Goal: Task Accomplishment & Management: Manage account settings

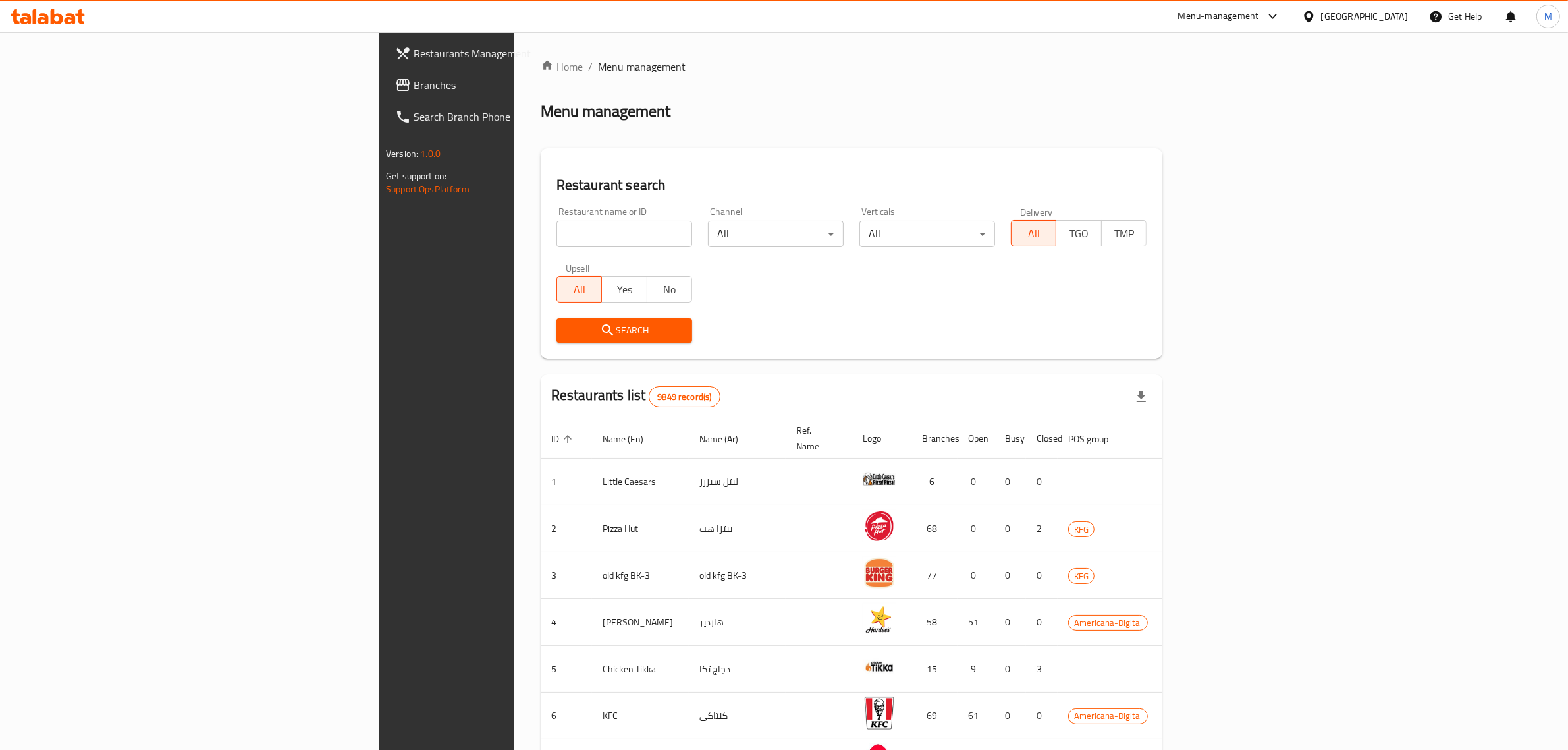
click at [557, 234] on input "search" at bounding box center [624, 234] width 136 height 27
click button "Search" at bounding box center [624, 331] width 136 height 24
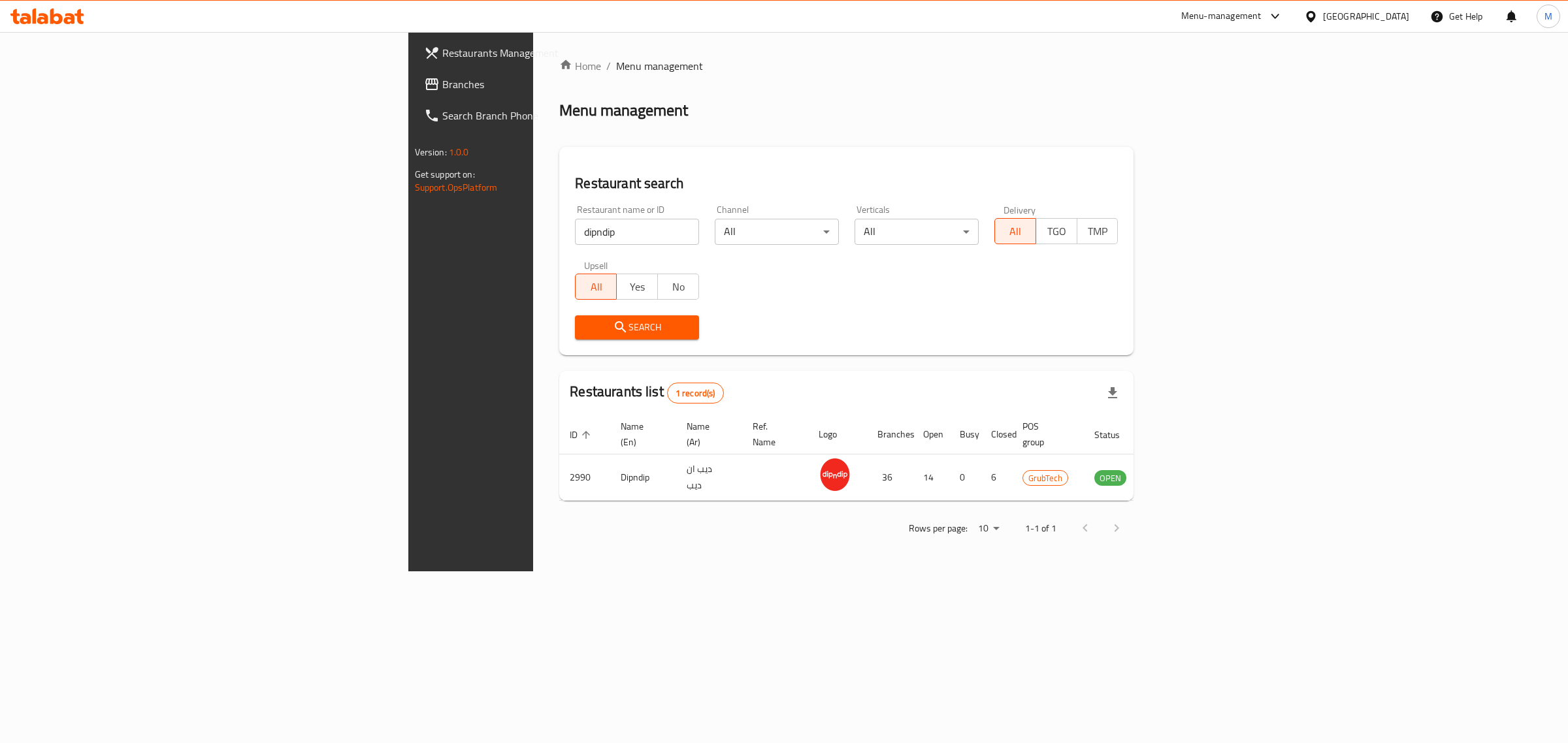
click at [575, 223] on input "dipndip" at bounding box center [637, 232] width 124 height 26
type input "Baskin Robbins"
click button "Search" at bounding box center [637, 328] width 124 height 24
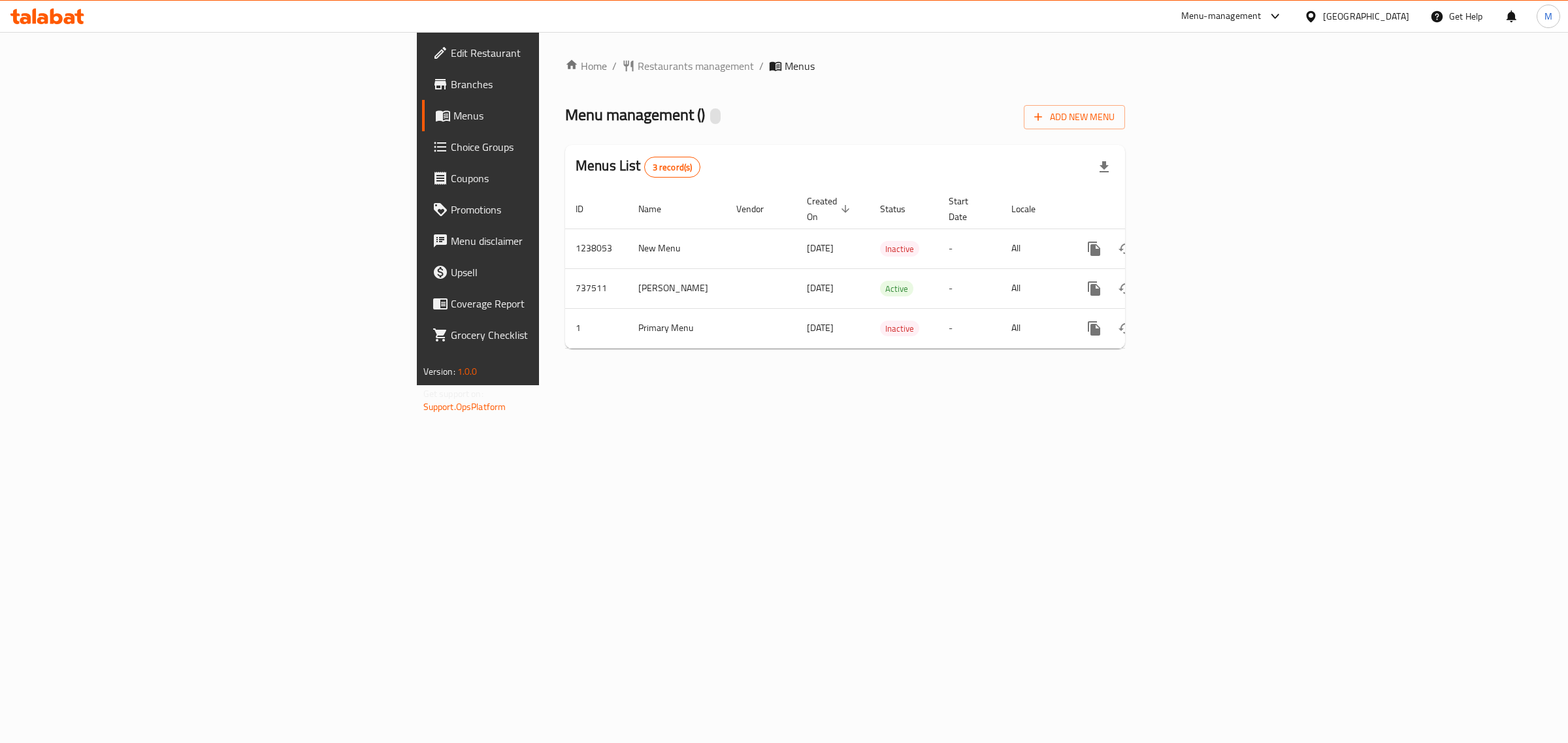
click at [1283, 18] on icon at bounding box center [1275, 16] width 16 height 16
click at [1236, 83] on div "Agent Campaigns Center" at bounding box center [1207, 88] width 99 height 14
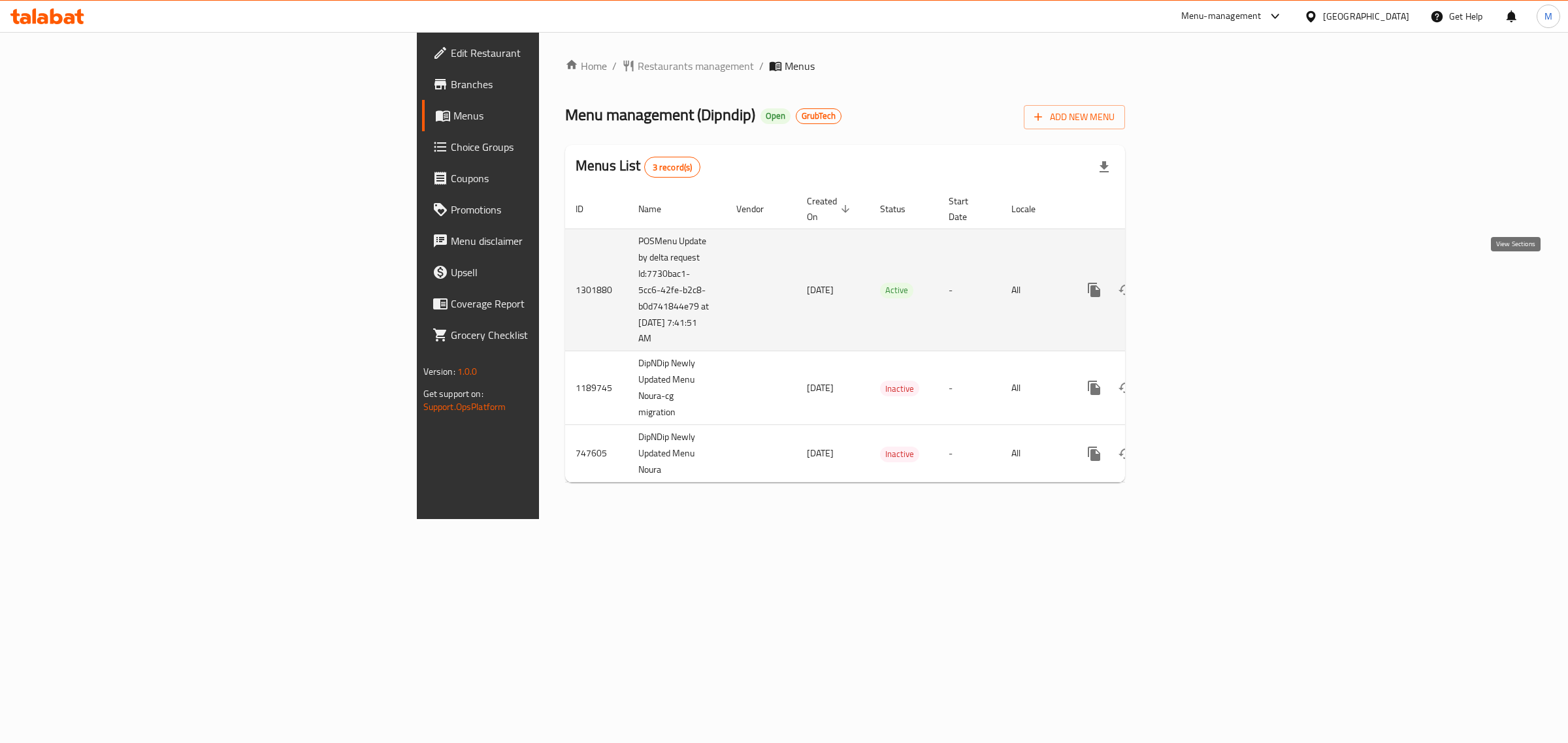
click at [1196, 282] on icon "enhanced table" at bounding box center [1188, 290] width 16 height 16
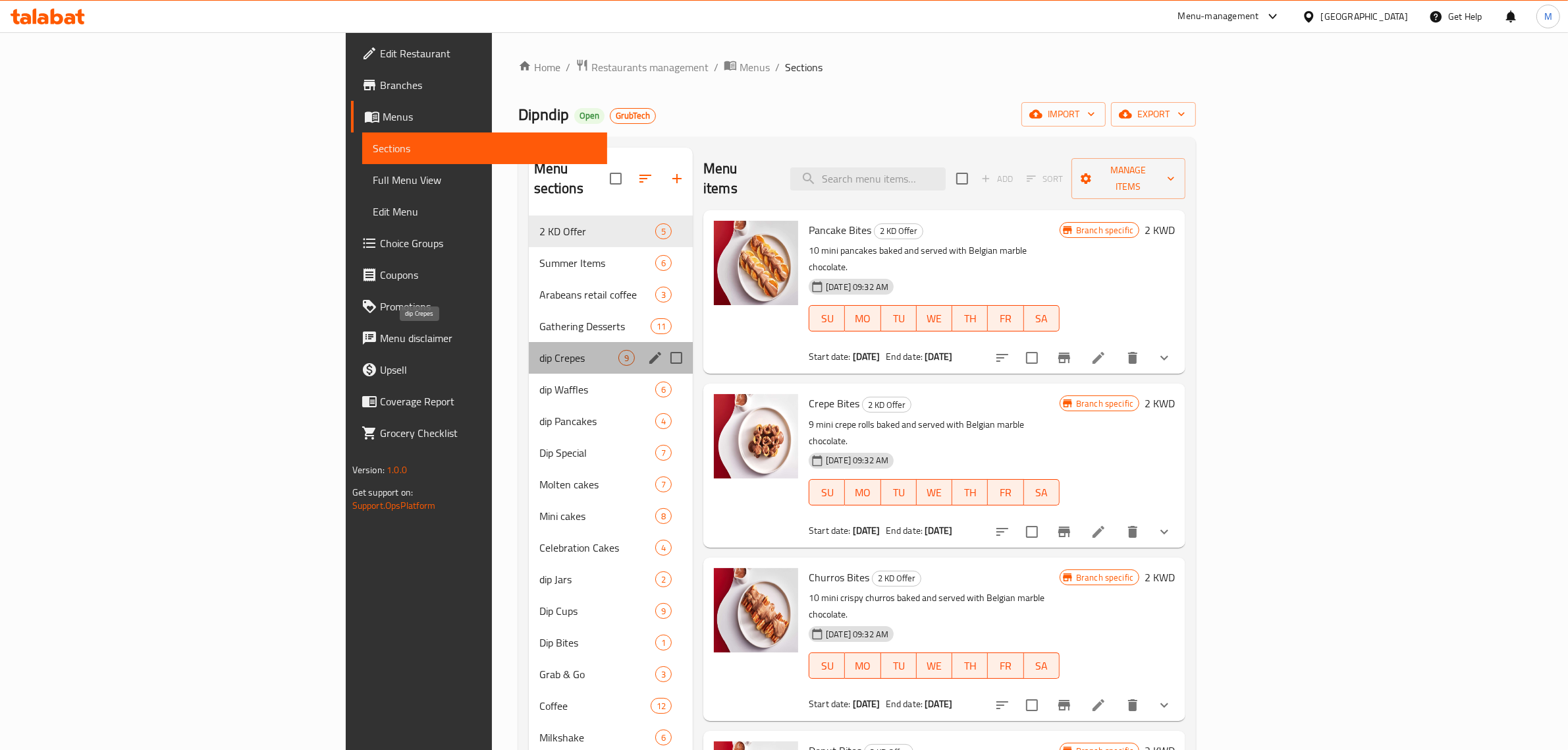
click at [539, 350] on span "dip Crepes" at bounding box center [579, 358] width 79 height 16
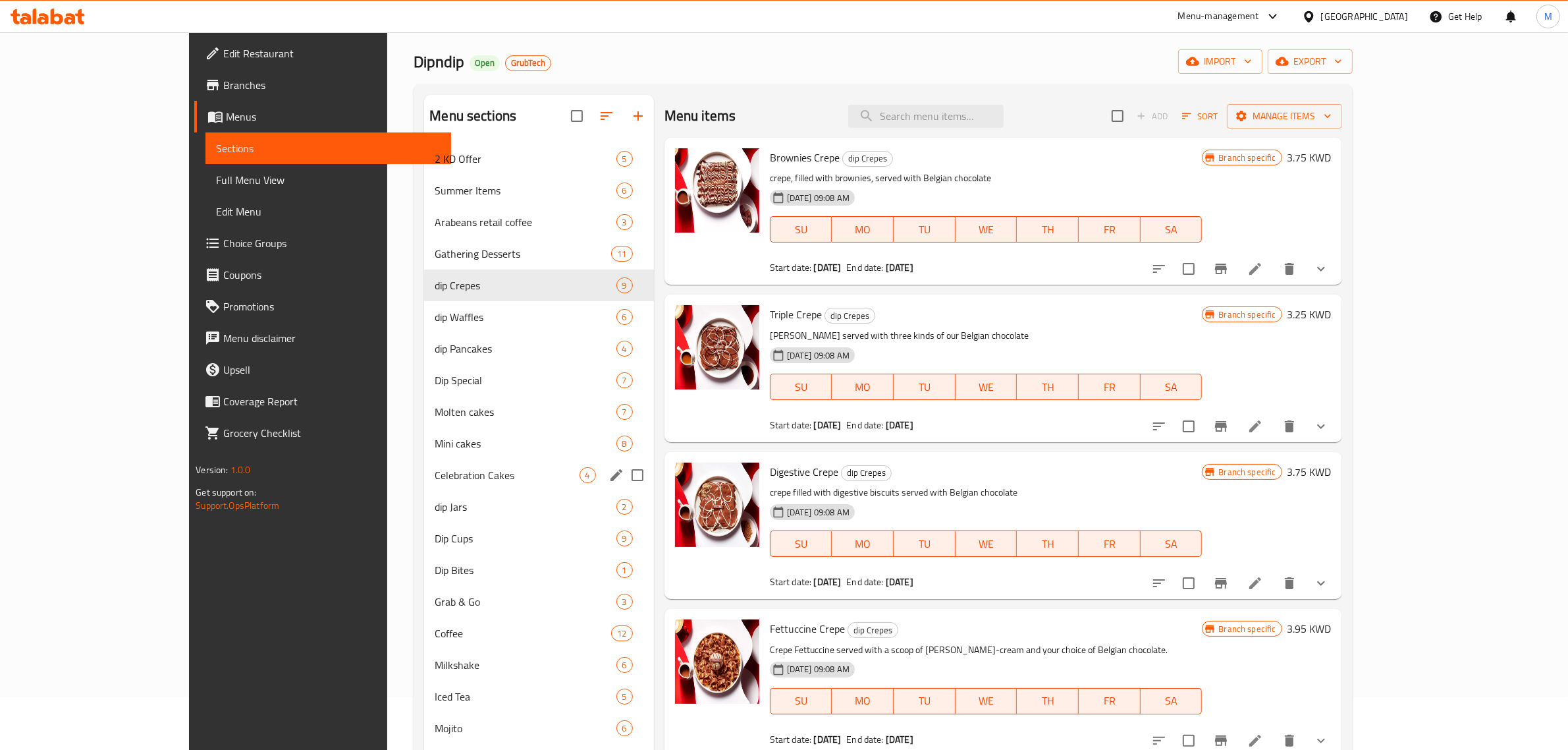
scroll to position [83, 0]
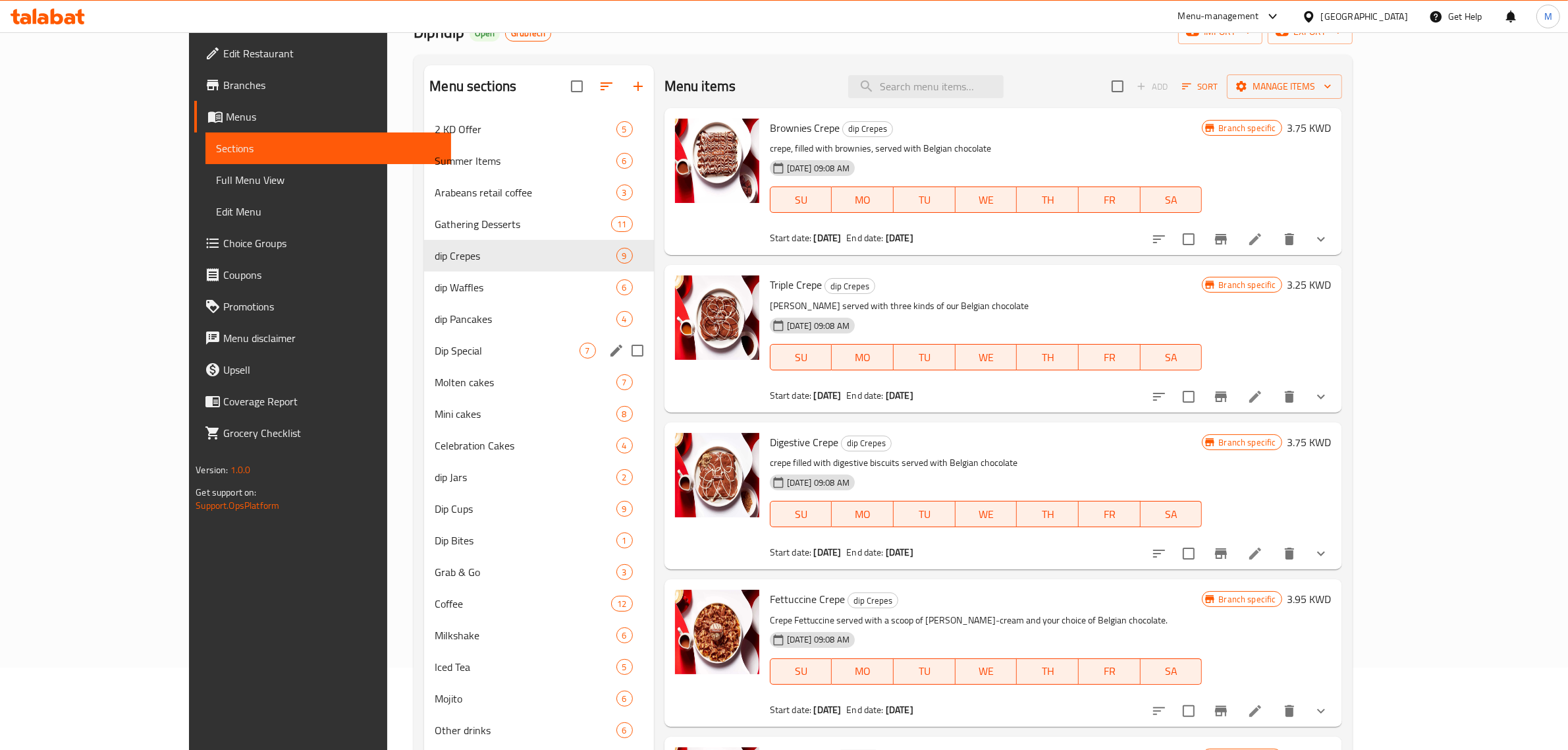
click at [435, 337] on div "Dip Special 7" at bounding box center [539, 350] width 230 height 32
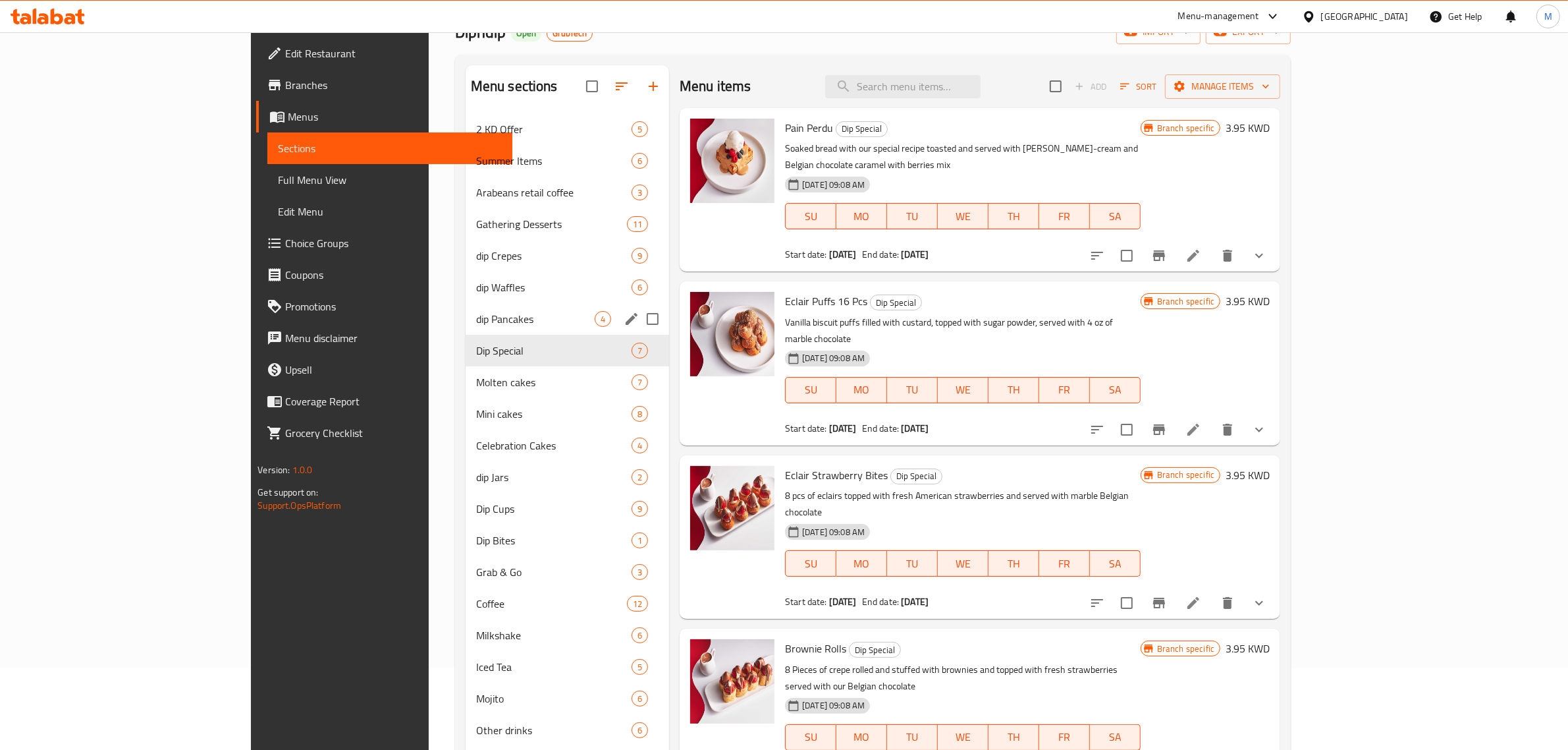
click at [466, 310] on div "dip Pancakes 4" at bounding box center [567, 319] width 204 height 32
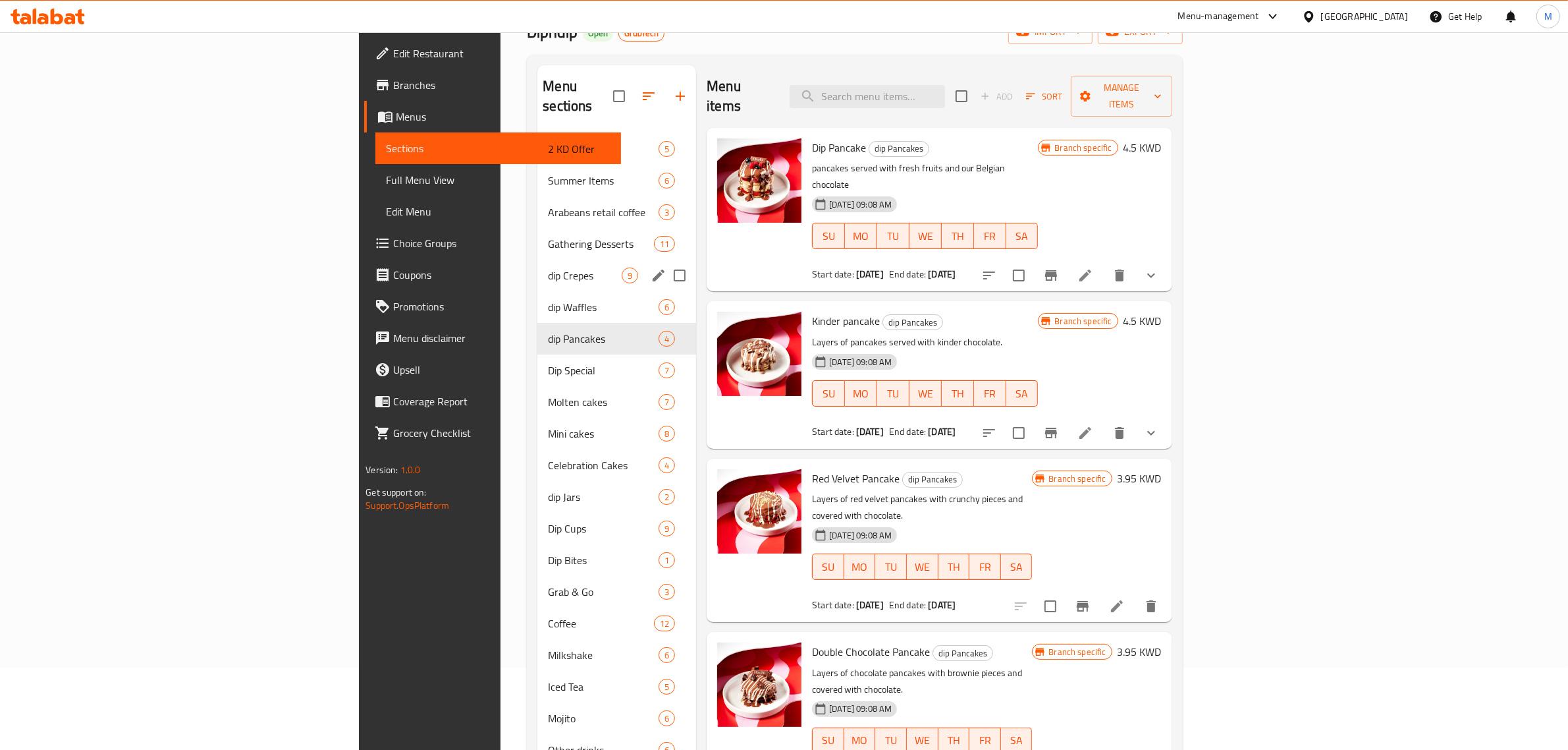
click at [537, 265] on div "dip Crepes 9" at bounding box center [616, 276] width 159 height 32
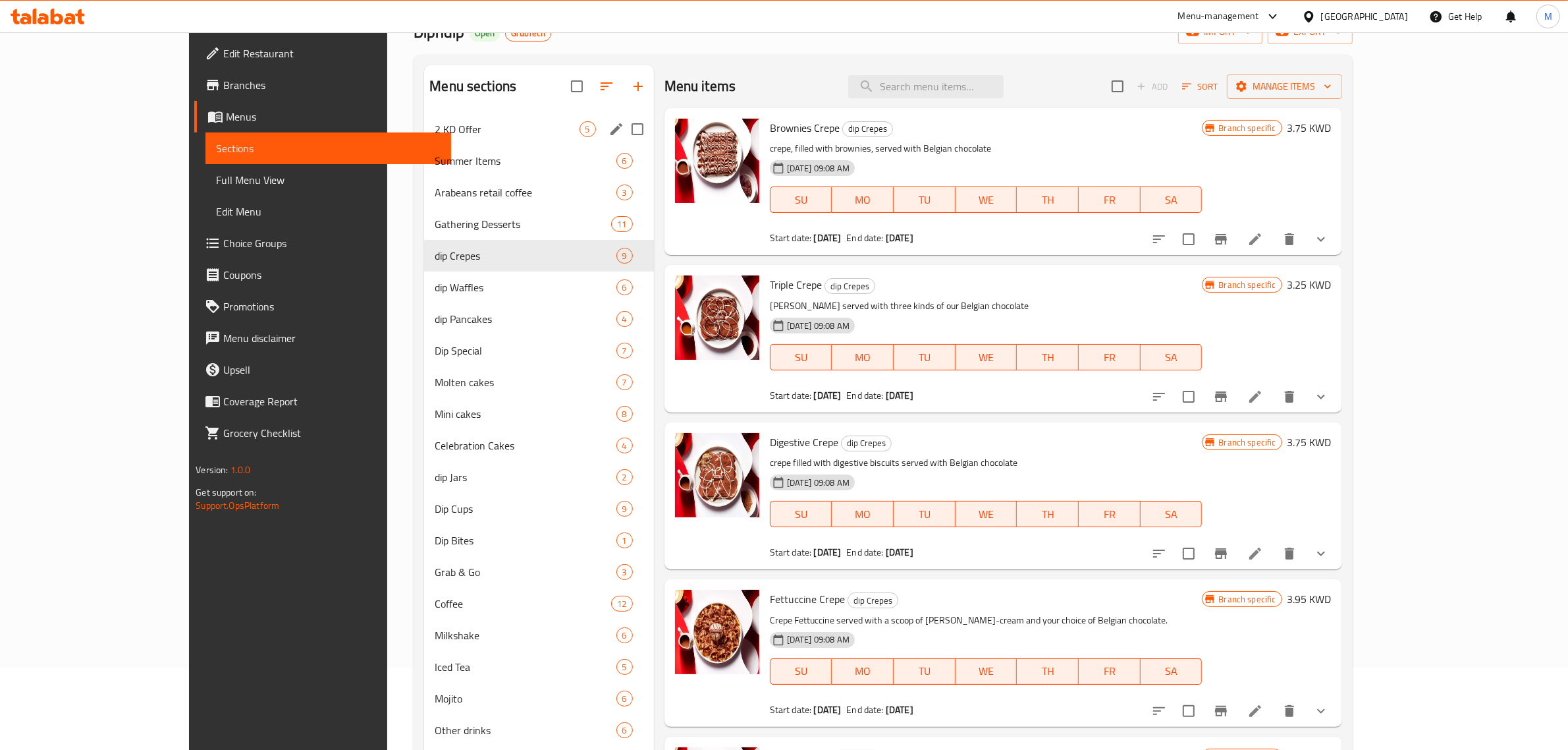
click at [435, 133] on span "2 KD Offer" at bounding box center [506, 129] width 144 height 16
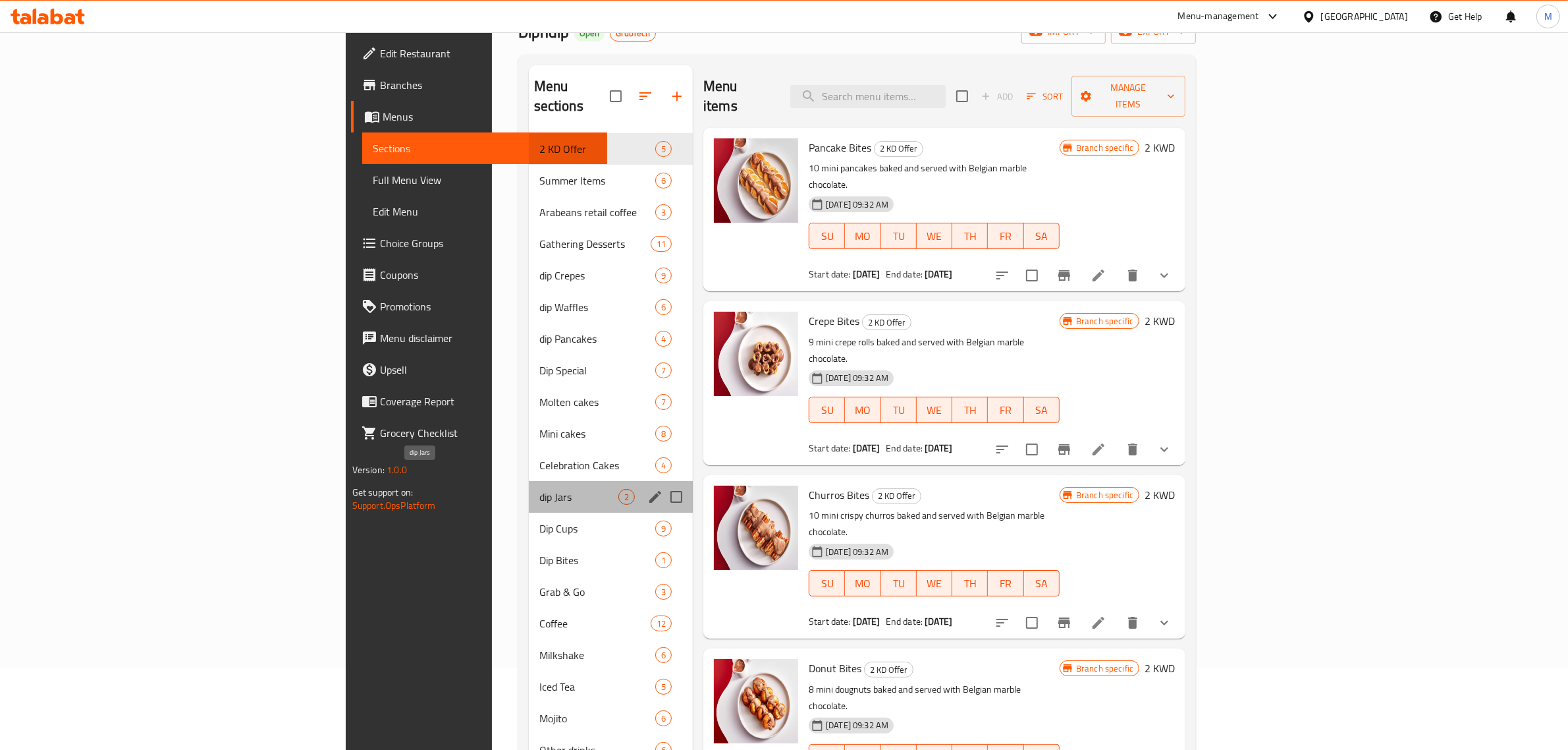
click at [539, 489] on span "dip Jars" at bounding box center [579, 497] width 79 height 16
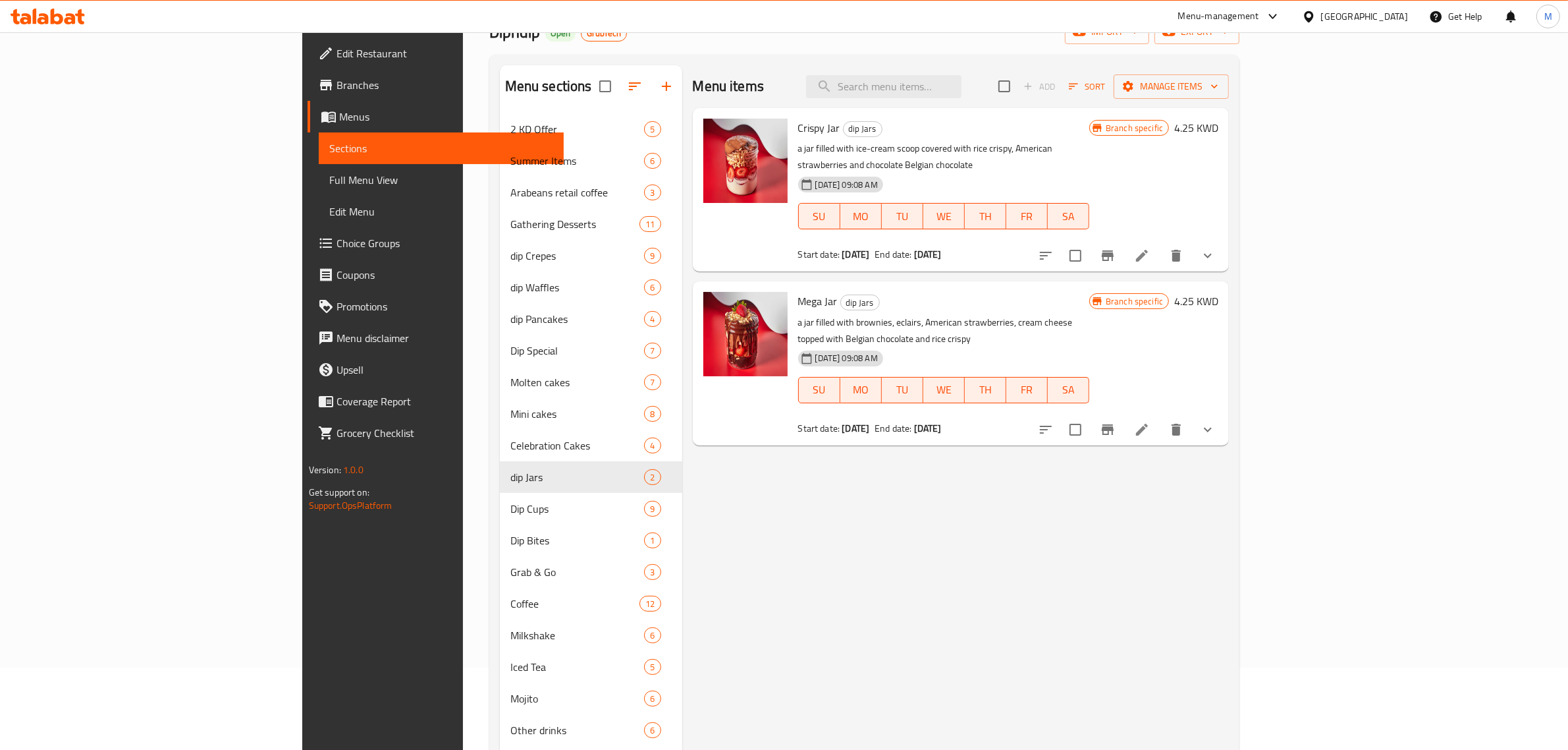
click at [793, 126] on div "Crispy Jar dip Jars a jar filled with ice-cream scoop covered with rice crispy,…" at bounding box center [944, 189] width 302 height 153
copy h6 "Crispy Jar"
click at [962, 93] on input "search" at bounding box center [884, 87] width 156 height 23
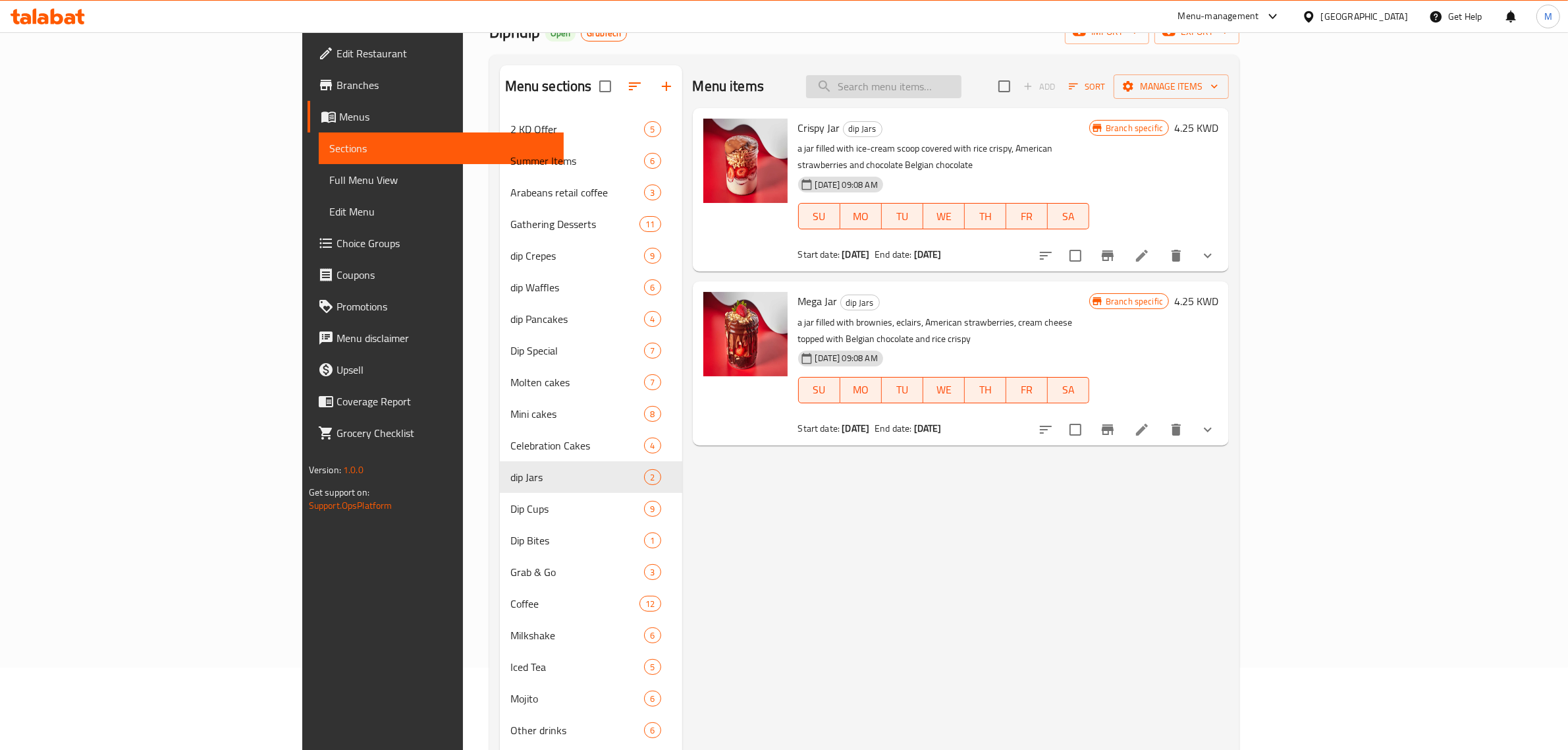
paste input "Crispy Jar"
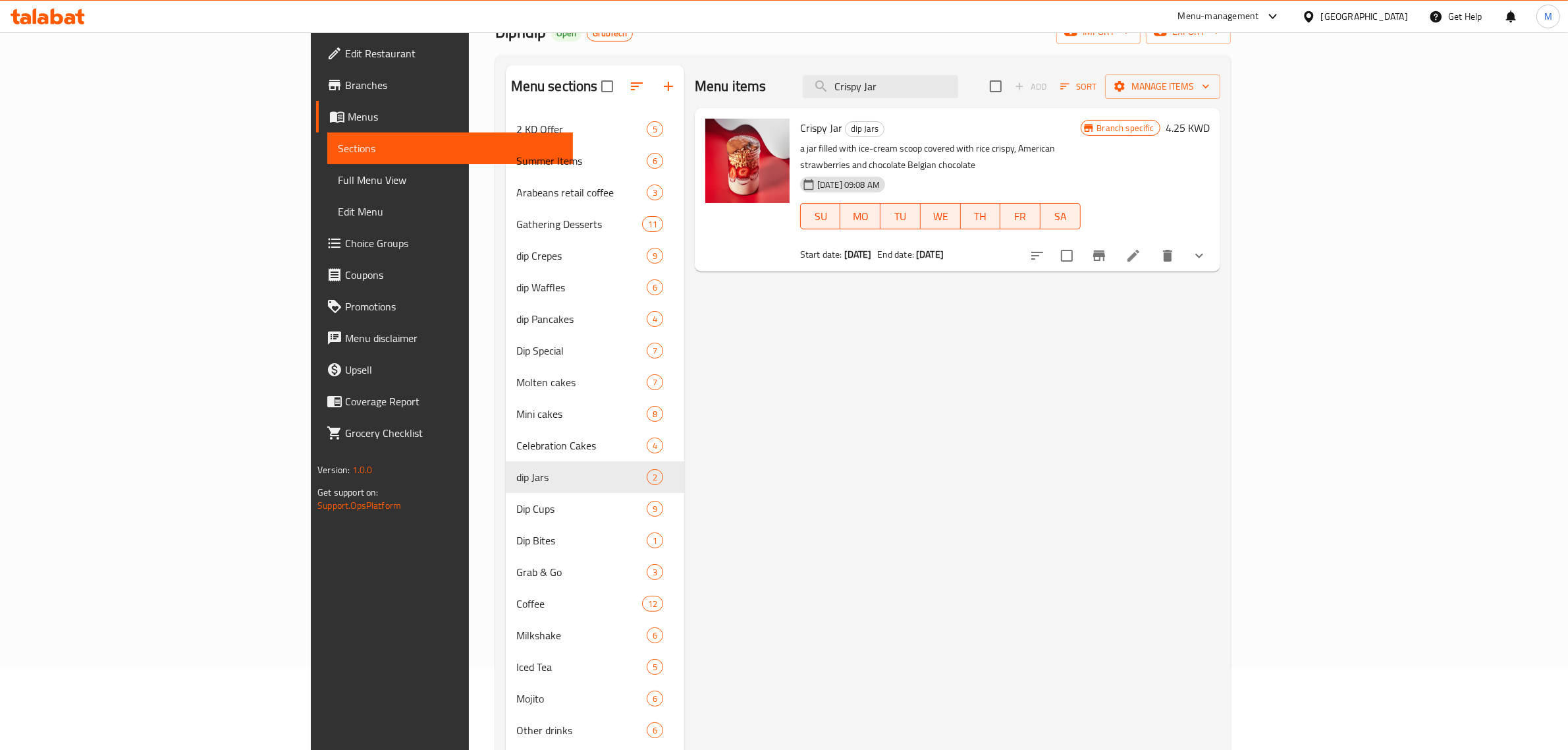
drag, startPoint x: 981, startPoint y: 85, endPoint x: 899, endPoint y: 81, distance: 82.1
click at [899, 81] on div "Menu items Crispy Jar Add Sort Manage items" at bounding box center [958, 87] width 526 height 43
type input "Jar"
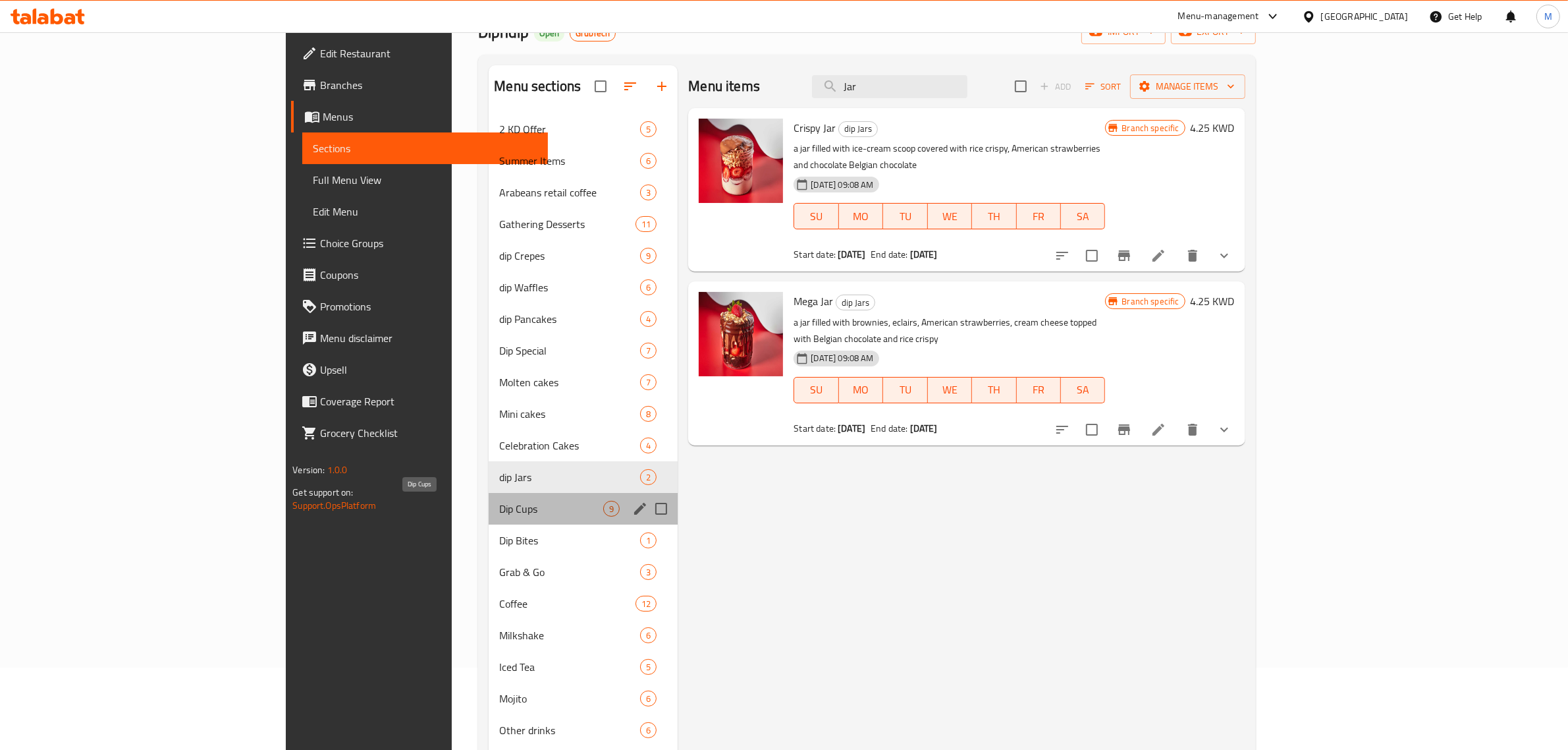
click at [499, 508] on span "Dip Cups" at bounding box center [551, 509] width 104 height 16
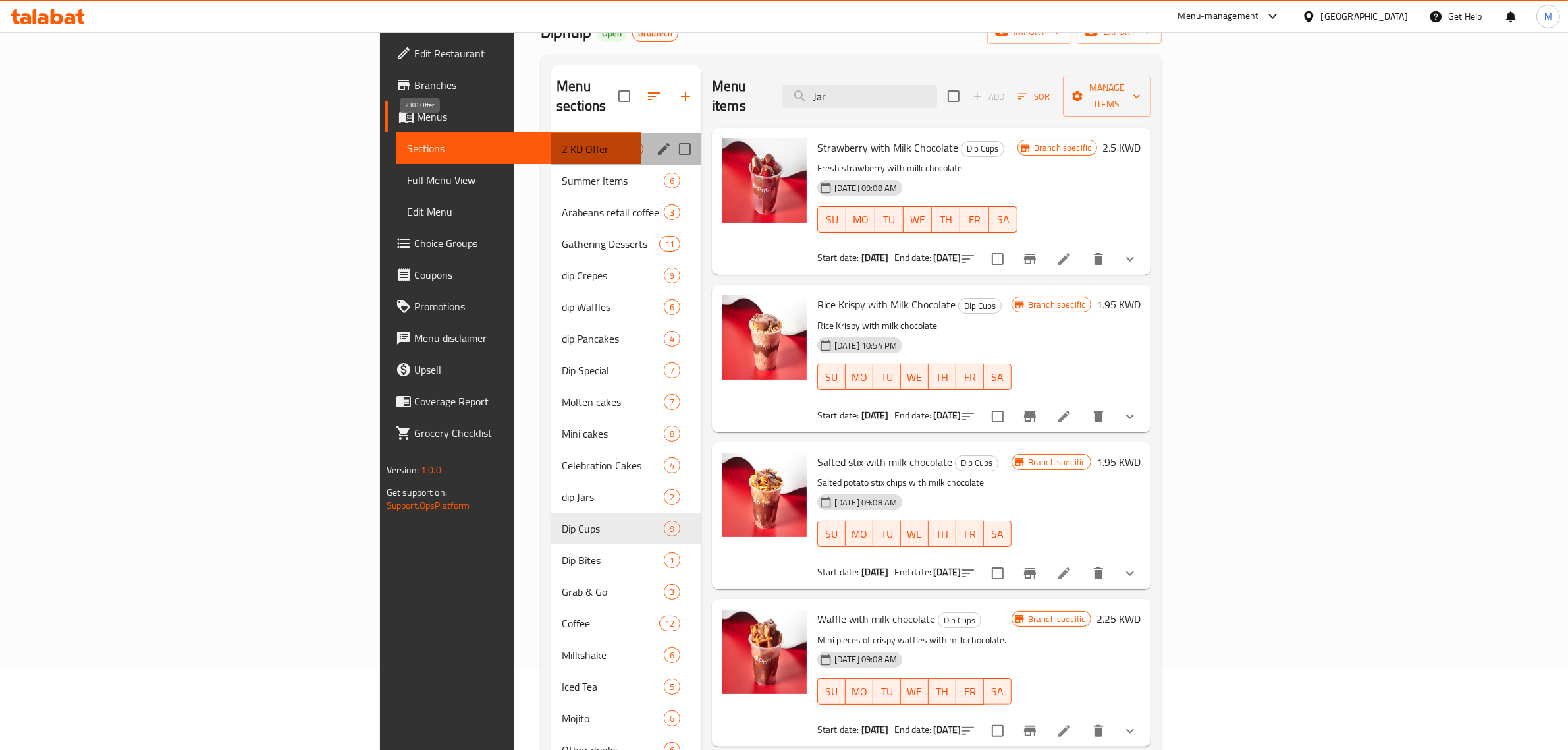
click at [562, 141] on span "2 KD Offer" at bounding box center [594, 149] width 65 height 16
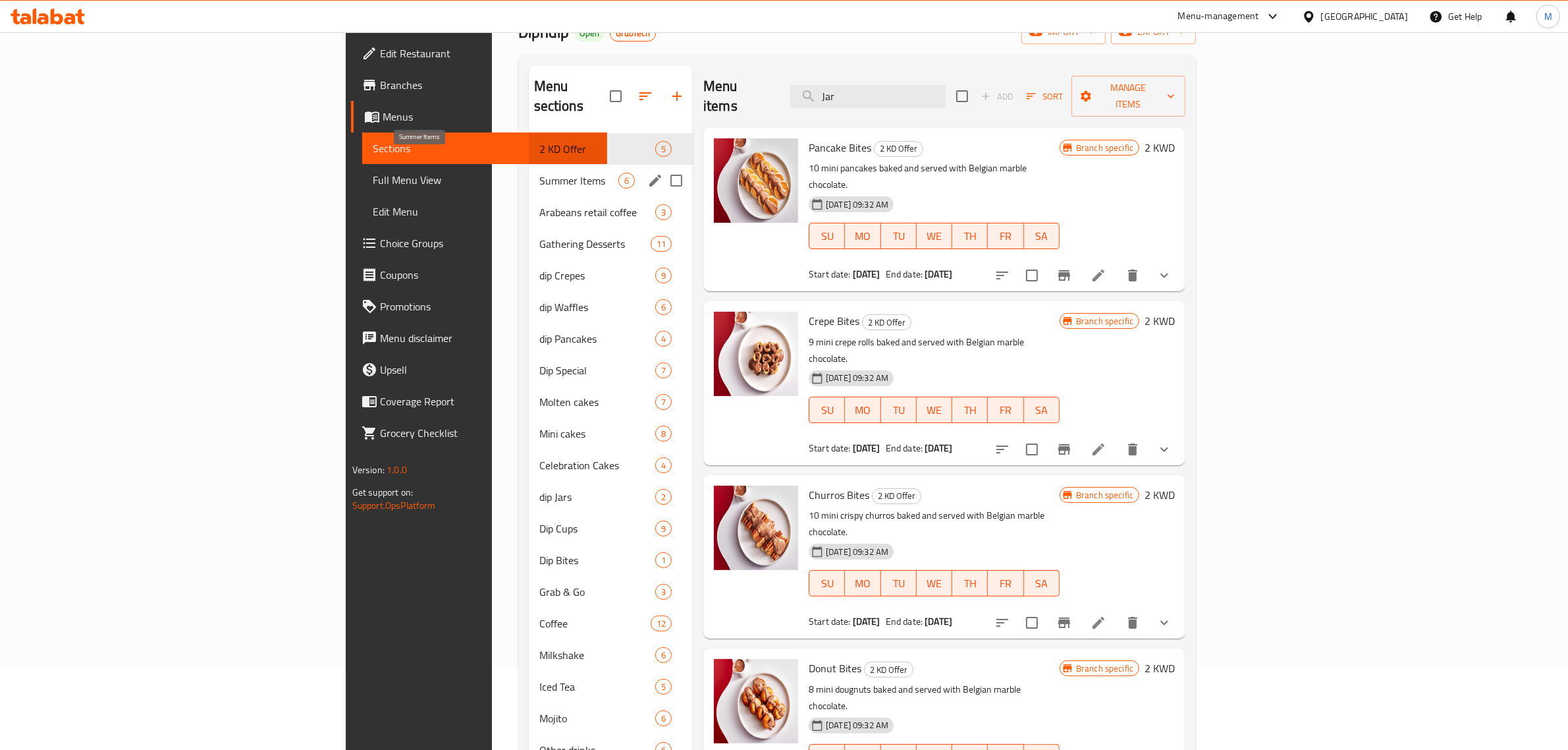
click at [539, 173] on span "Summer Items" at bounding box center [579, 181] width 79 height 16
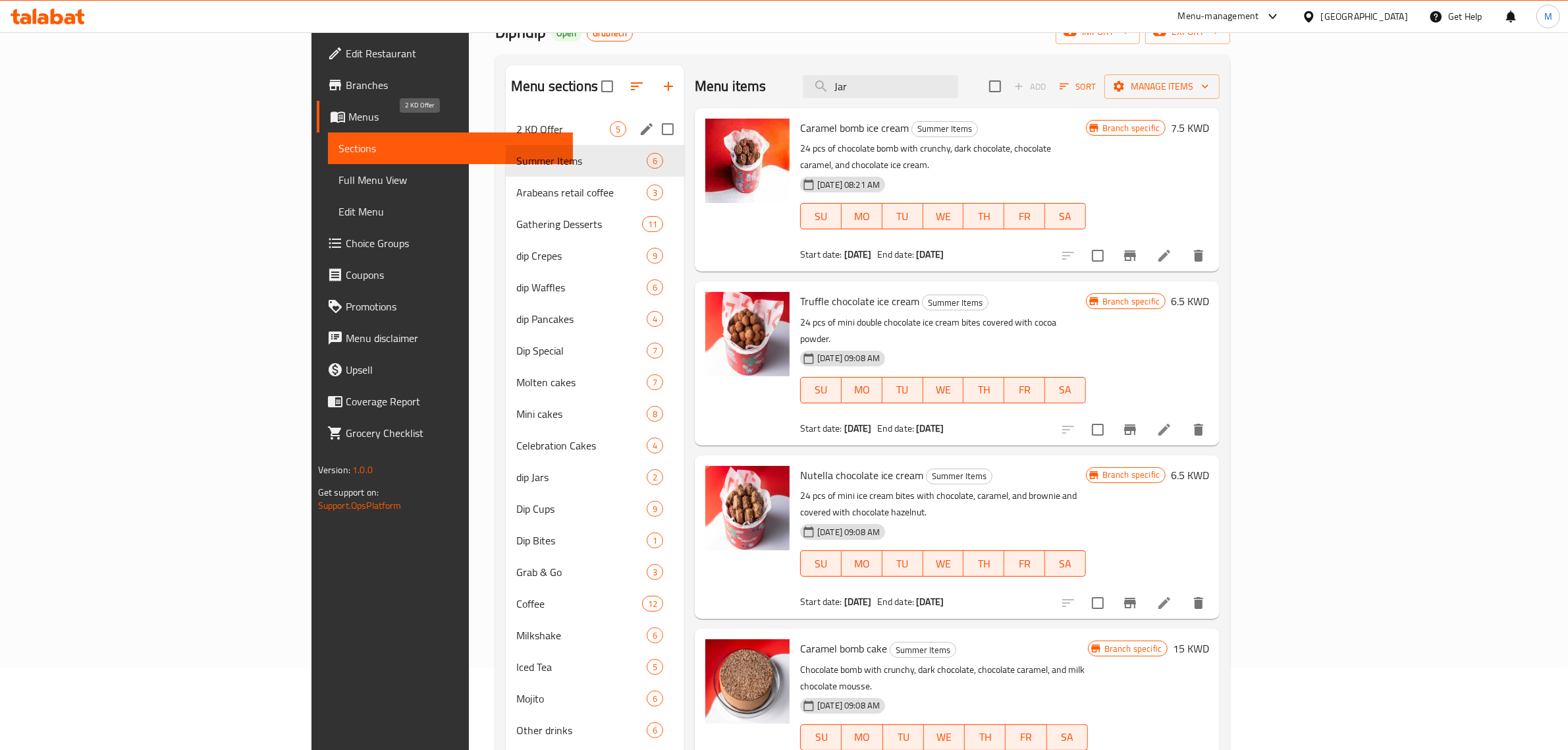
click at [516, 128] on span "2 KD Offer" at bounding box center [563, 129] width 93 height 16
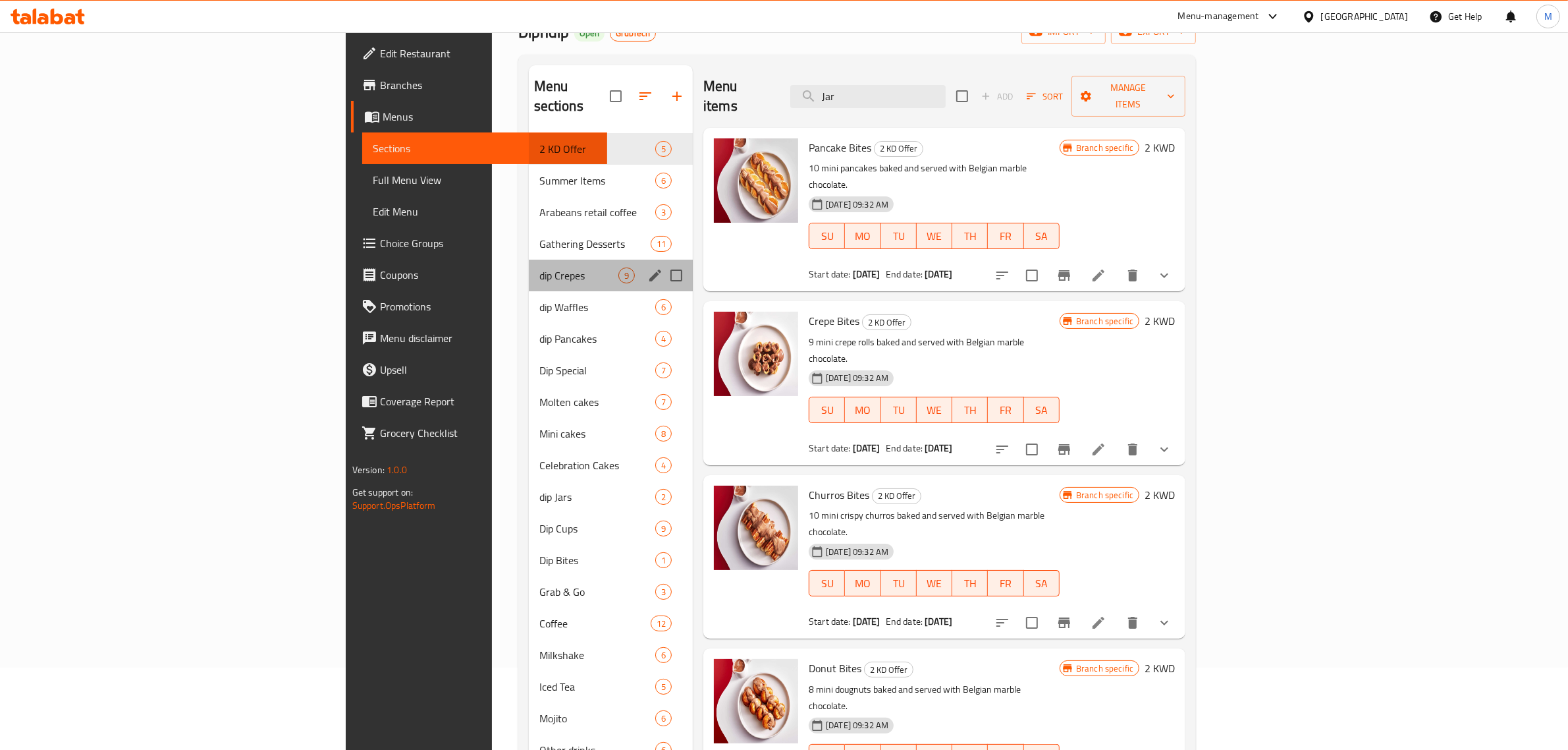
click at [529, 267] on div "dip Crepes 9" at bounding box center [610, 276] width 164 height 32
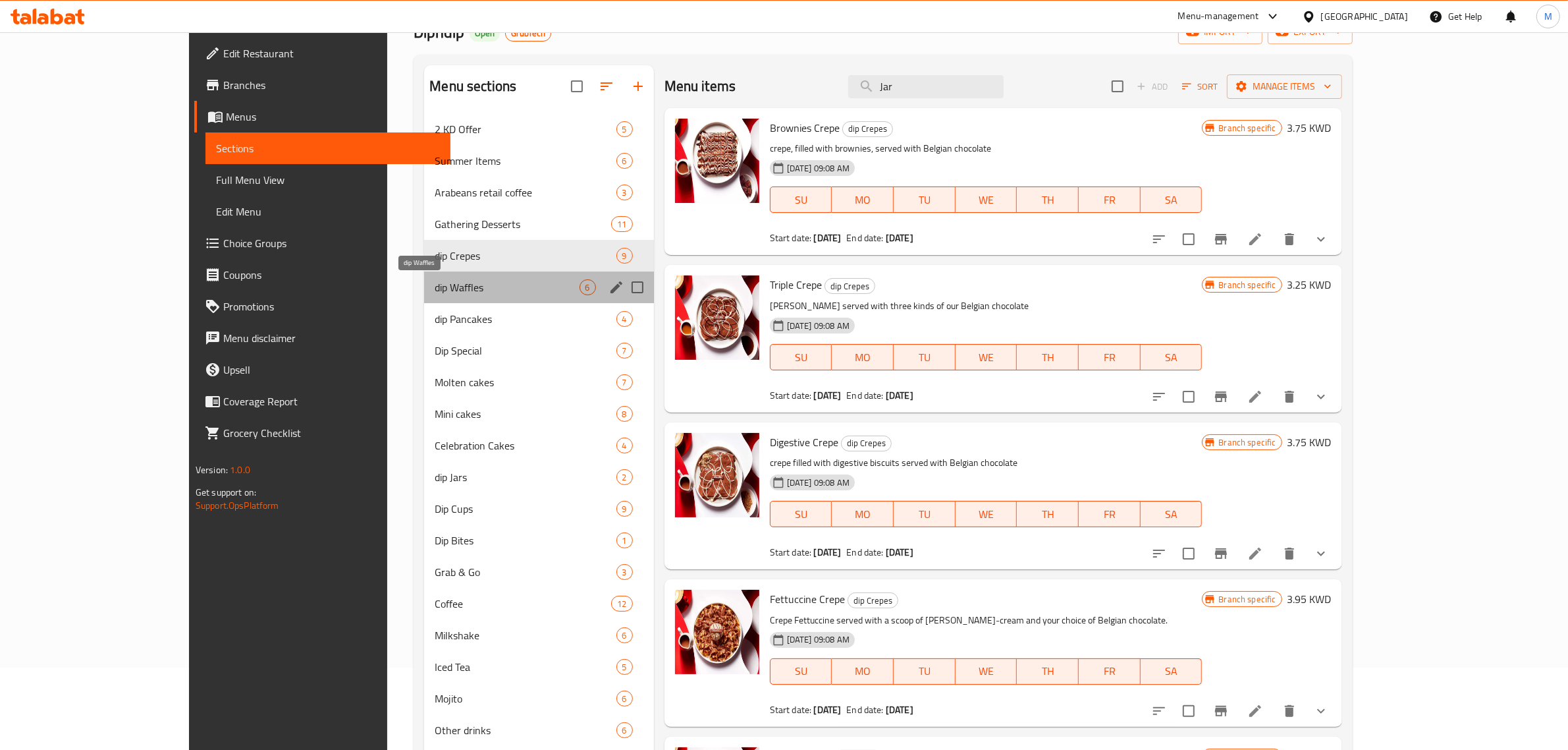
click at [435, 292] on span "dip Waffles" at bounding box center [506, 287] width 144 height 16
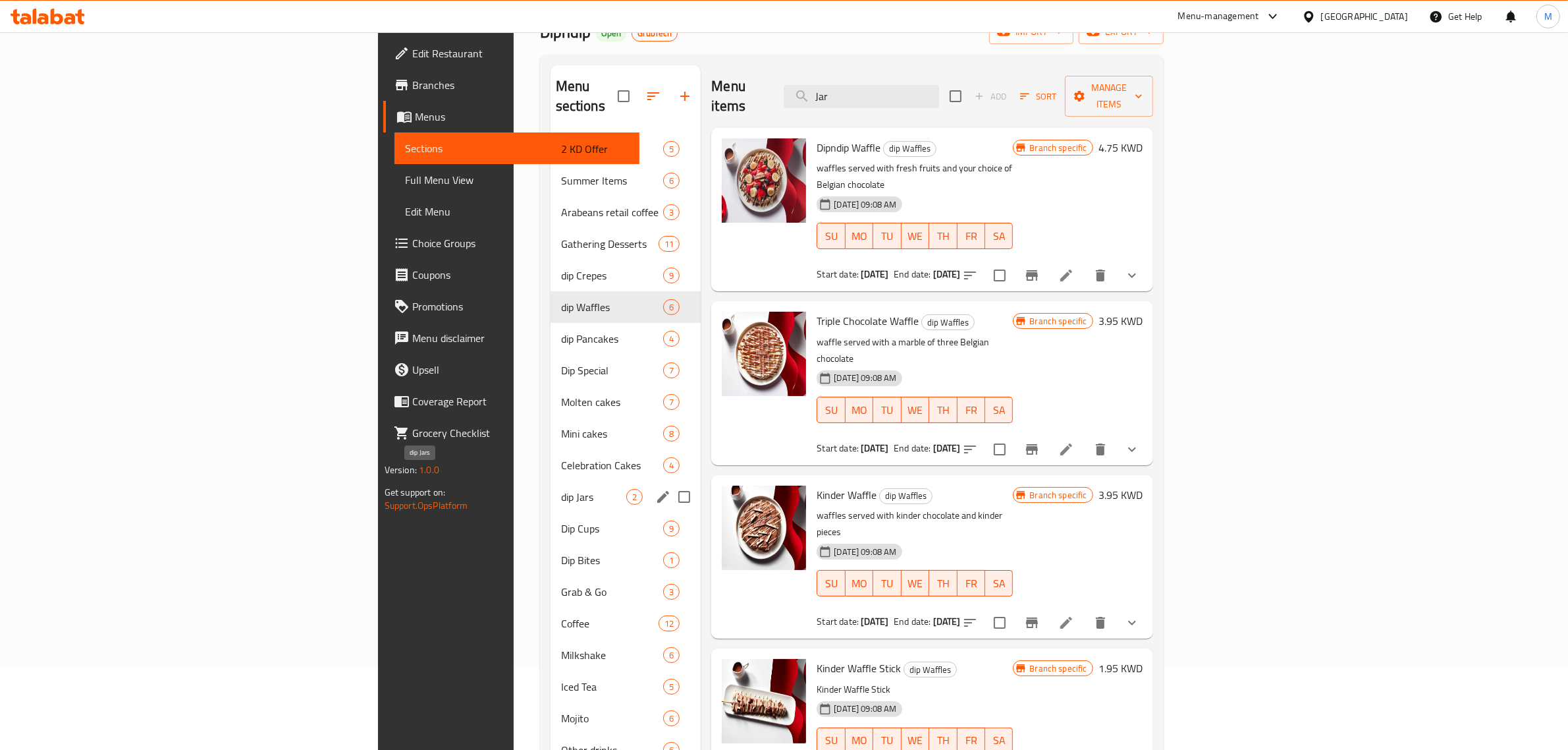
scroll to position [214, 0]
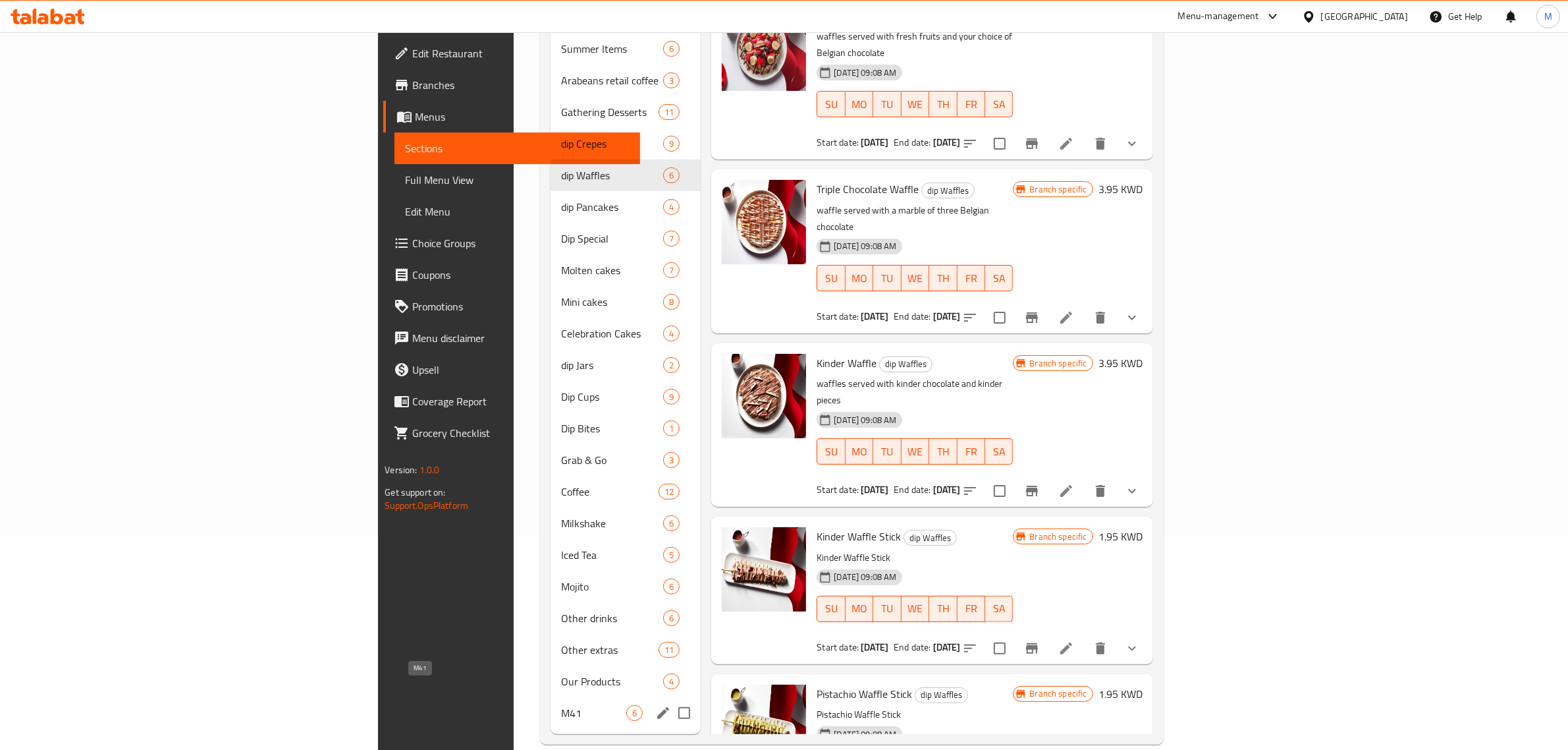
click at [561, 706] on span "M41" at bounding box center [594, 713] width 66 height 16
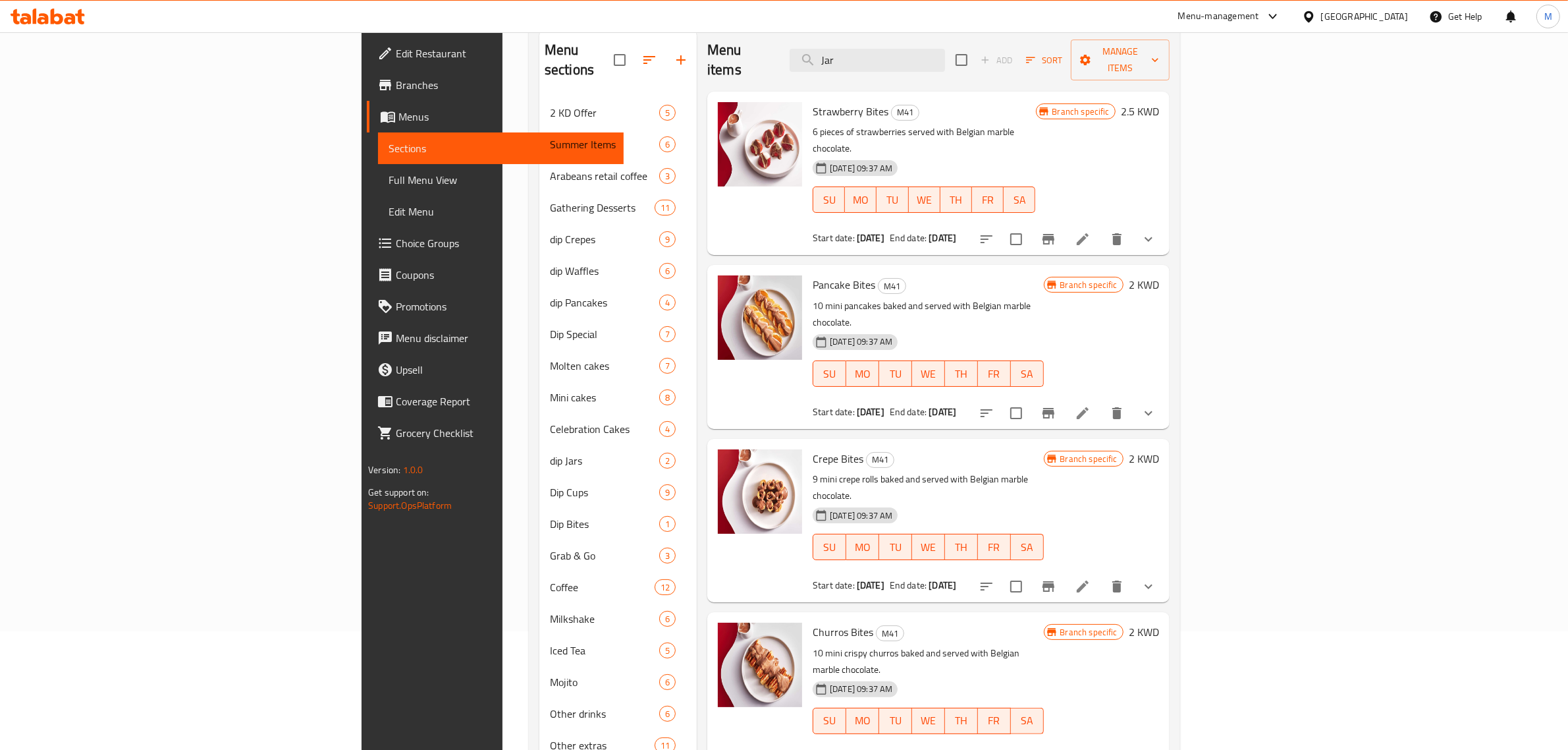
scroll to position [214, 0]
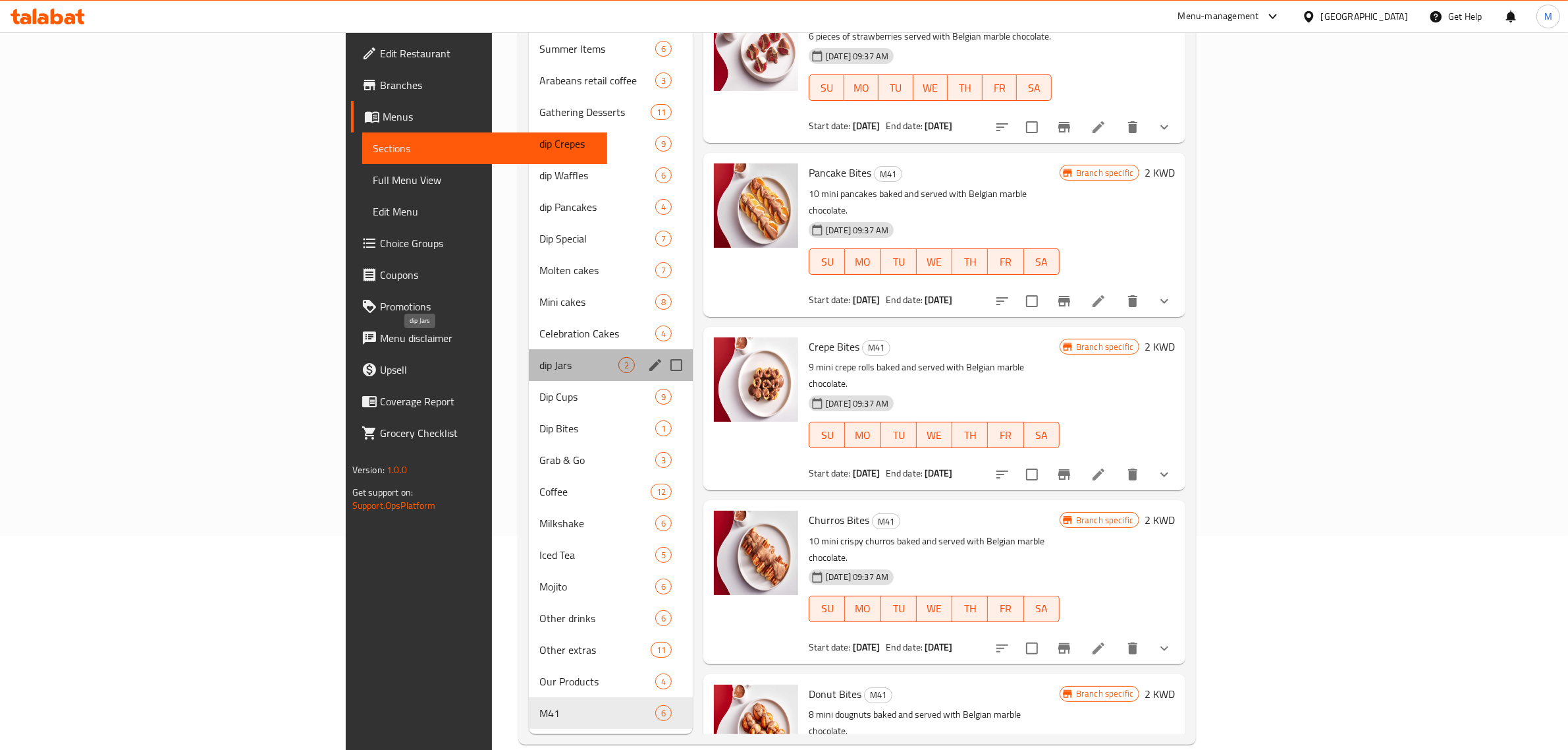
click at [539, 357] on span "dip Jars" at bounding box center [579, 365] width 79 height 16
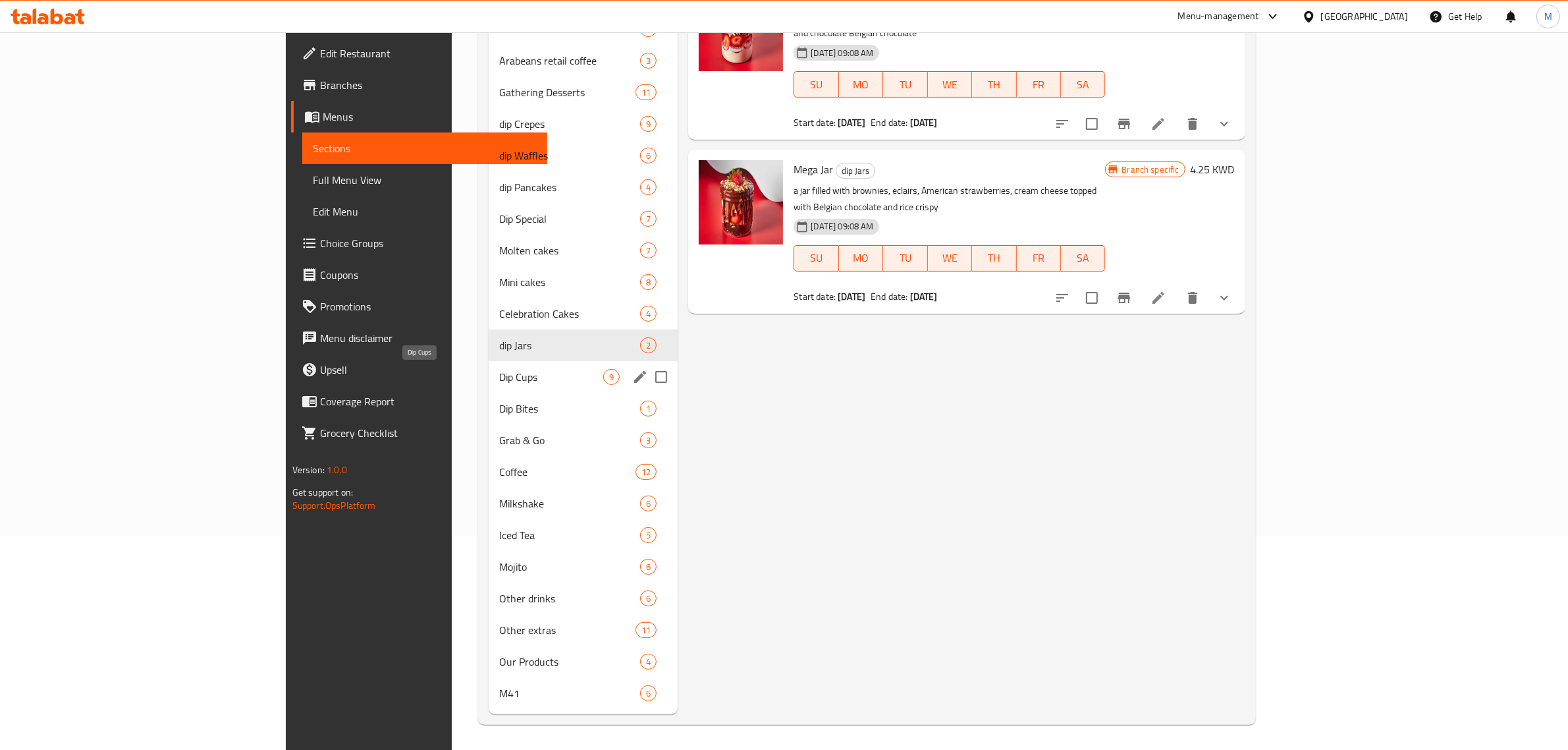
click at [499, 379] on span "Dip Cups" at bounding box center [551, 377] width 104 height 16
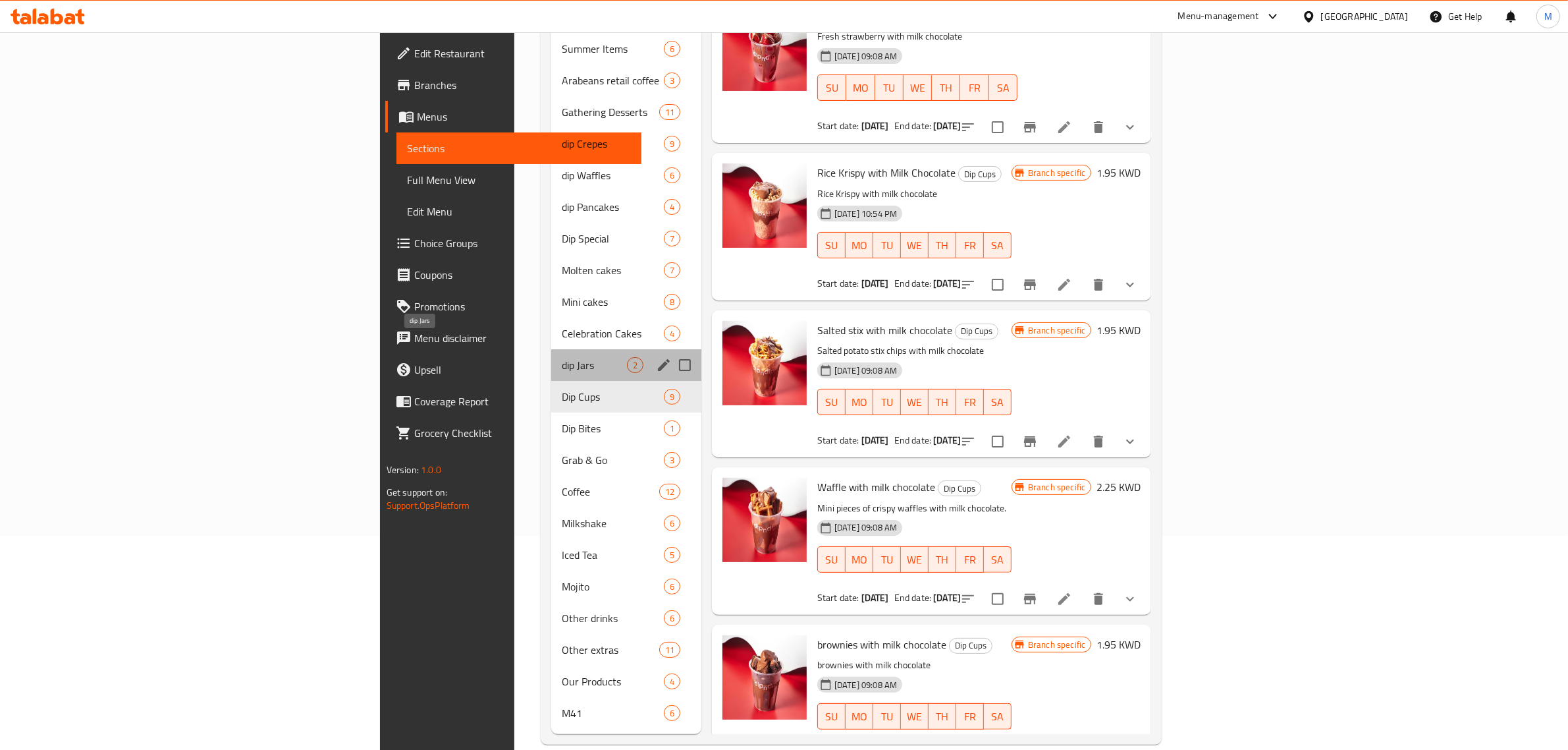
click at [562, 357] on span "dip Jars" at bounding box center [594, 365] width 65 height 16
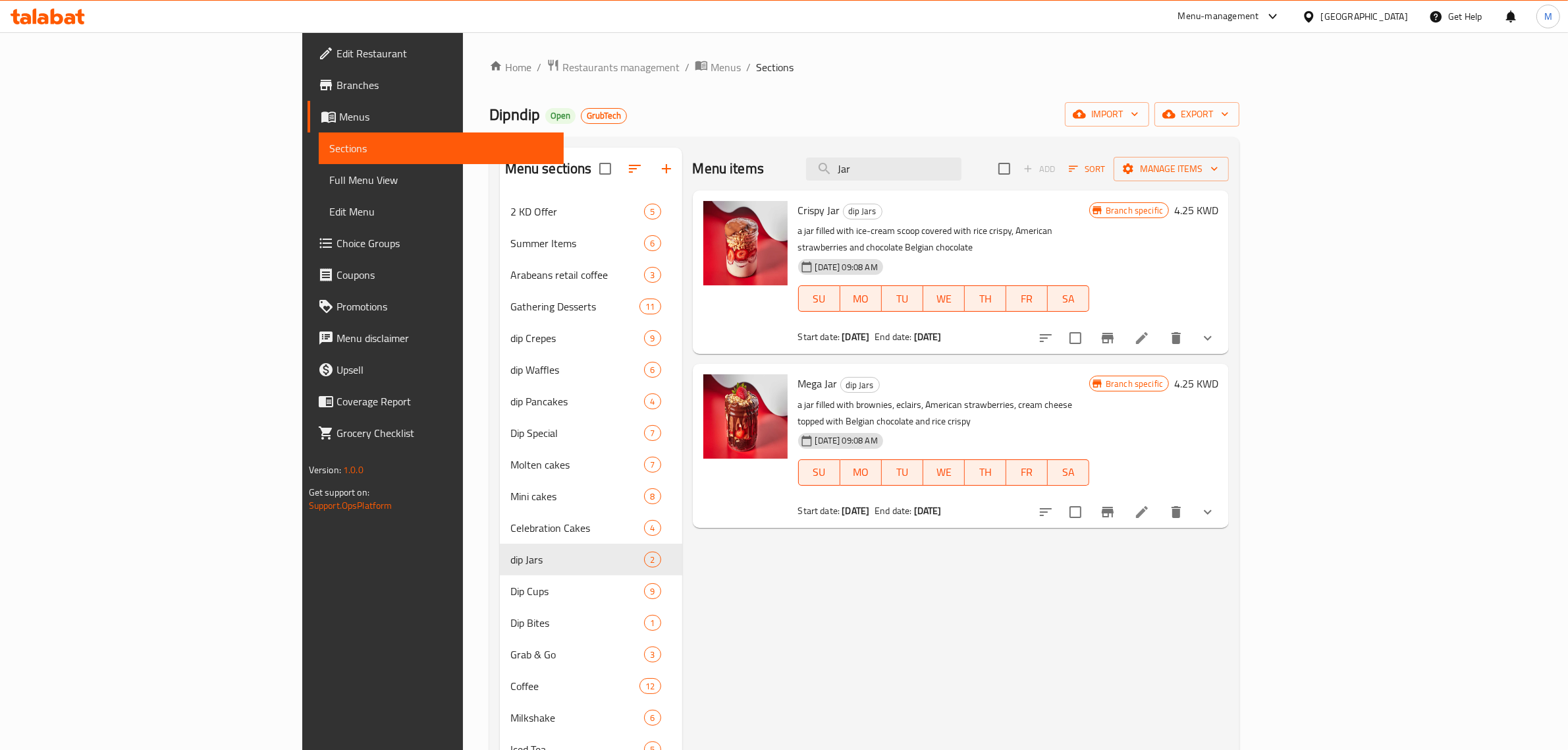
click at [844, 587] on div "Menu items Jar Add Sort Manage items Crispy Jar dip Jars a jar filled with ice-…" at bounding box center [955, 538] width 547 height 781
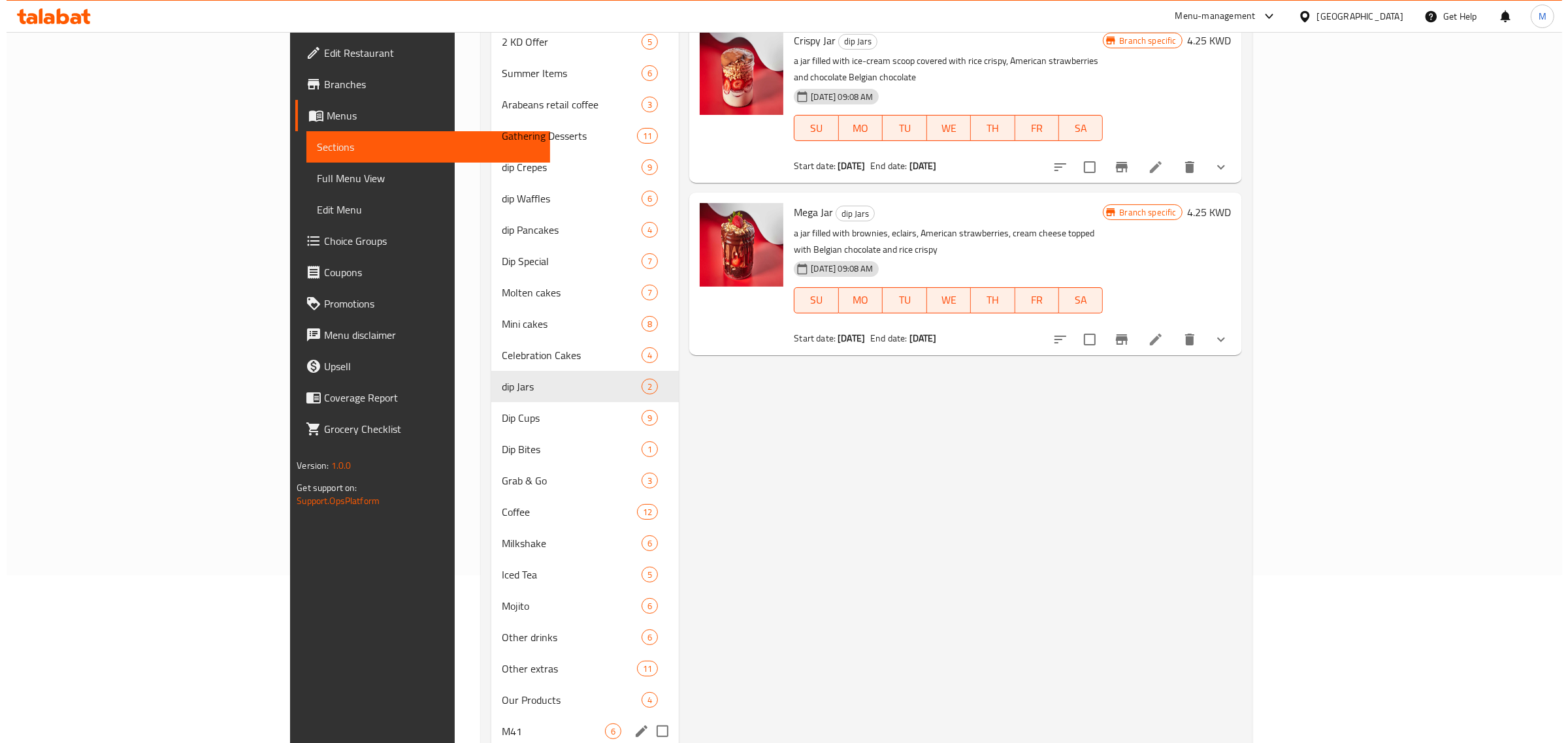
scroll to position [212, 0]
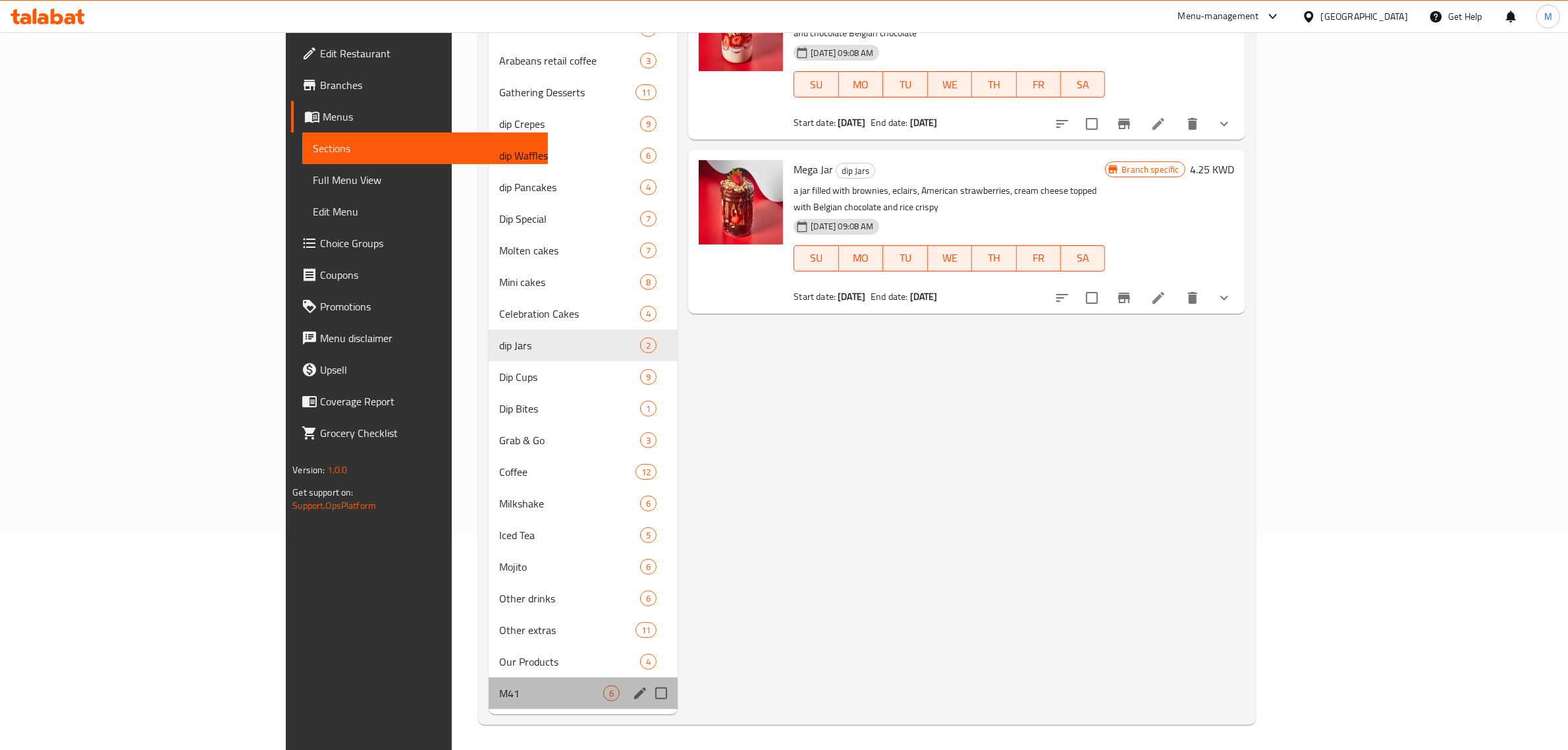
click at [488, 700] on div "M41 6" at bounding box center [583, 693] width 189 height 32
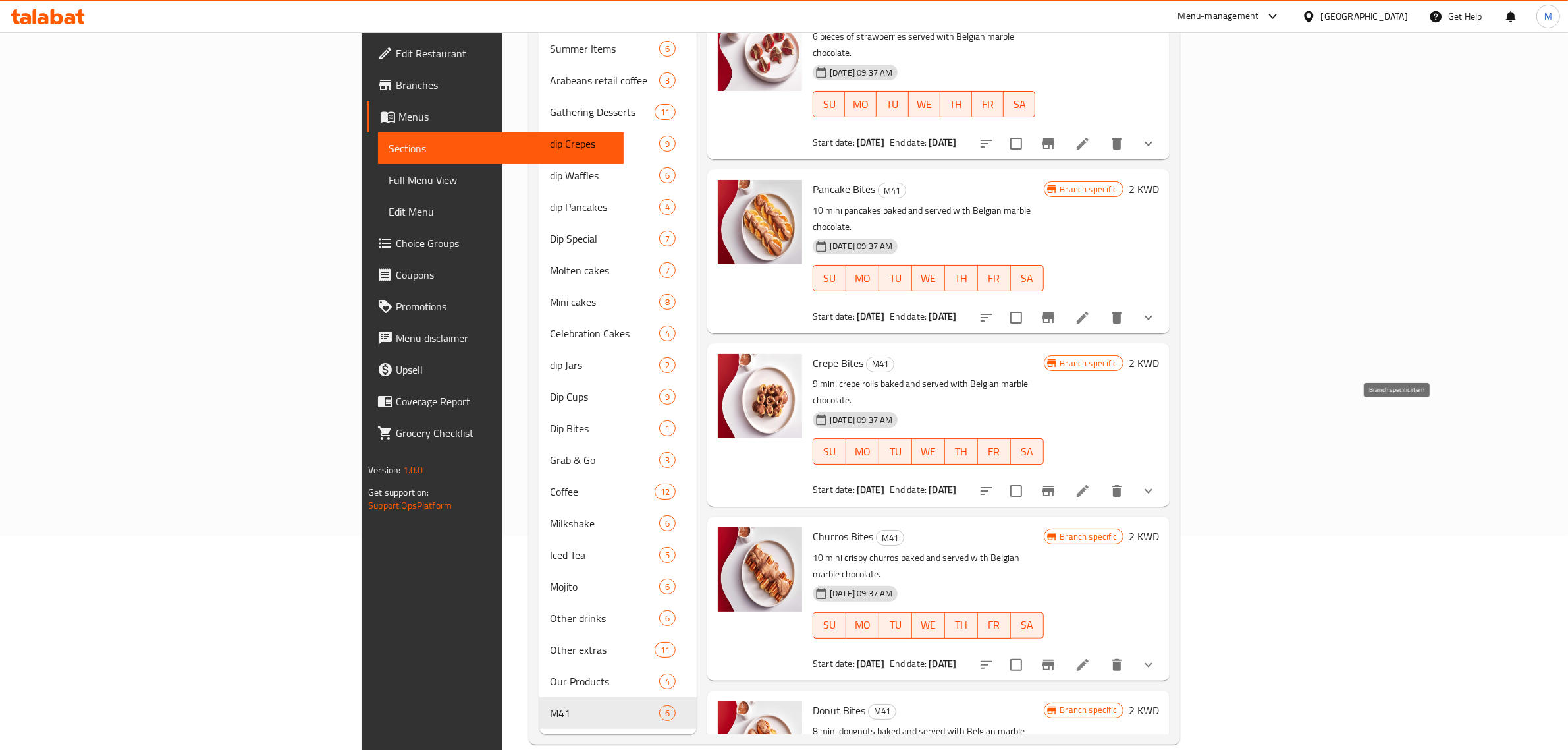
click at [1054, 486] on icon "Branch-specific-item" at bounding box center [1049, 491] width 12 height 11
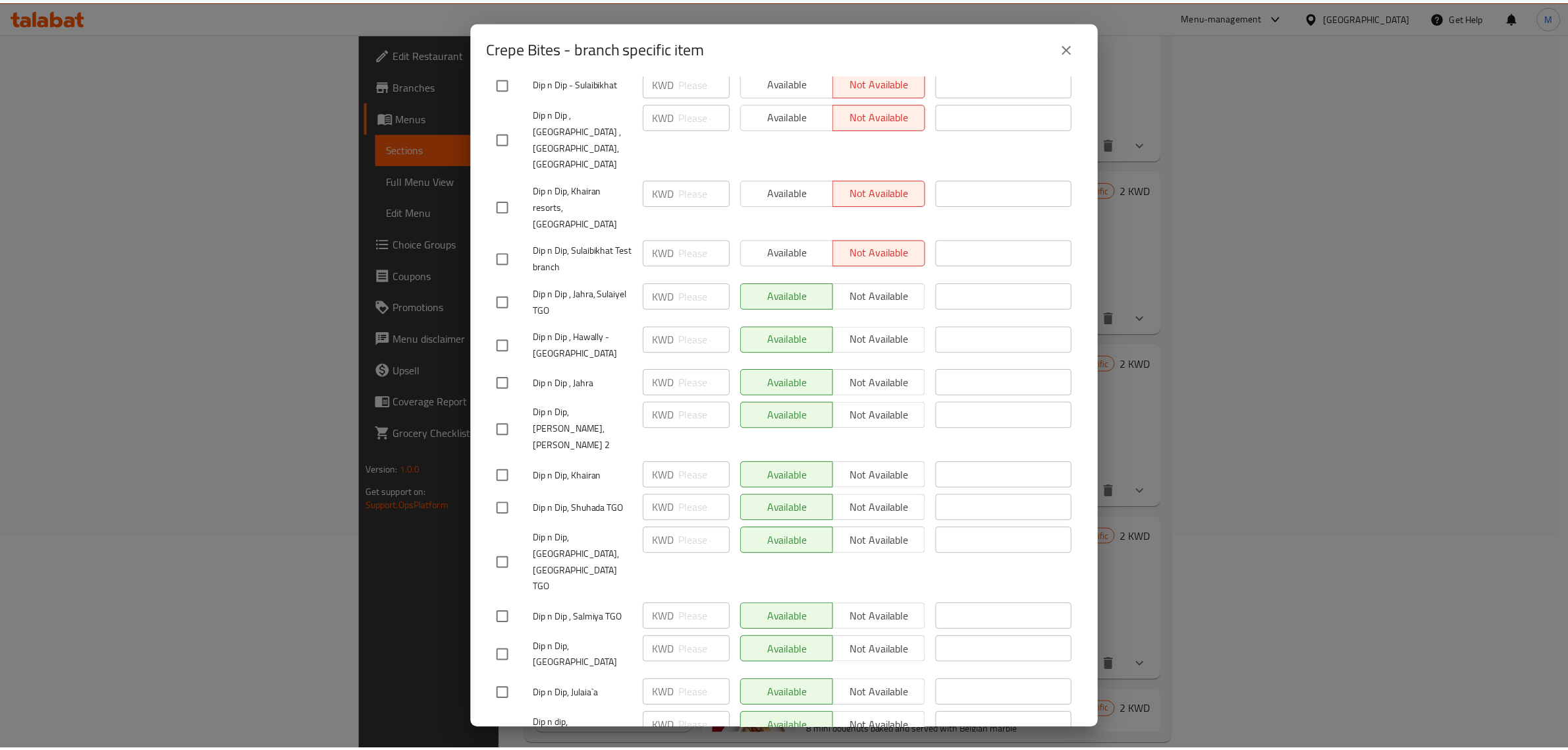
scroll to position [906, 0]
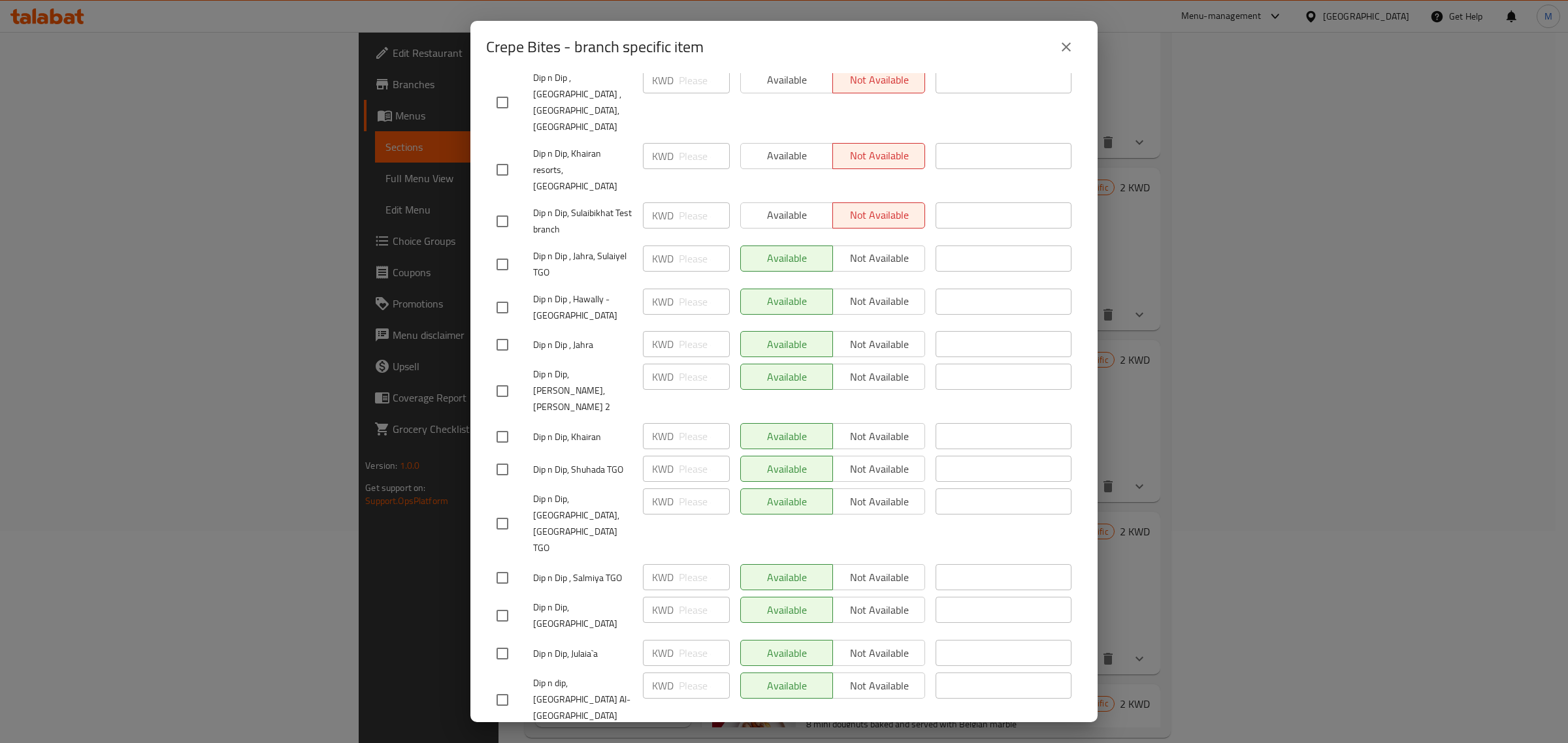
click at [1073, 46] on icon "close" at bounding box center [1066, 47] width 16 height 16
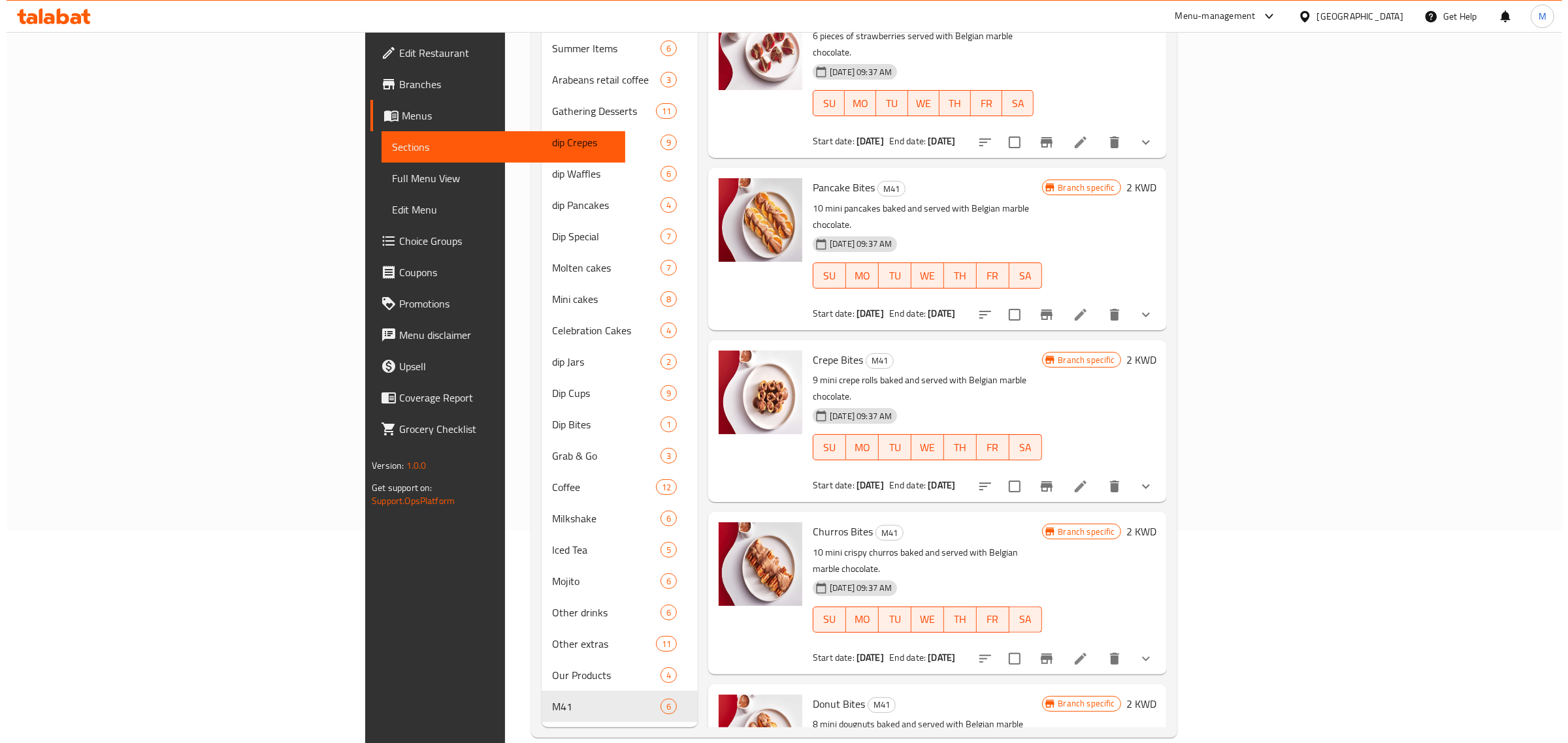
scroll to position [0, 0]
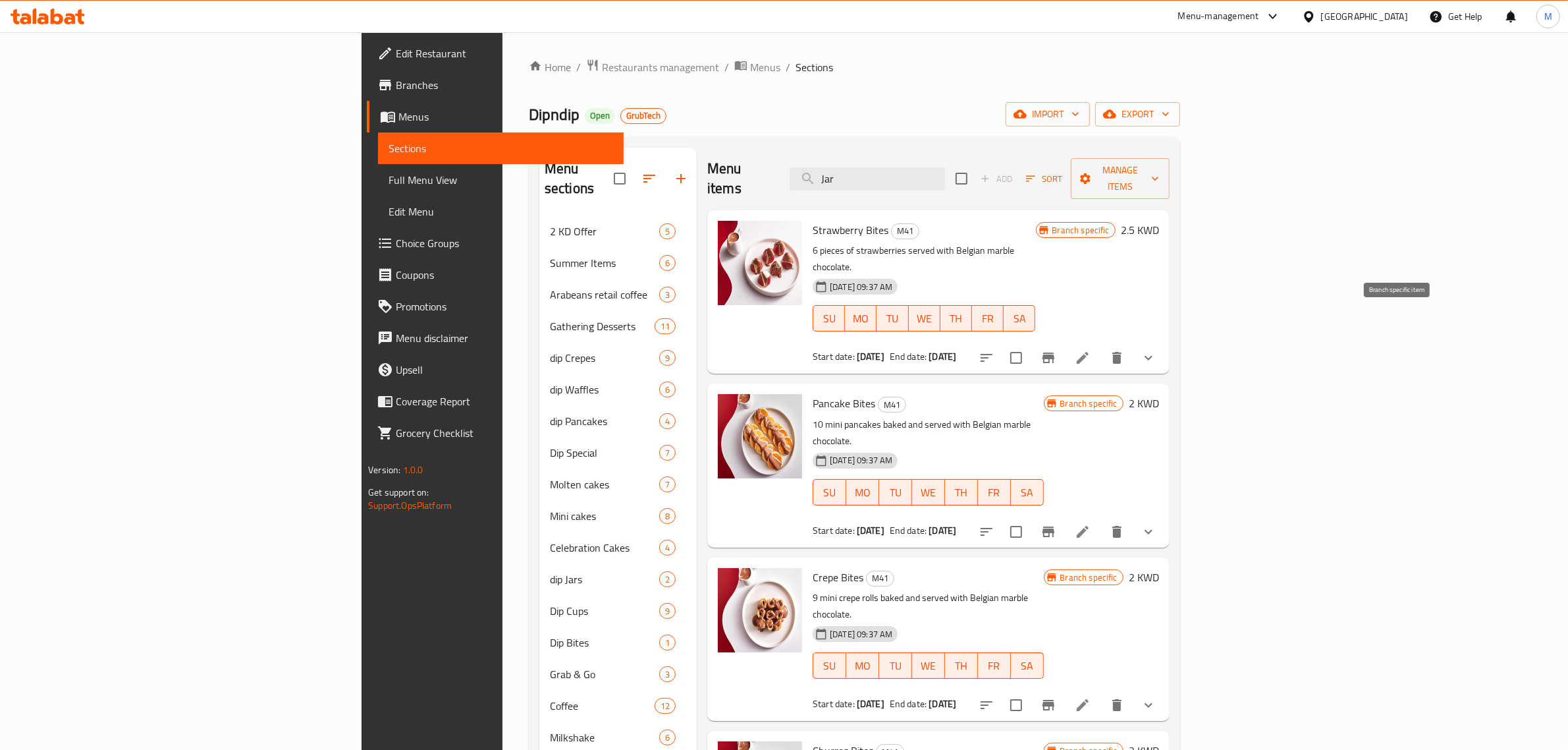
click at [1064, 342] on button "Branch-specific-item" at bounding box center [1049, 358] width 32 height 32
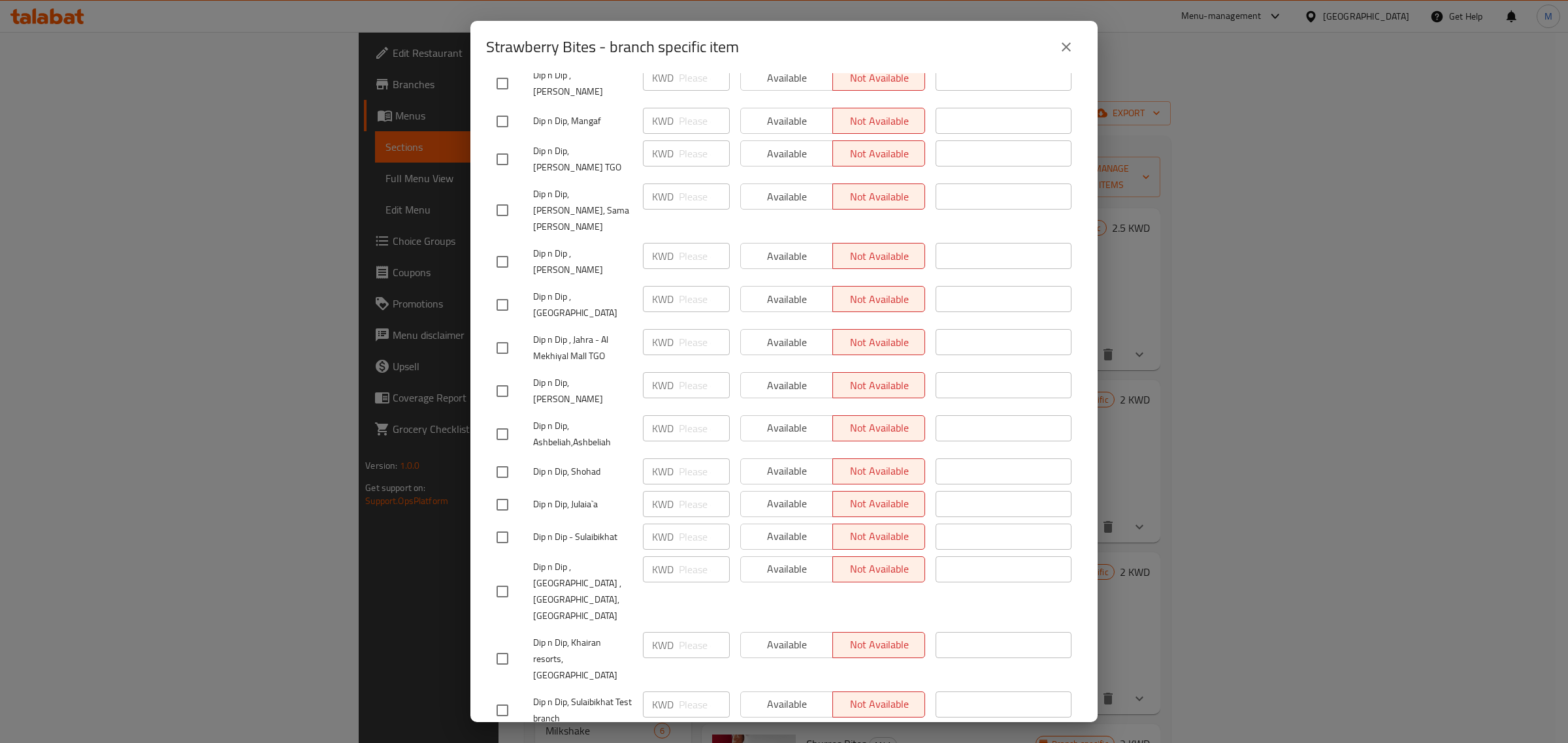
scroll to position [408, 0]
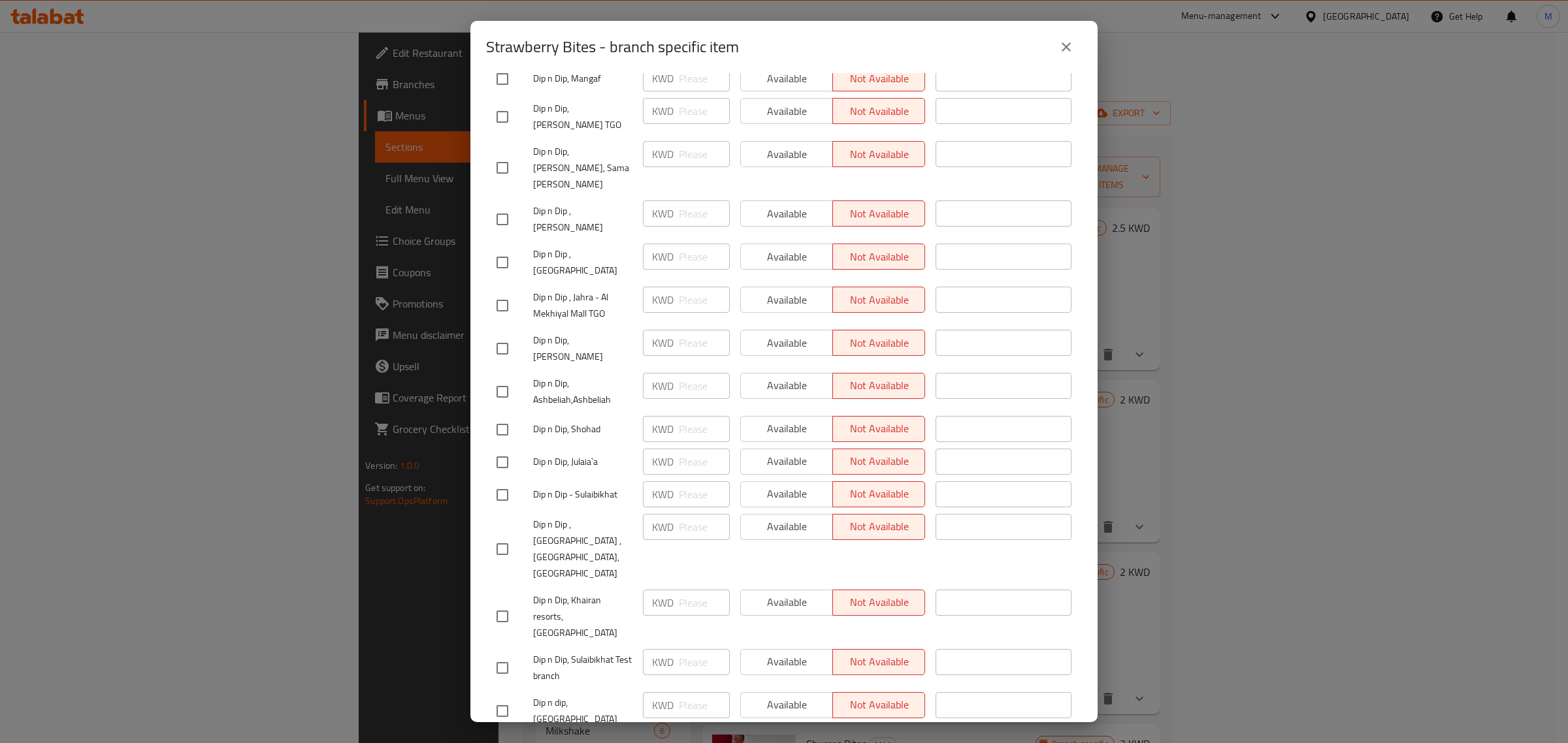
click at [603, 695] on span "Dip n dip, [GEOGRAPHIC_DATA]" at bounding box center [583, 711] width 100 height 33
click at [977, 643] on div "​" at bounding box center [1004, 668] width 147 height 48
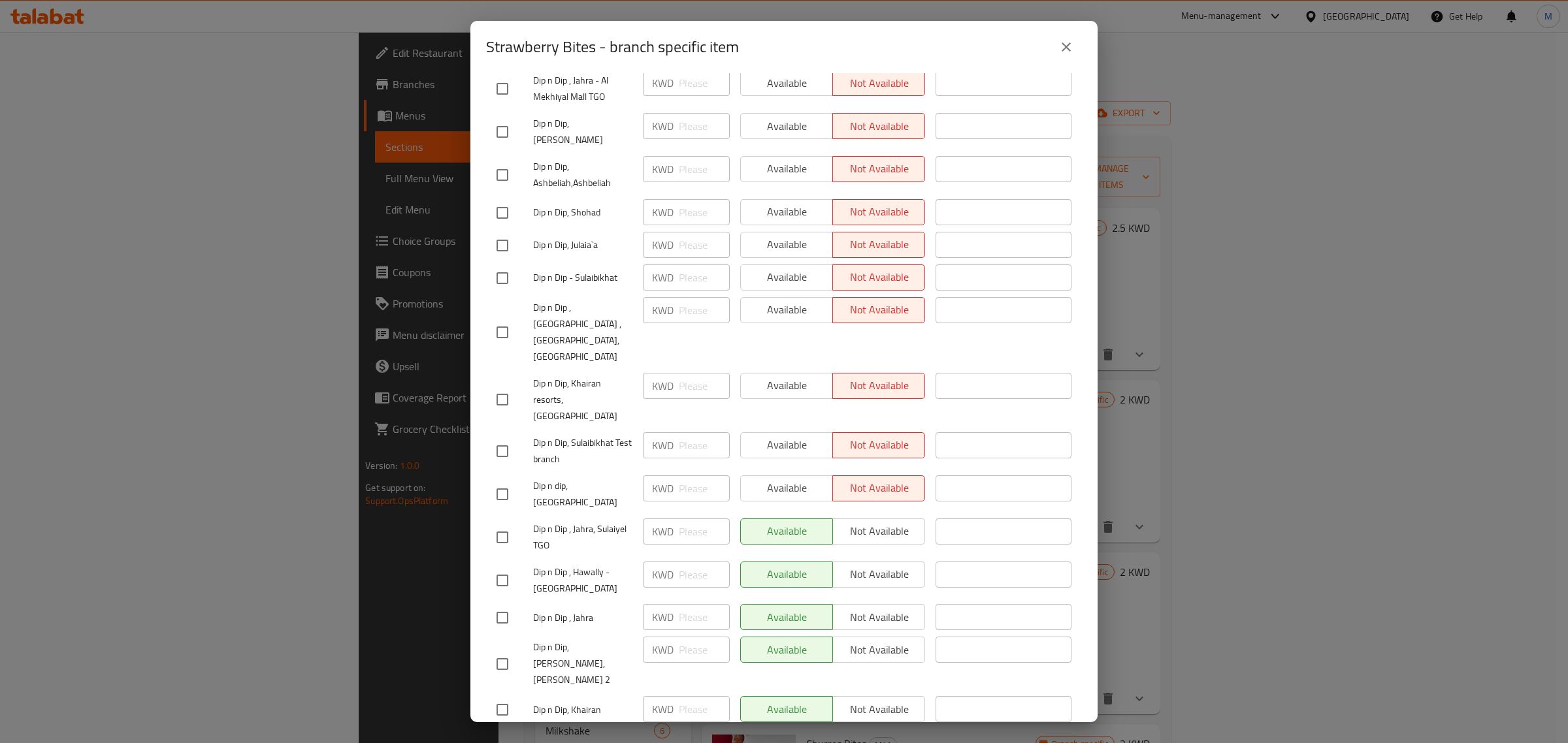
scroll to position [653, 0]
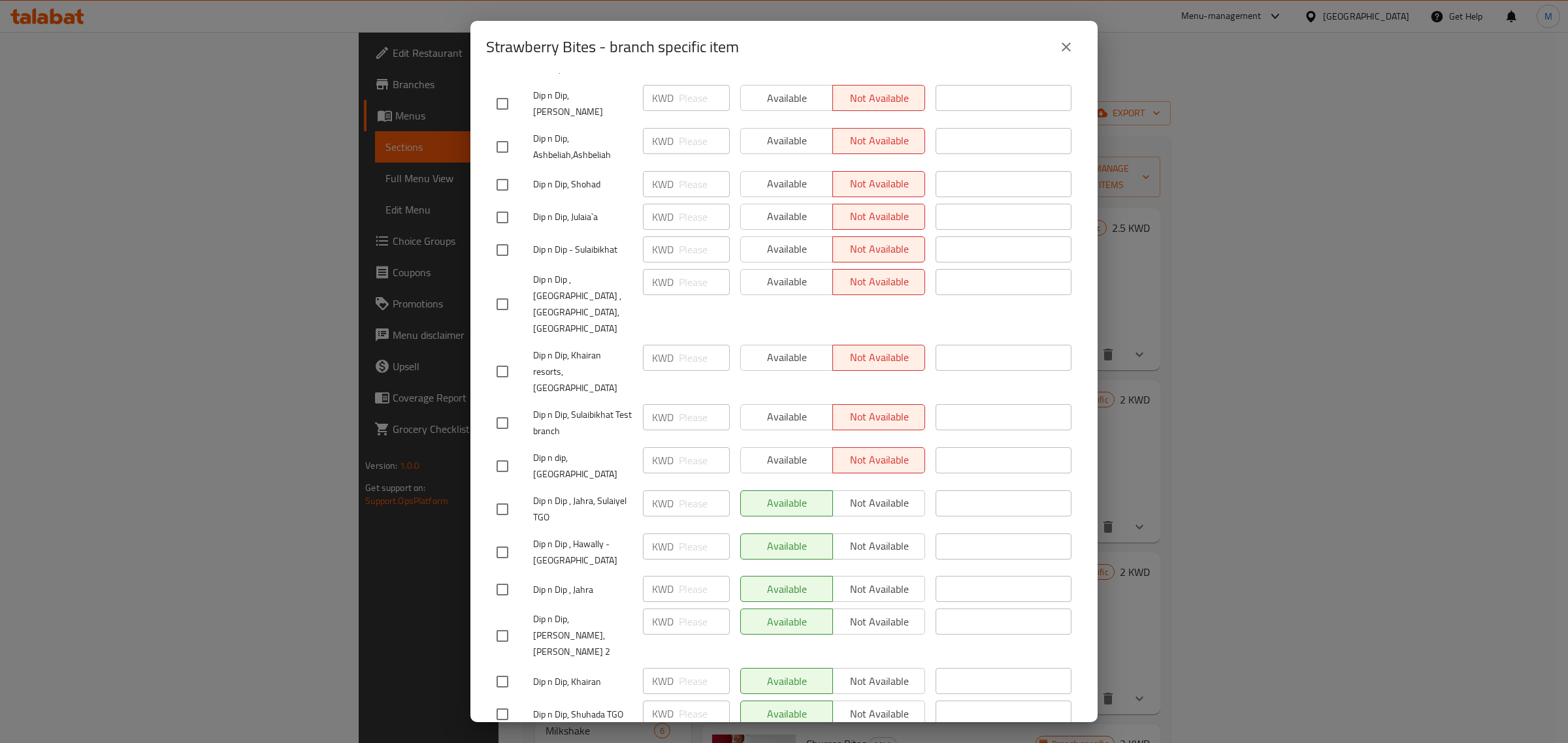
click at [1069, 50] on icon "close" at bounding box center [1066, 47] width 9 height 9
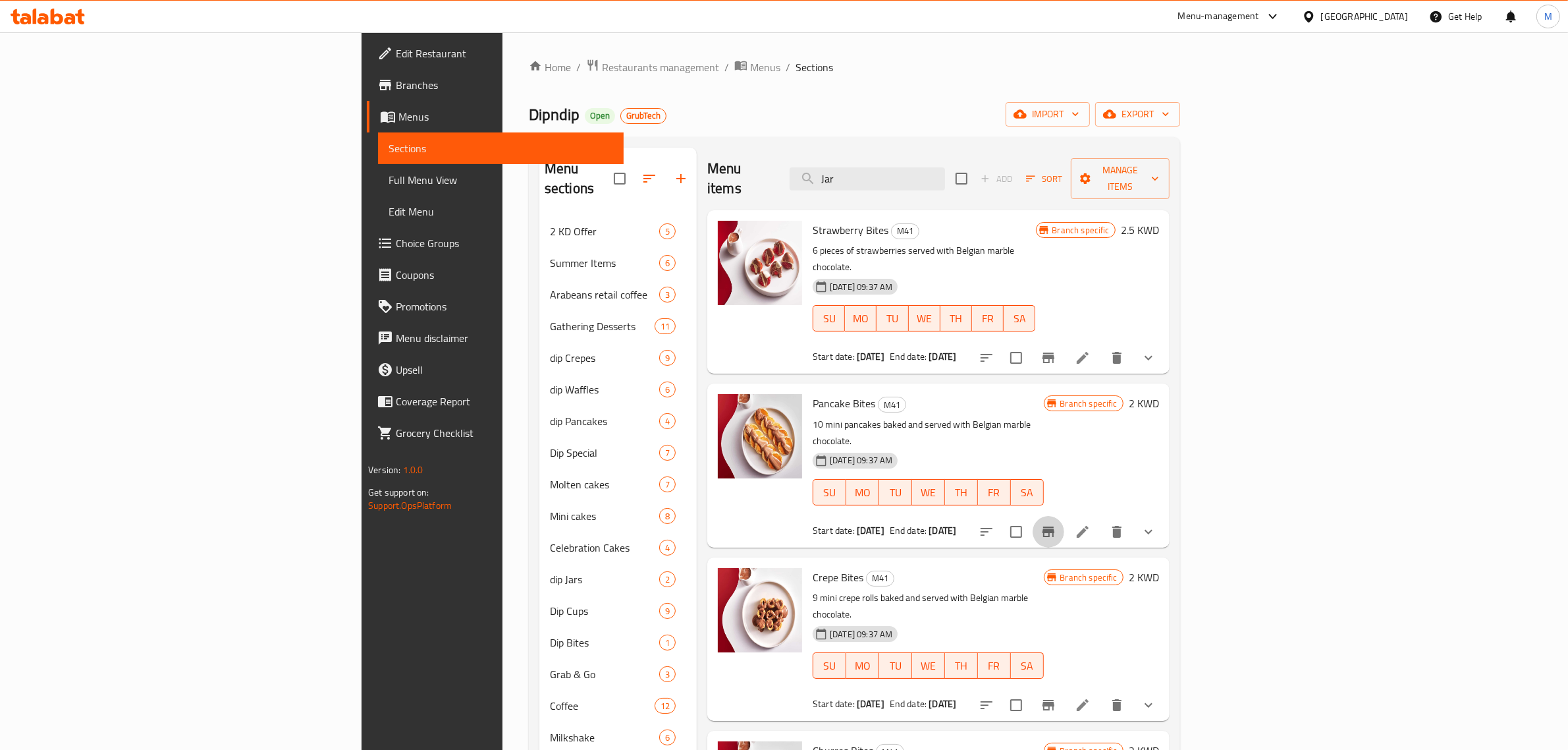
click at [1057, 524] on icon "Branch-specific-item" at bounding box center [1049, 532] width 16 height 16
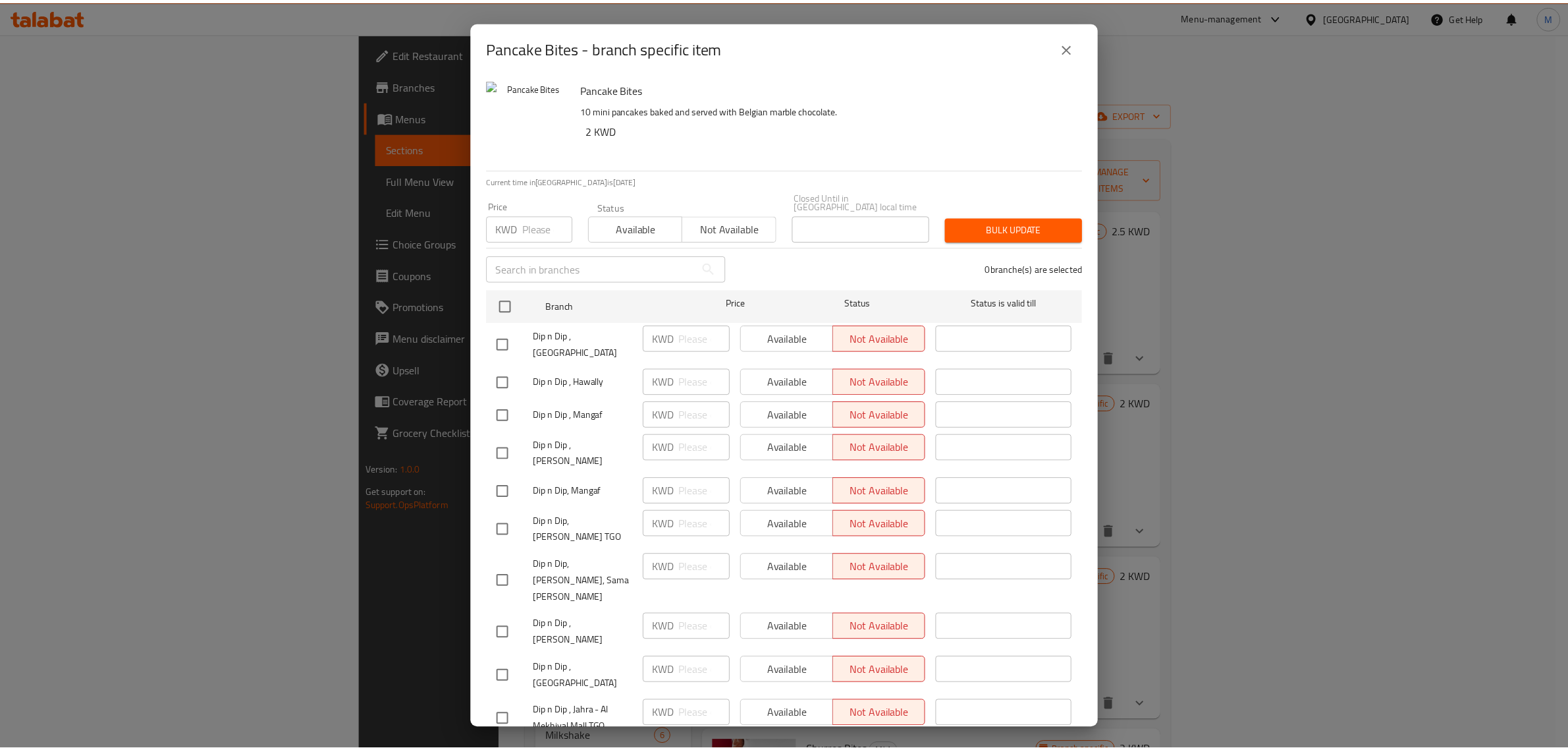
scroll to position [591, 0]
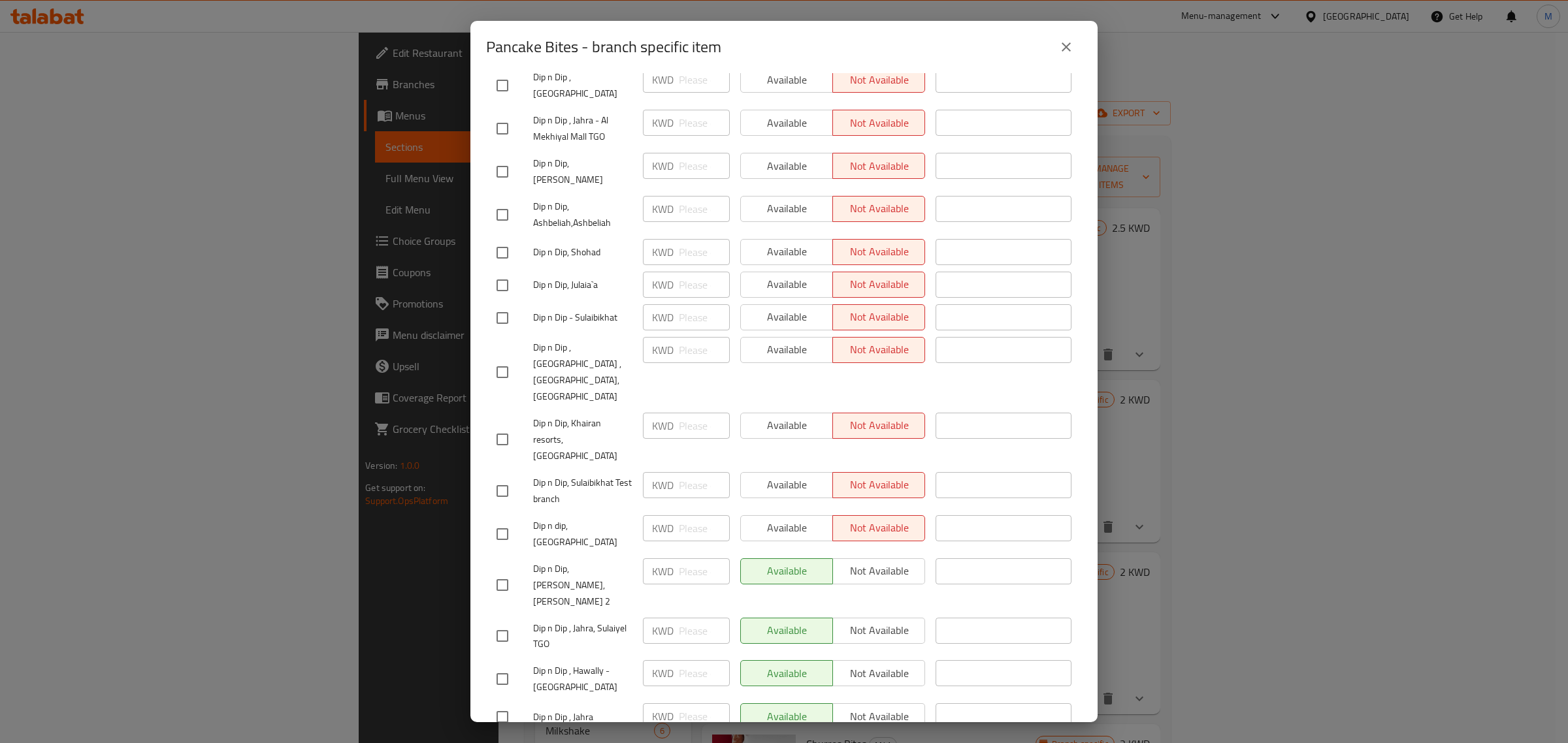
click at [1069, 43] on icon "close" at bounding box center [1066, 47] width 16 height 16
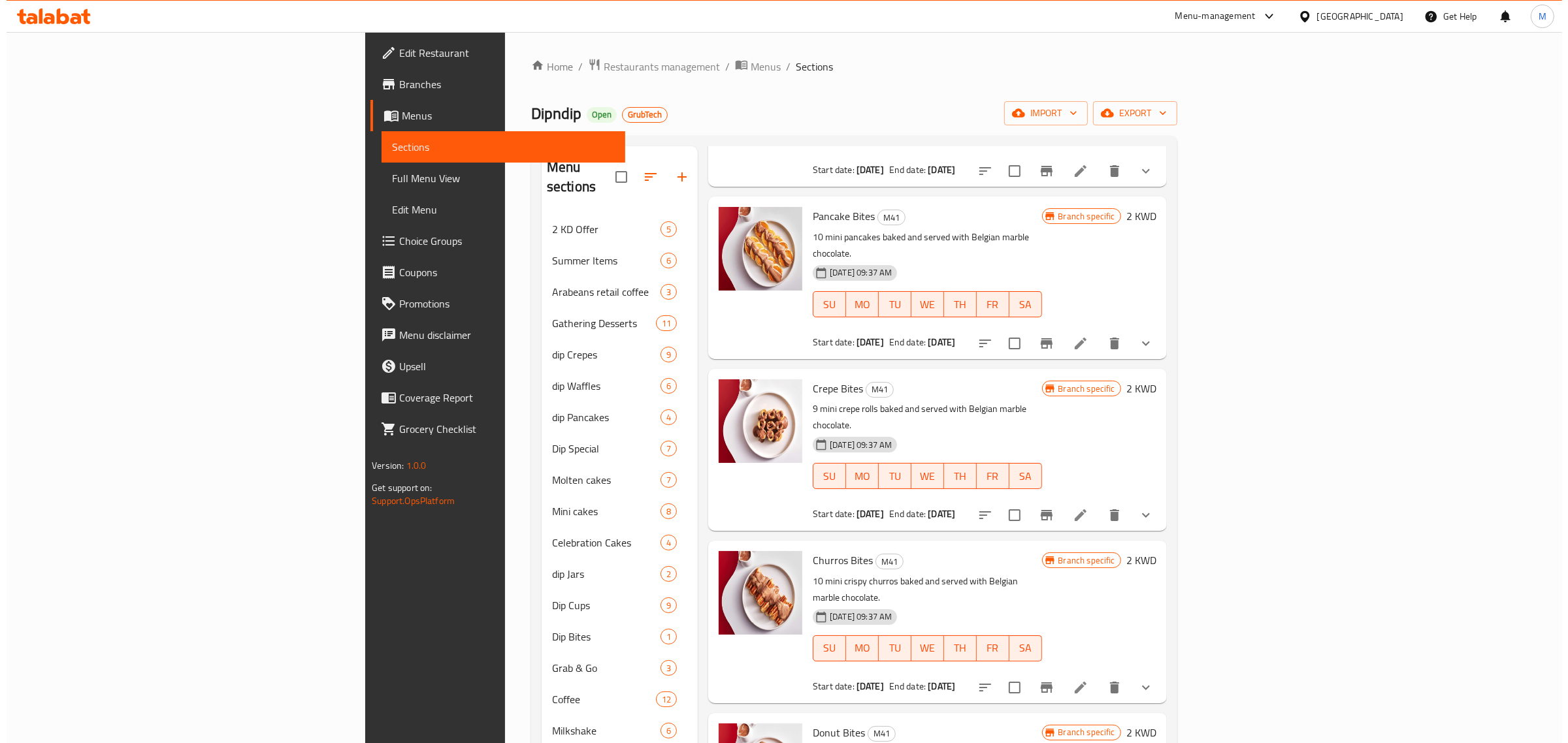
scroll to position [193, 0]
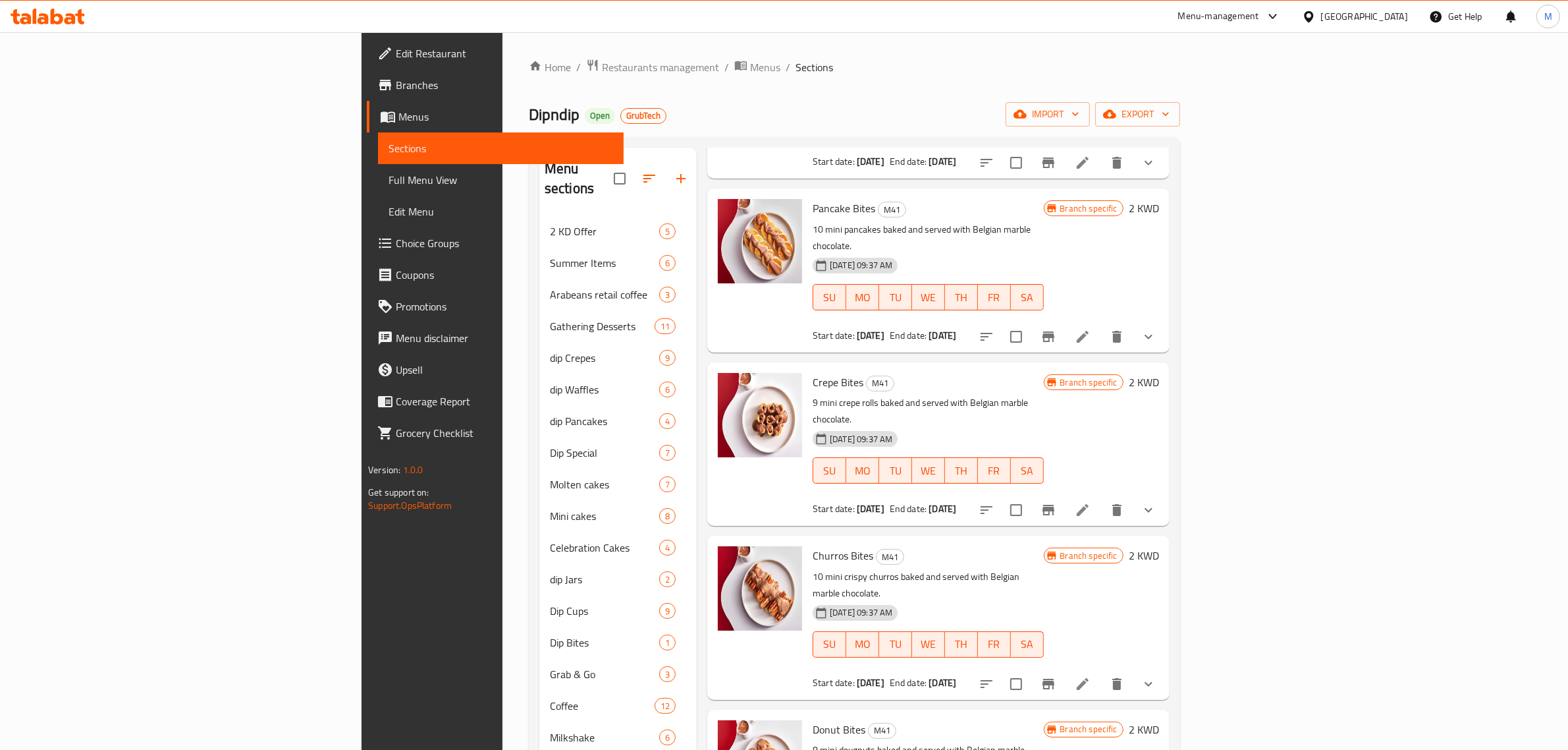
click at [1064, 494] on button "Branch-specific-item" at bounding box center [1049, 510] width 32 height 32
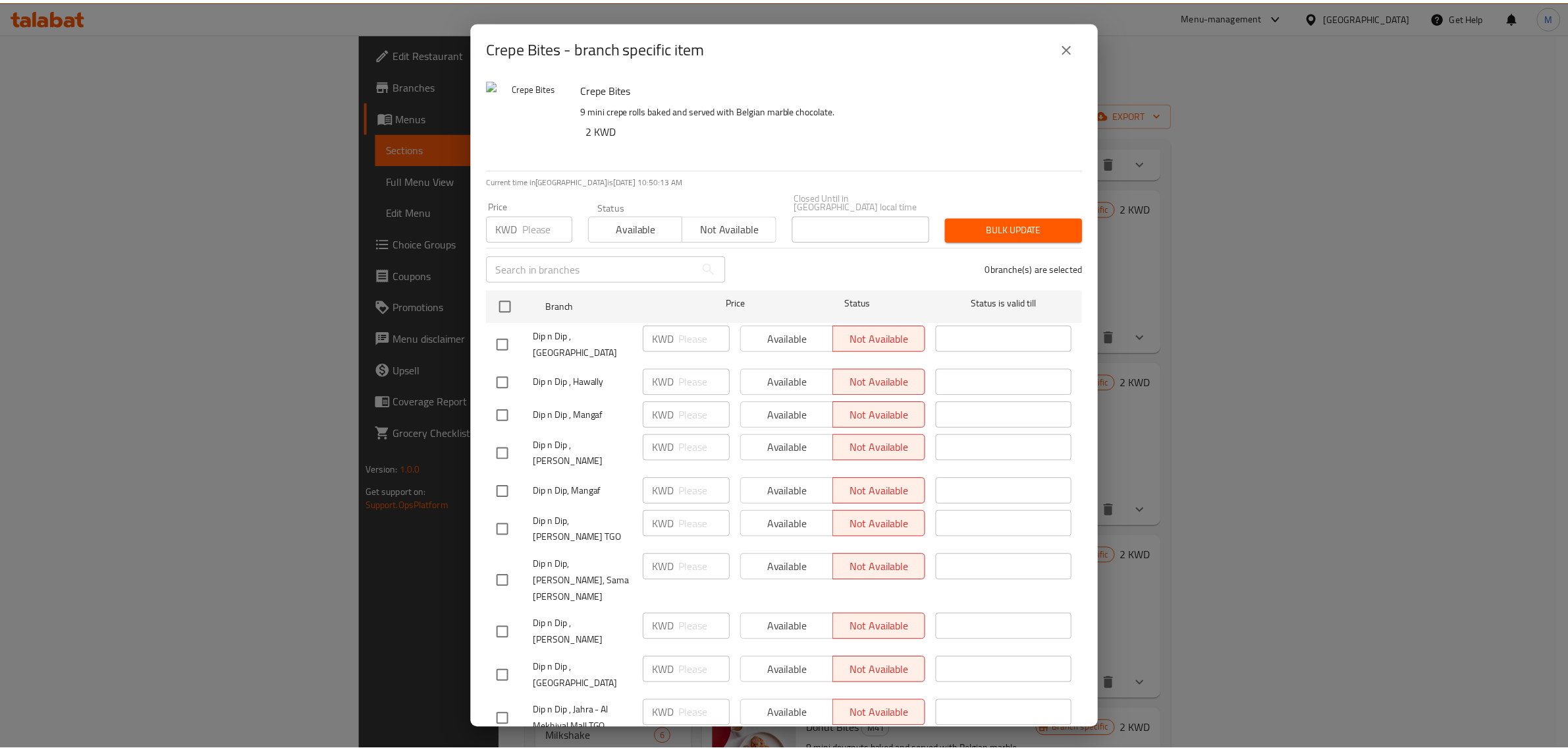
scroll to position [394, 0]
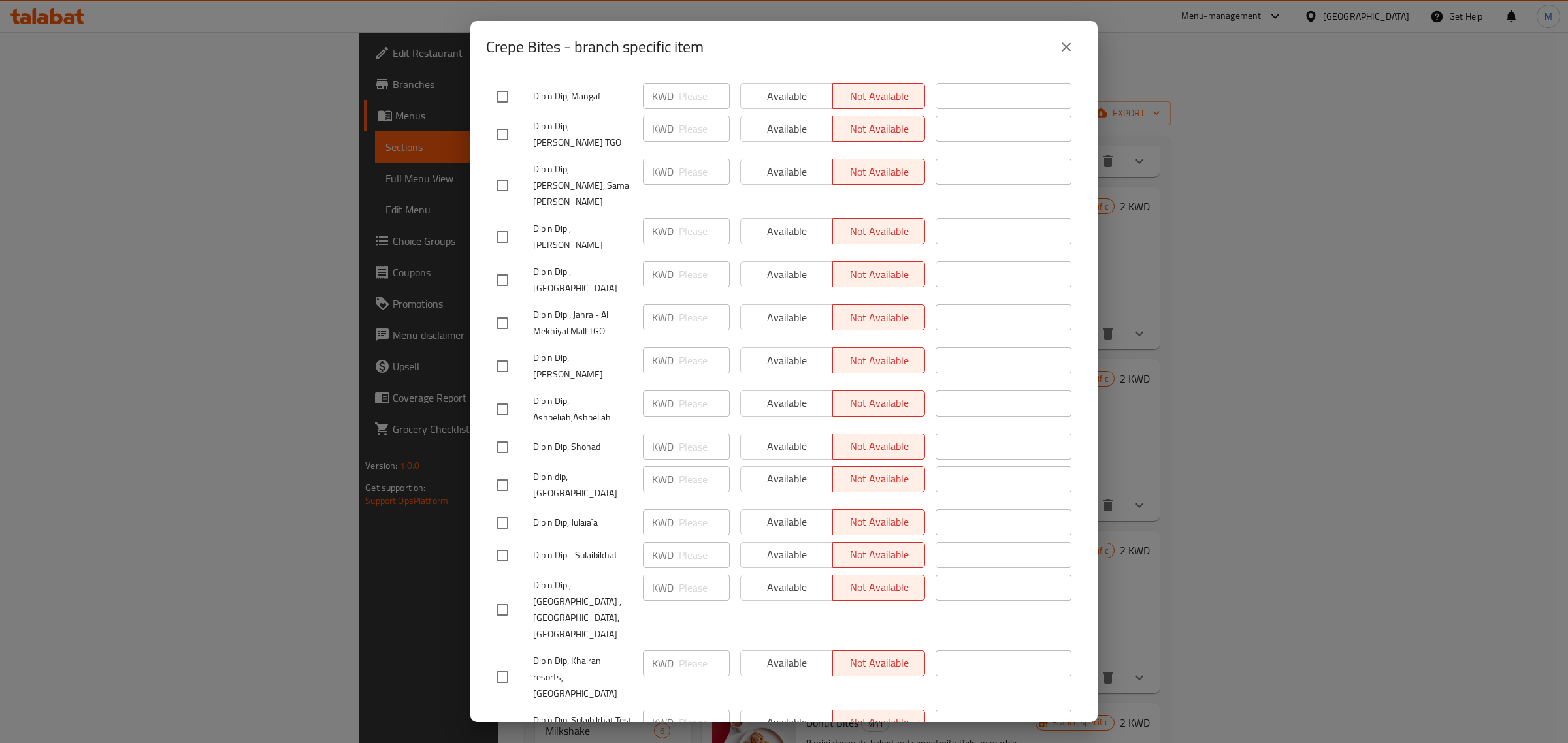
click at [565, 712] on span "Dip n Dip, Sulaibikhat Test branch" at bounding box center [583, 729] width 100 height 33
click at [582, 653] on span "Dip n Dip, Khairan resorts,[GEOGRAPHIC_DATA]" at bounding box center [583, 677] width 100 height 49
click at [591, 577] on span "Dip n Dip , [GEOGRAPHIC_DATA] , [GEOGRAPHIC_DATA], [GEOGRAPHIC_DATA]" at bounding box center [583, 610] width 100 height 65
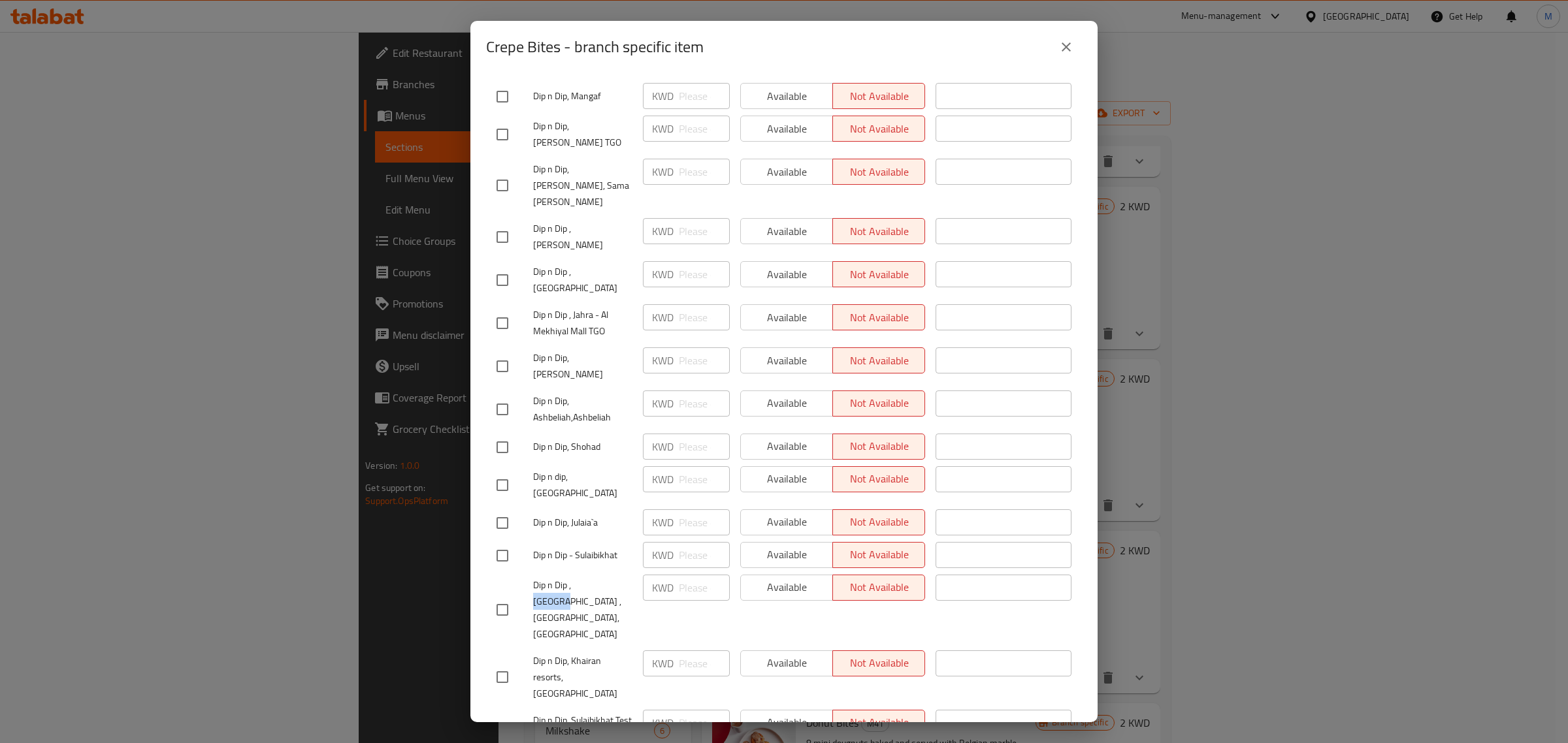
click at [591, 577] on span "Dip n Dip , [GEOGRAPHIC_DATA] , [GEOGRAPHIC_DATA], [GEOGRAPHIC_DATA]" at bounding box center [583, 610] width 100 height 65
click at [1073, 47] on icon "close" at bounding box center [1066, 47] width 16 height 16
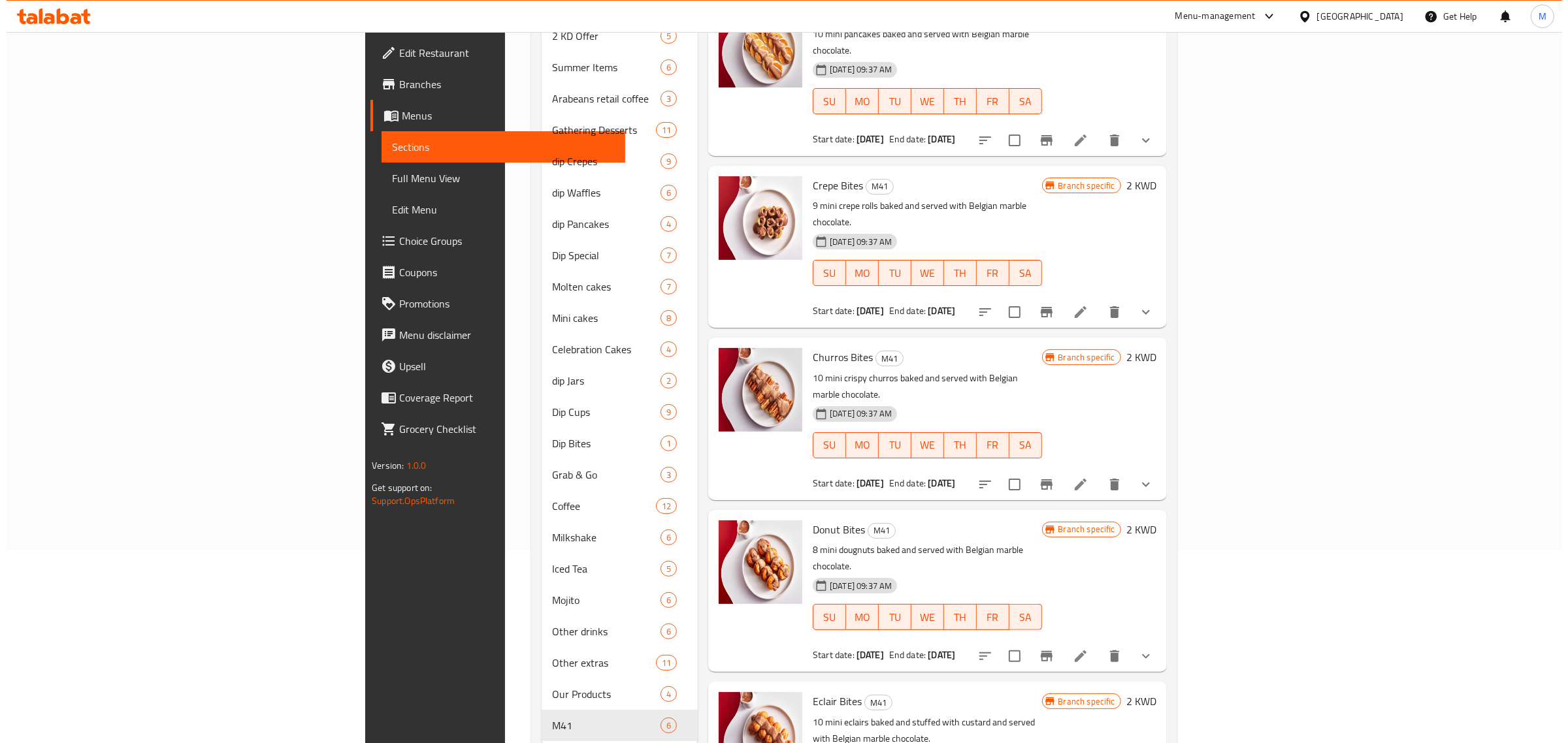
scroll to position [212, 0]
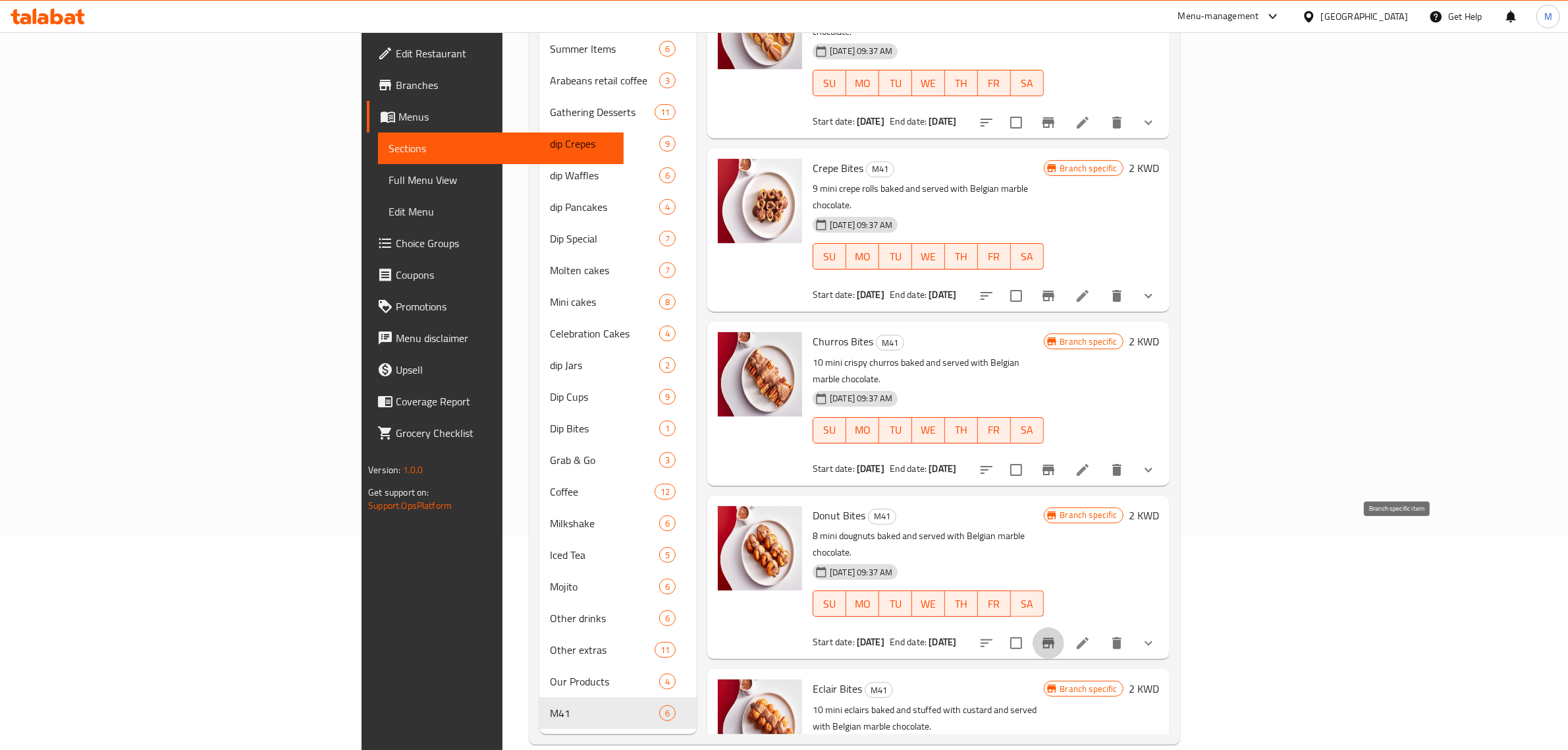
click at [1054, 638] on icon "Branch-specific-item" at bounding box center [1049, 643] width 12 height 11
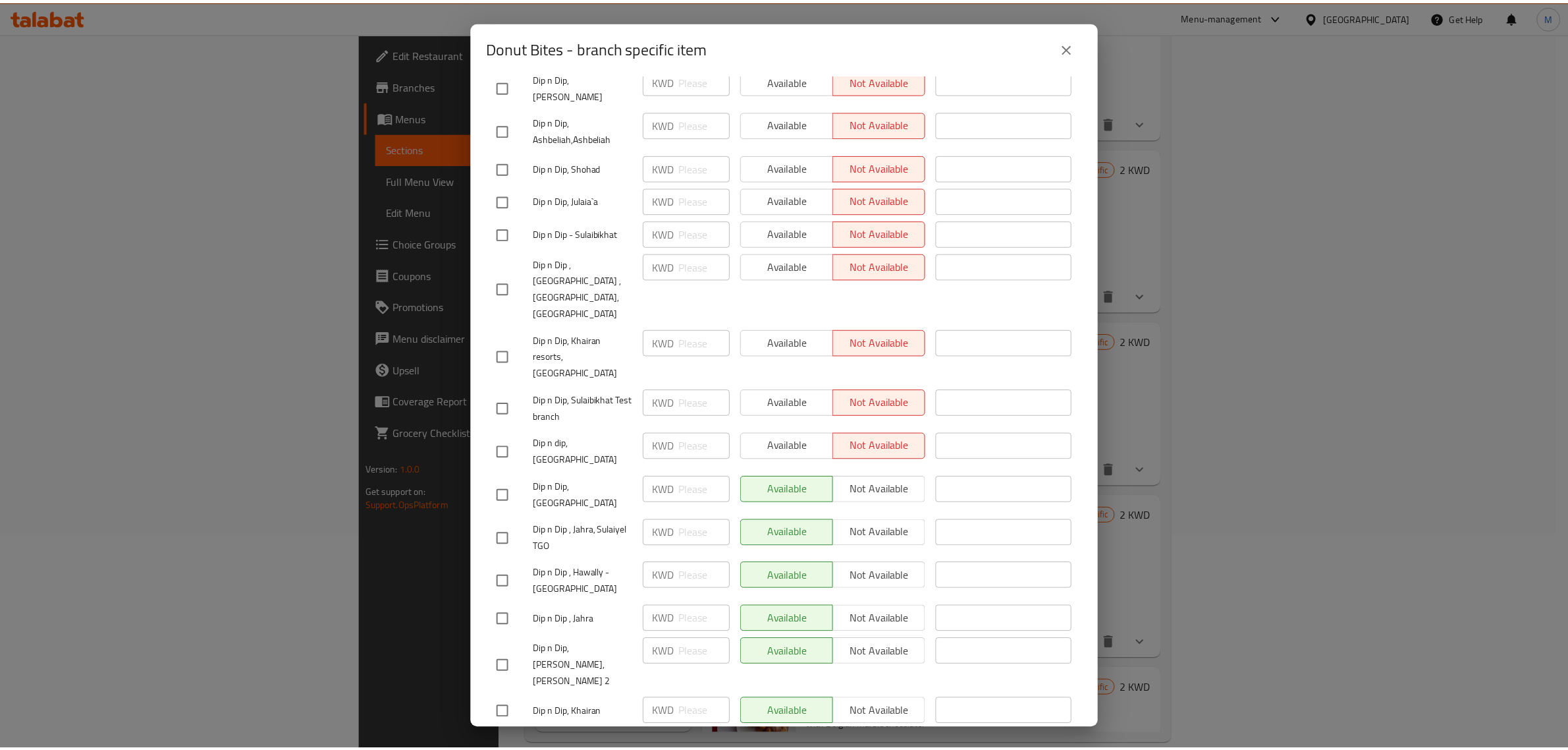
scroll to position [647, 0]
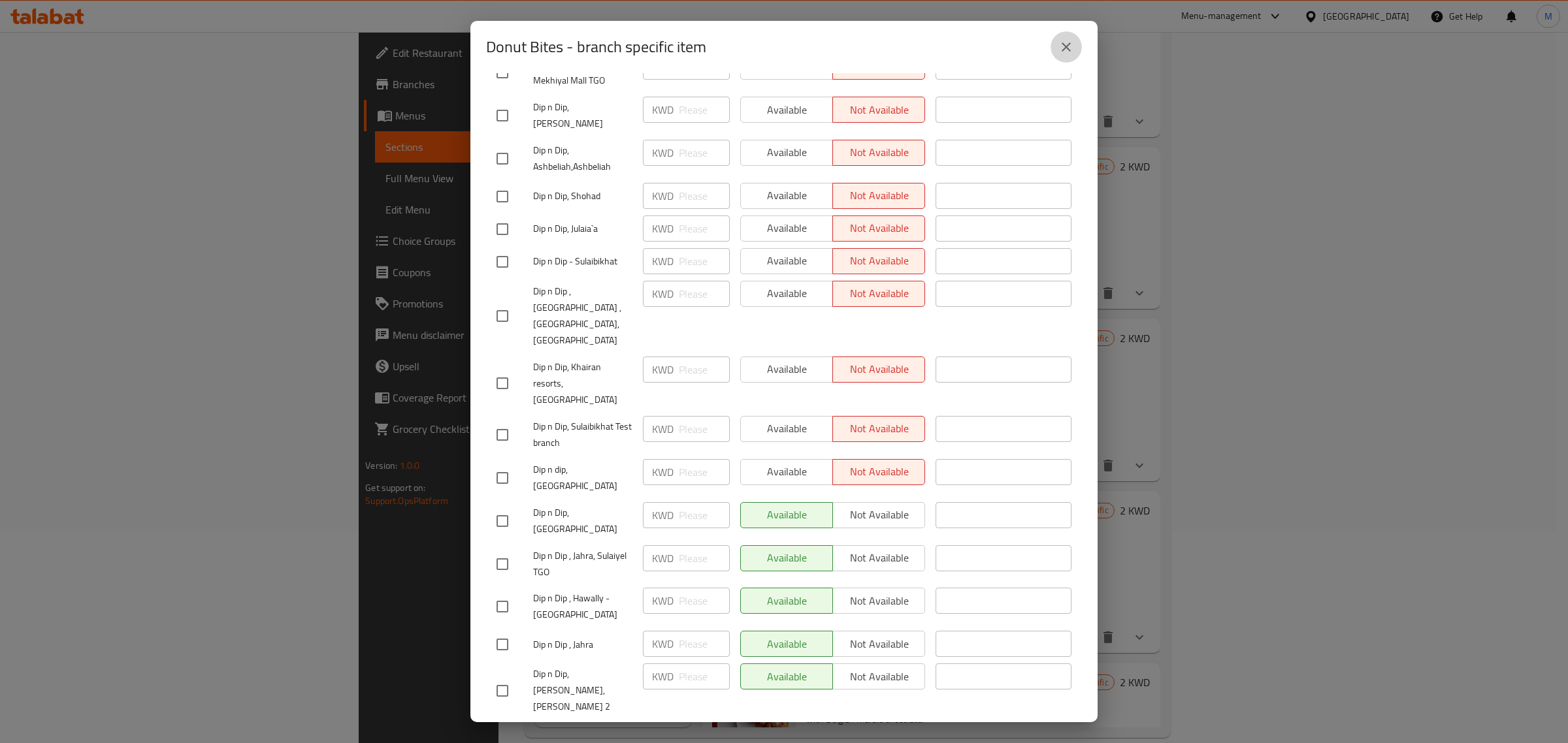
click at [1071, 40] on icon "close" at bounding box center [1066, 47] width 16 height 16
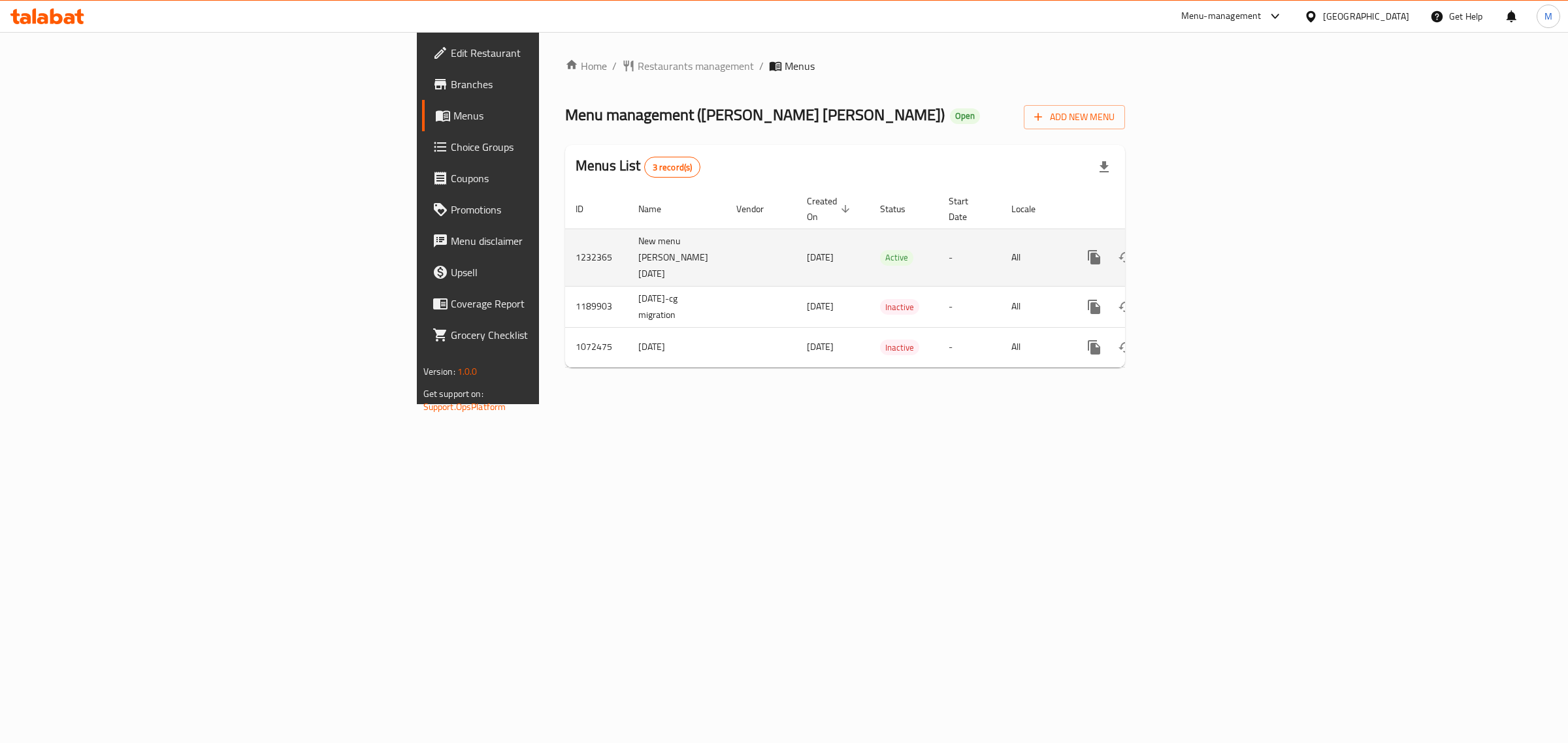
click at [1196, 250] on icon "enhanced table" at bounding box center [1188, 257] width 16 height 16
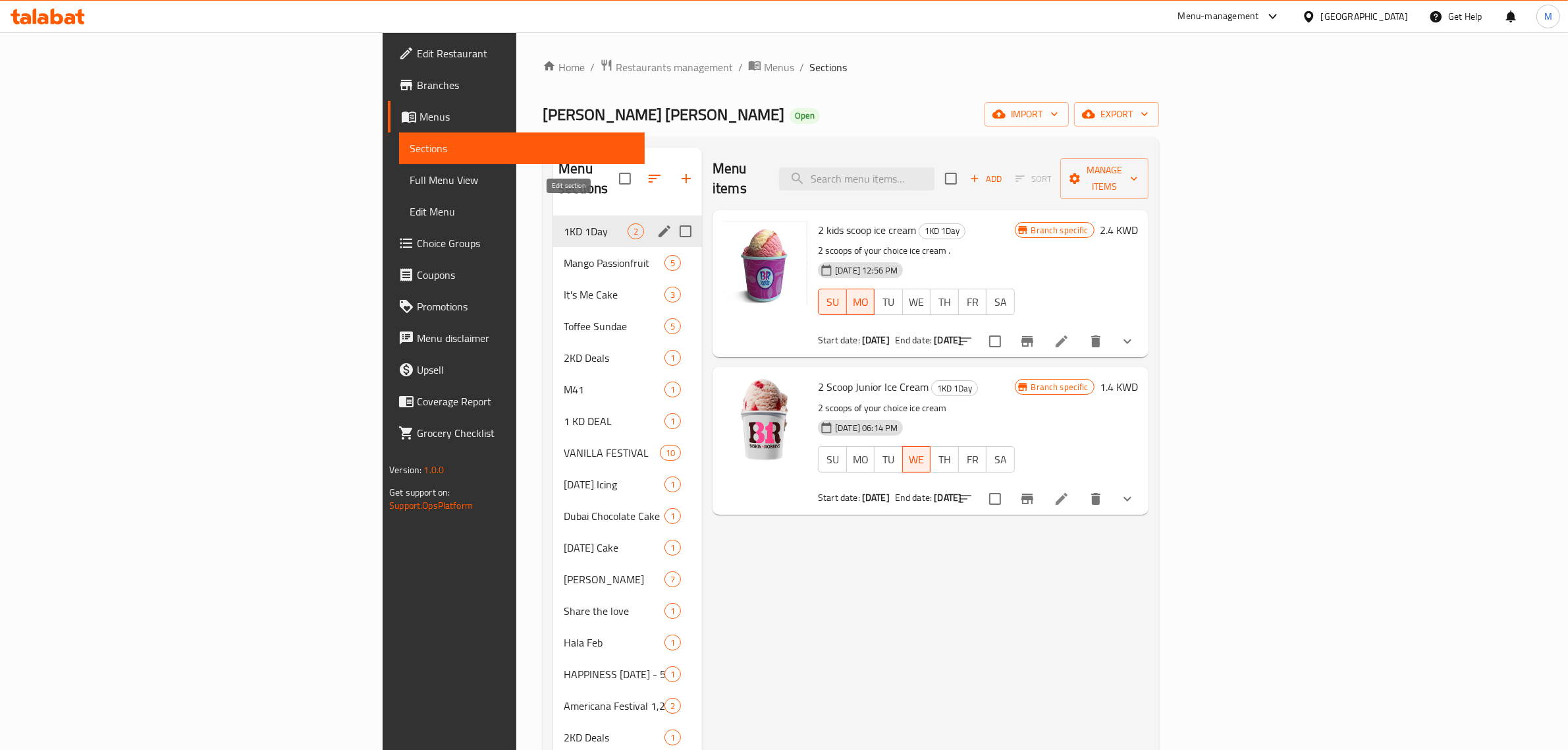
click at [656, 223] on icon "edit" at bounding box center [664, 231] width 16 height 16
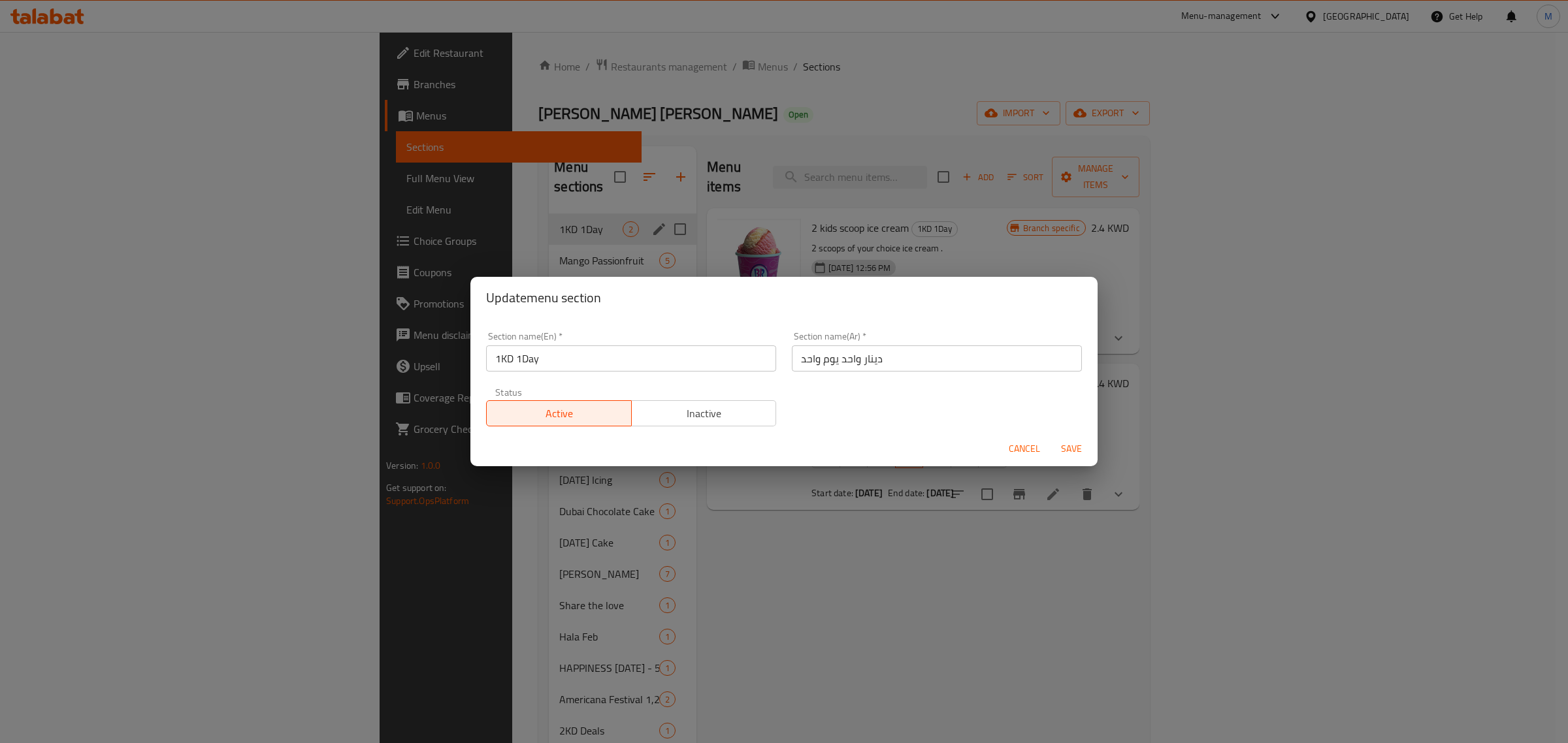
click at [1019, 443] on span "Cancel" at bounding box center [1024, 449] width 31 height 16
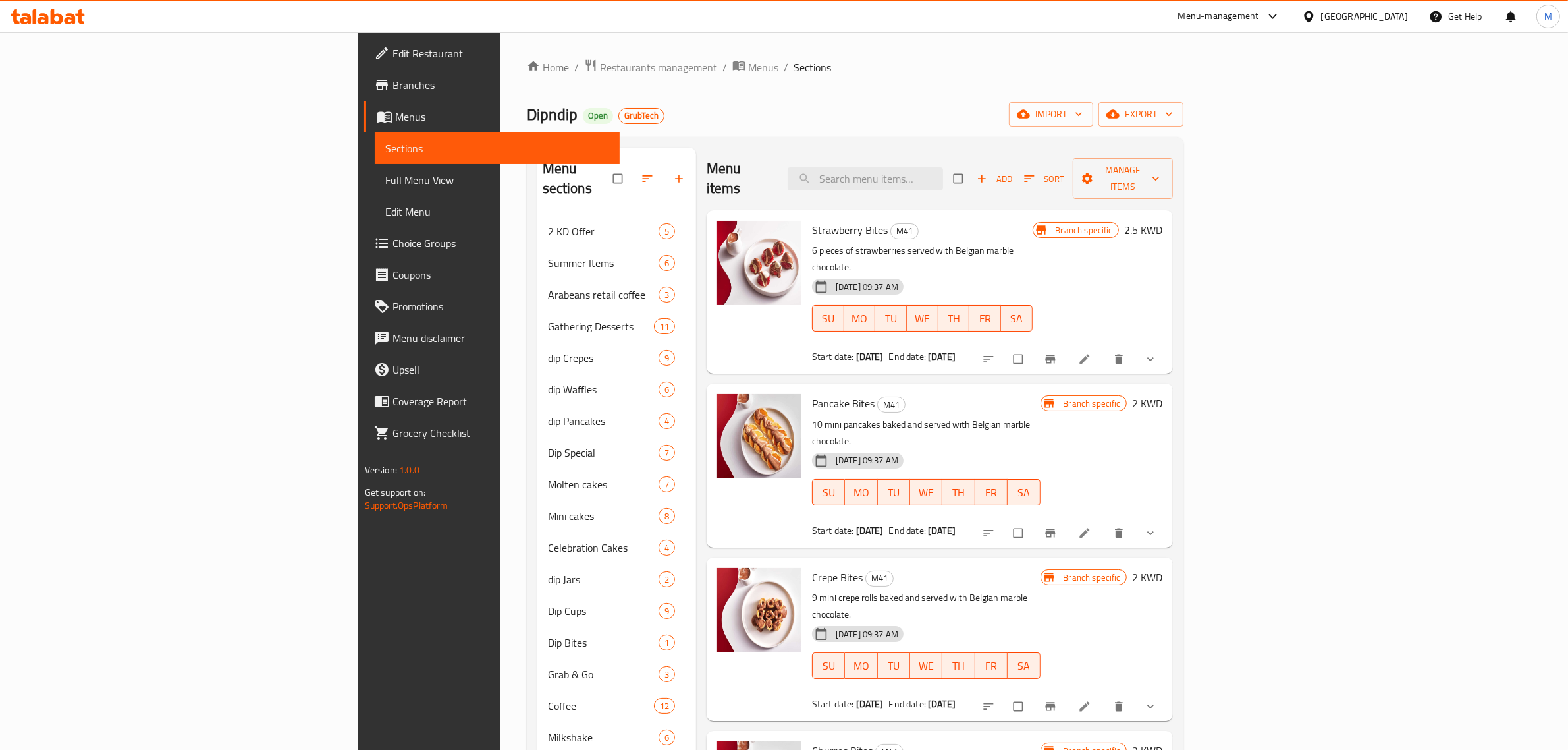
click at [748, 70] on span "Menus" at bounding box center [763, 67] width 30 height 16
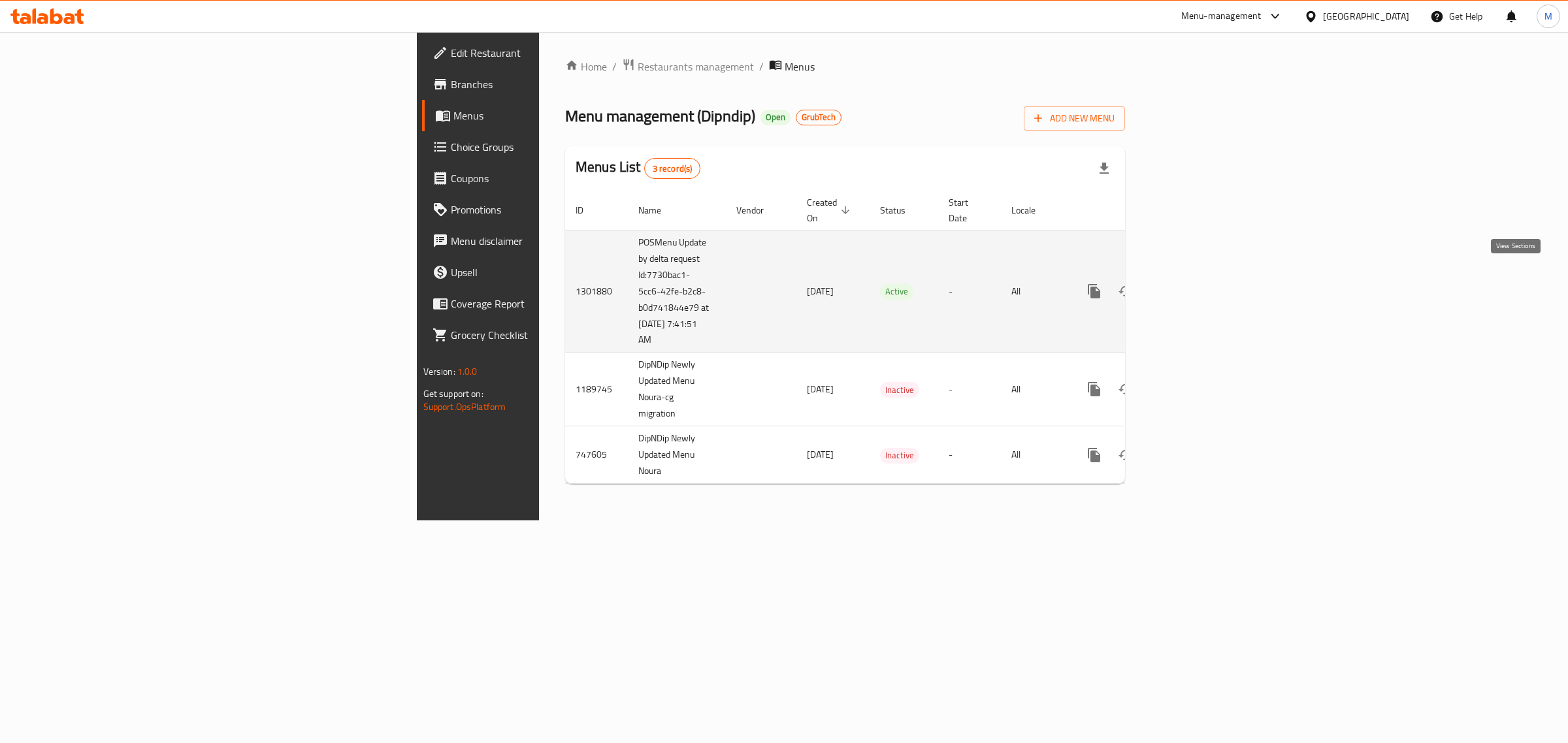
click at [1196, 284] on icon "enhanced table" at bounding box center [1188, 292] width 16 height 16
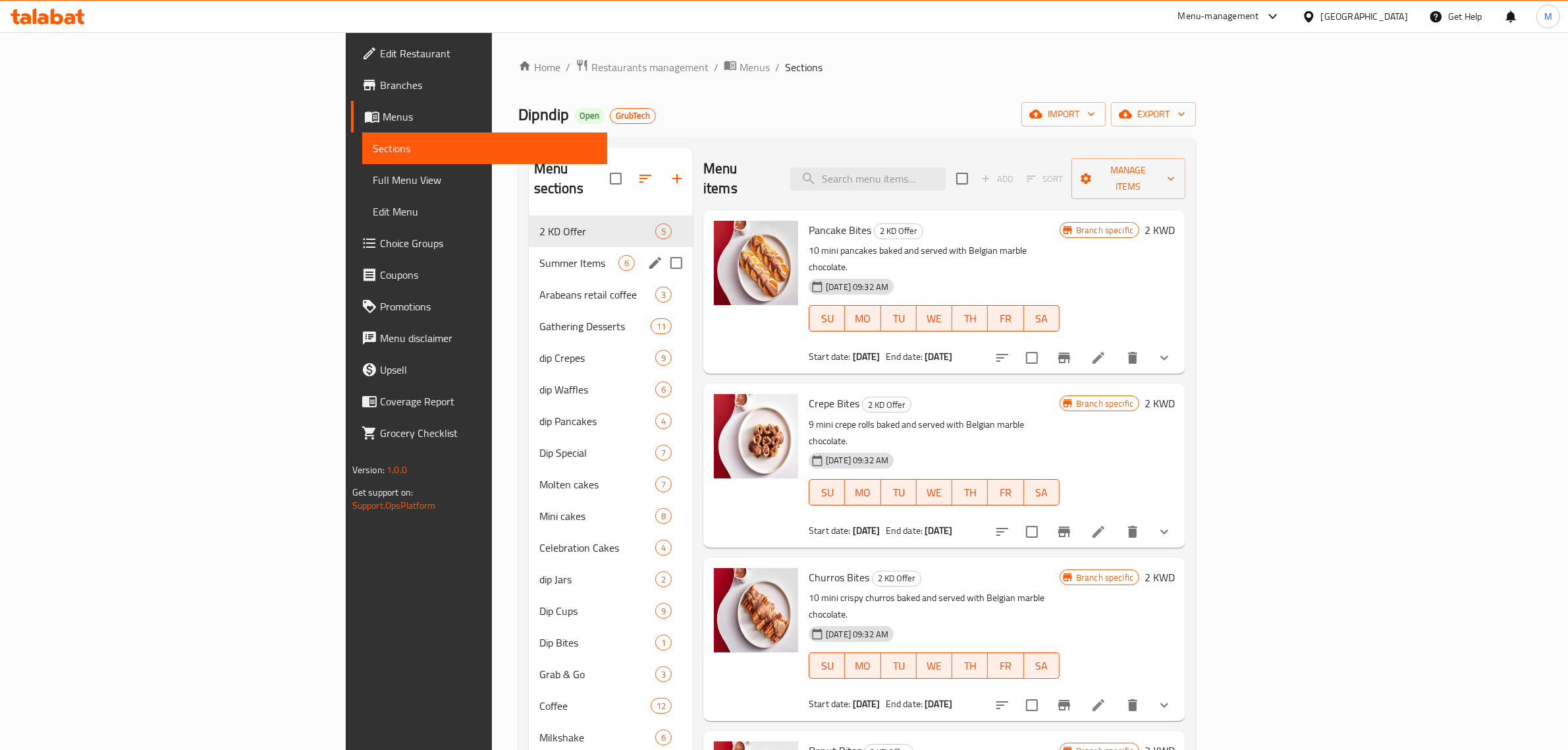
click at [529, 253] on div "Summer Items 6" at bounding box center [610, 263] width 164 height 32
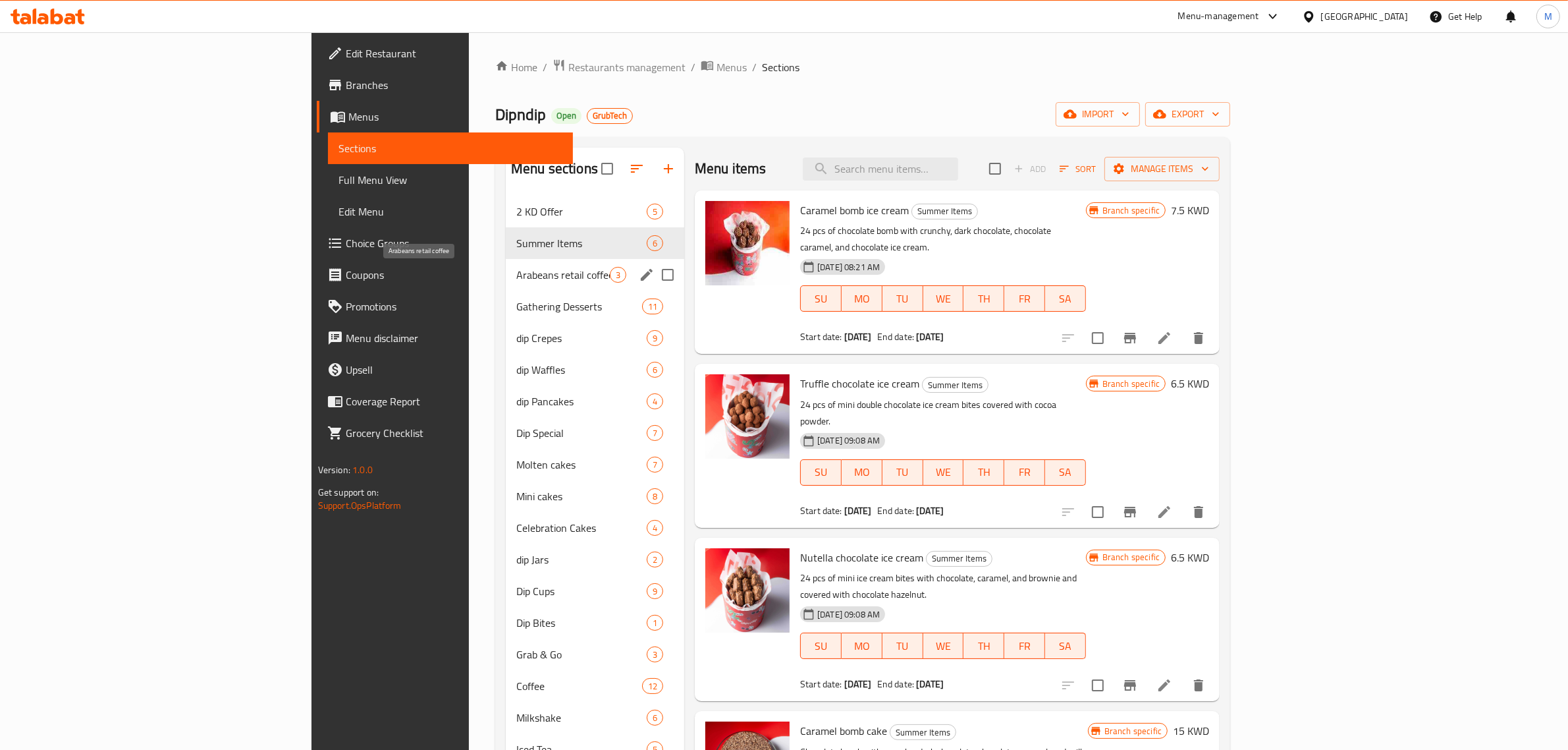
click at [516, 276] on span "Arabeans retail coffee" at bounding box center [563, 275] width 93 height 16
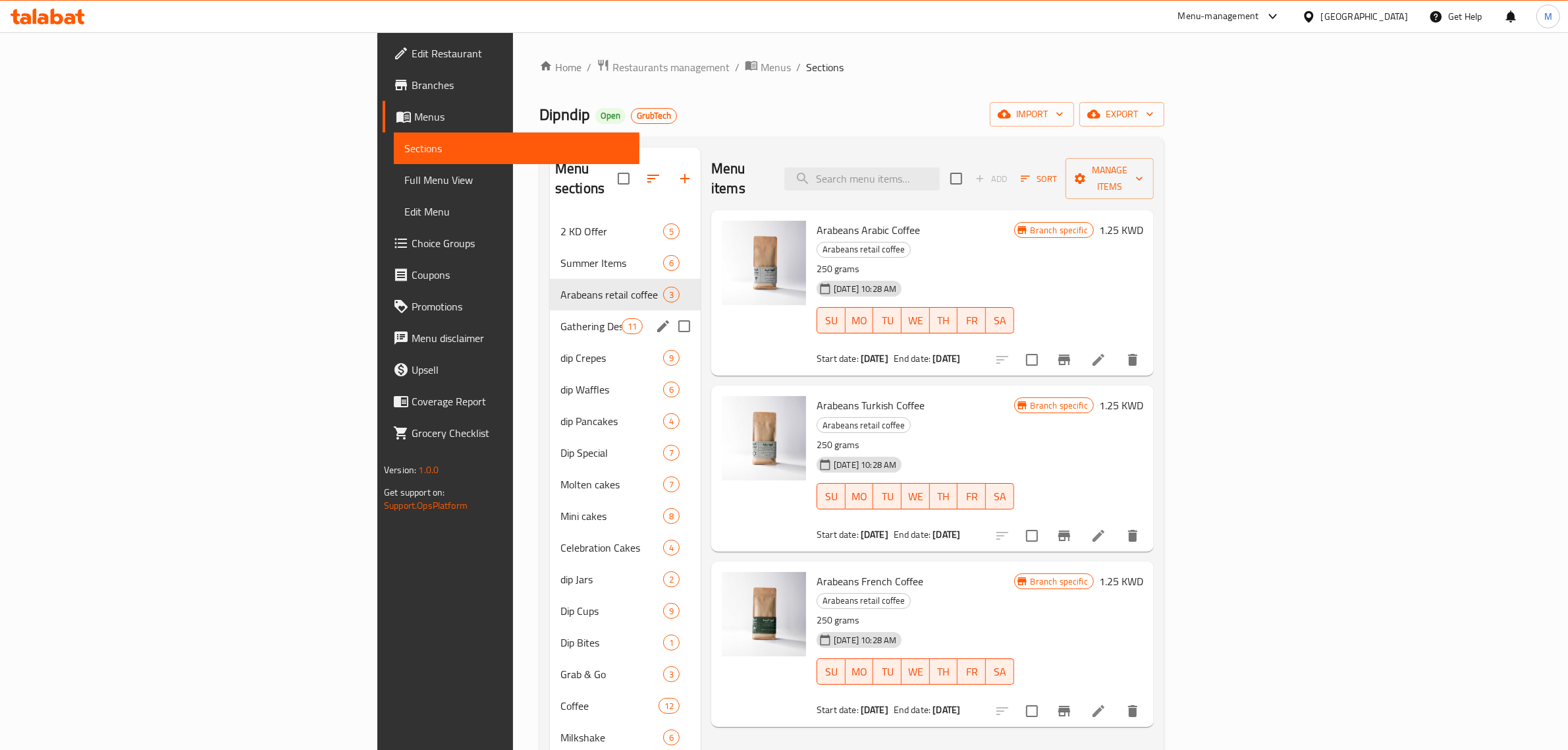
click at [550, 317] on div "Gathering Desserts 11" at bounding box center [625, 326] width 151 height 32
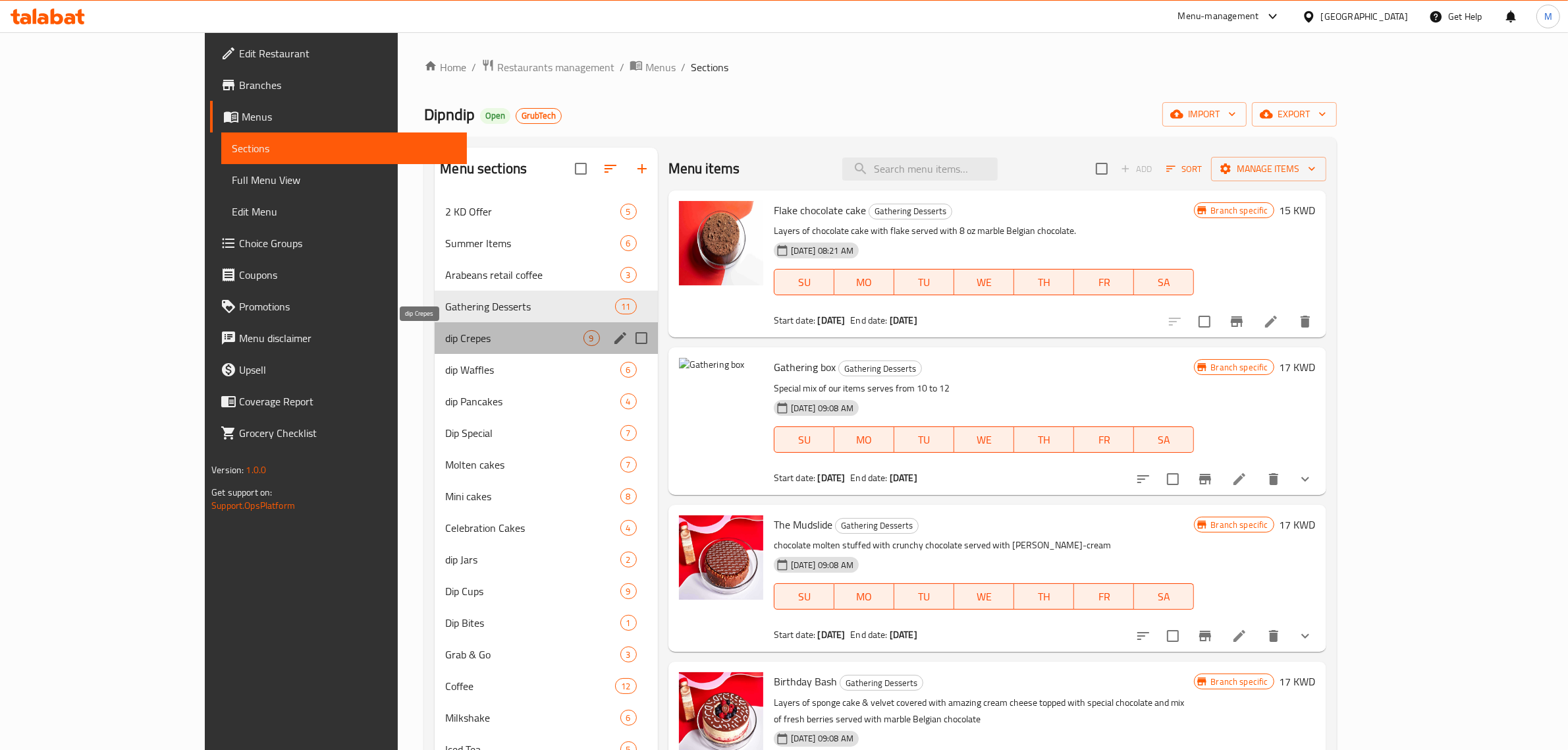
click at [445, 342] on span "dip Crepes" at bounding box center [514, 338] width 138 height 16
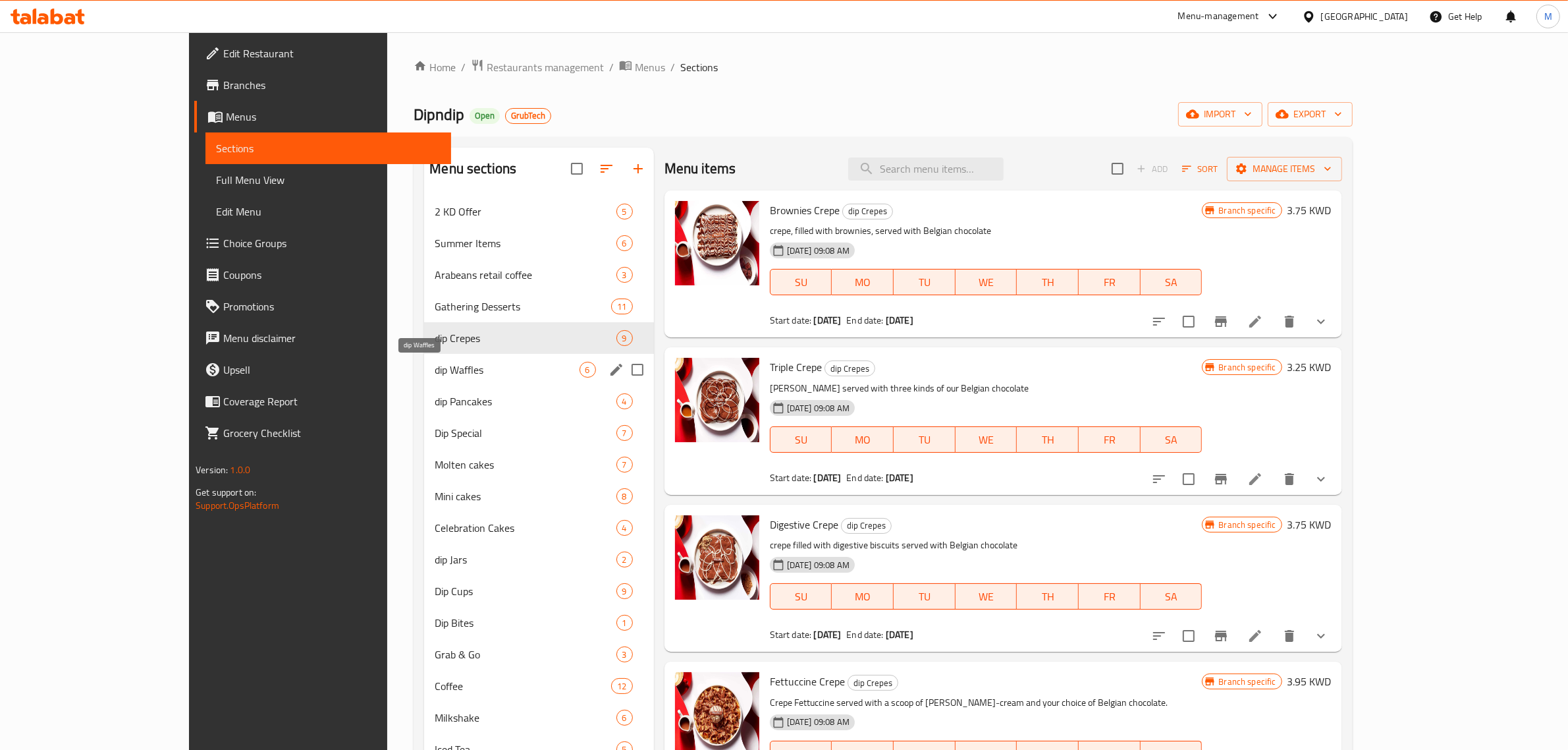
click at [435, 362] on span "dip Waffles" at bounding box center [506, 370] width 144 height 16
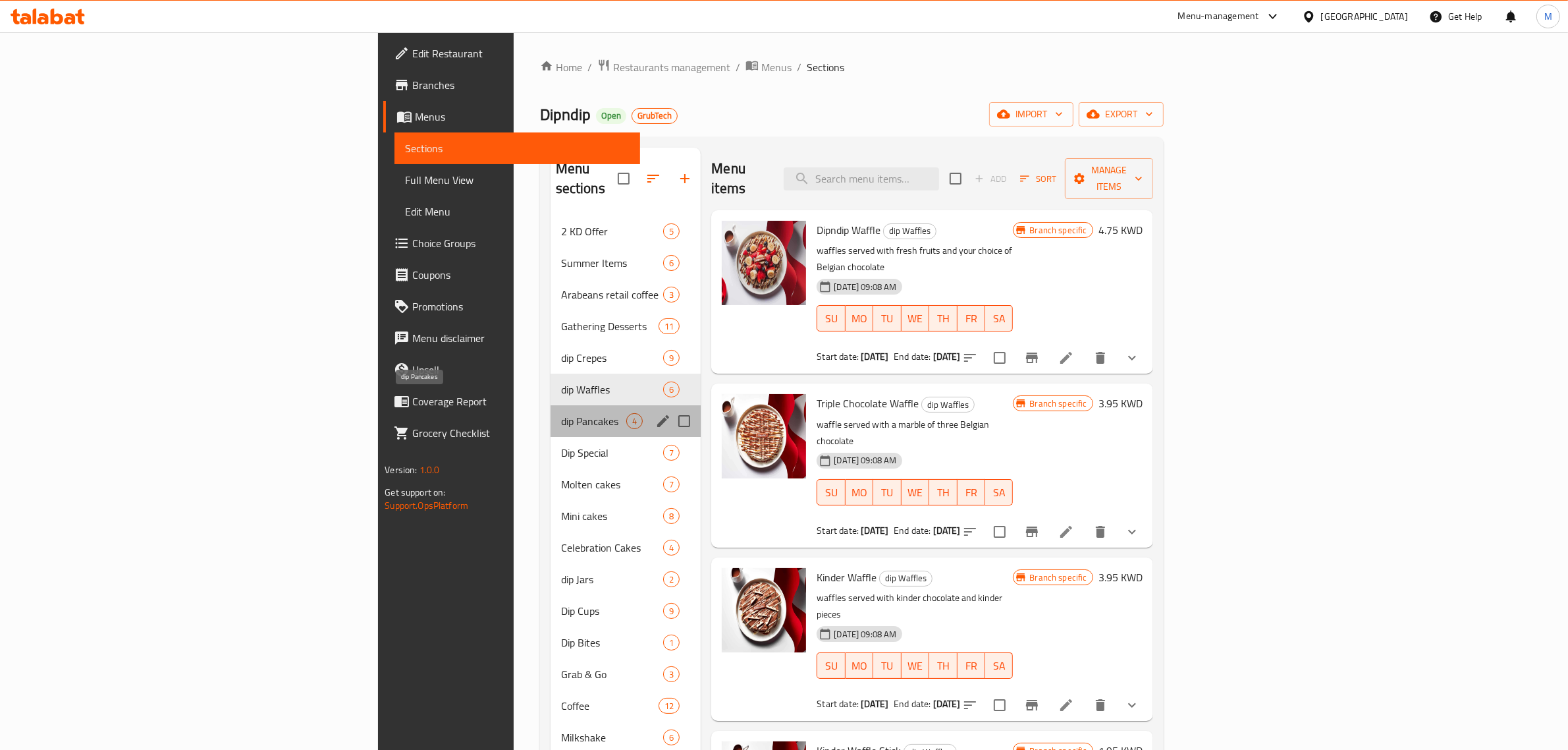
click at [561, 413] on span "dip Pancakes" at bounding box center [594, 421] width 66 height 16
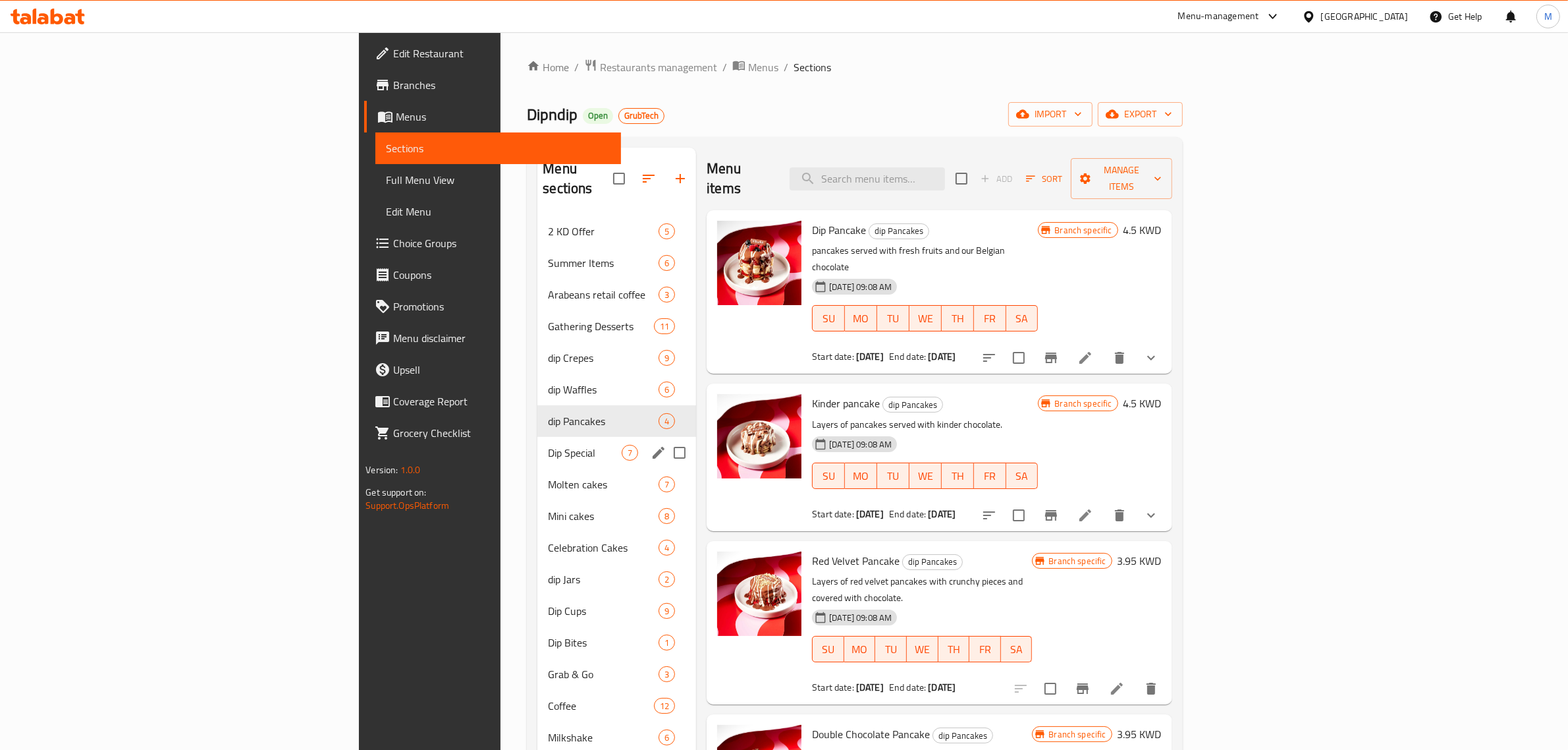
click at [537, 437] on div "Dip Special 7" at bounding box center [616, 453] width 159 height 32
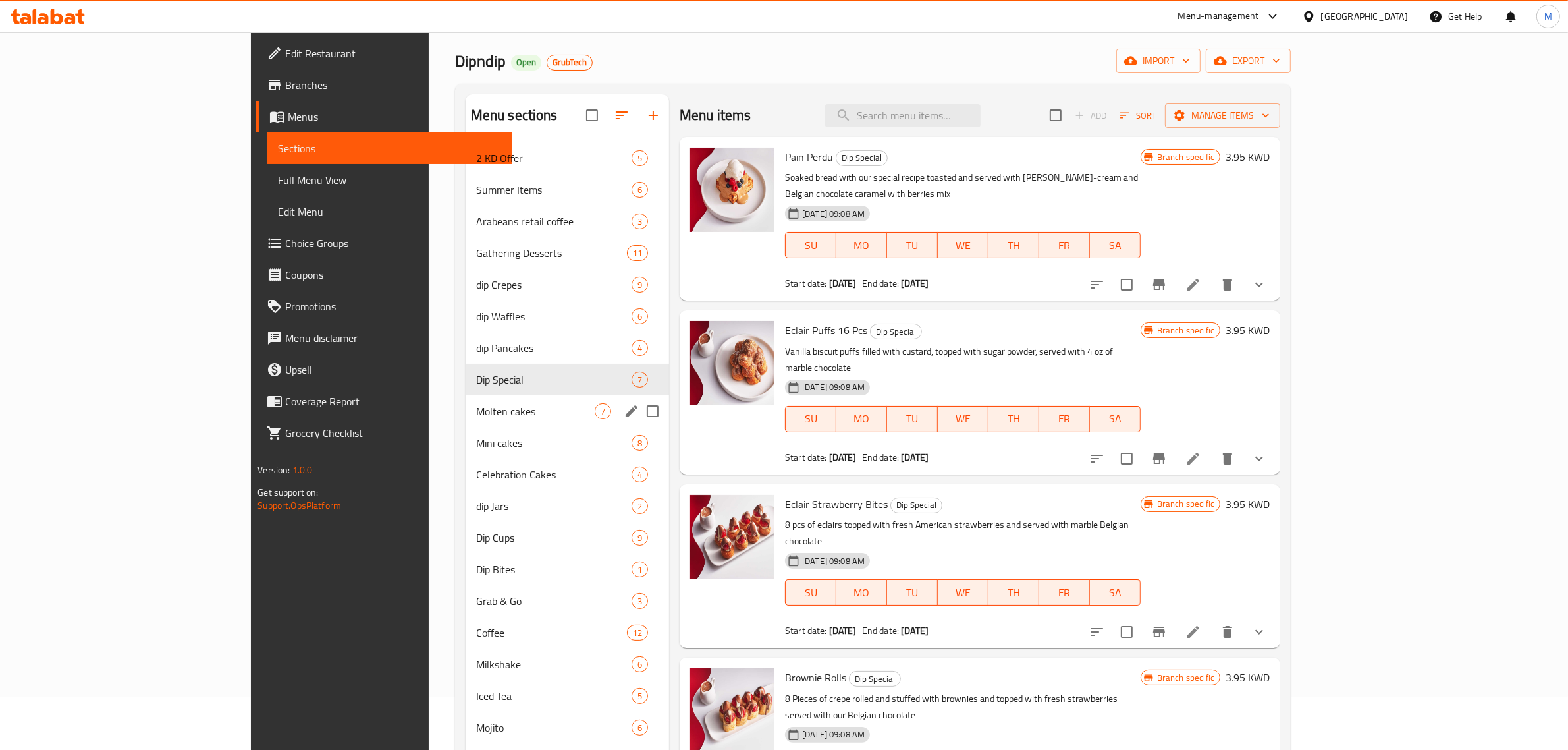
scroll to position [83, 0]
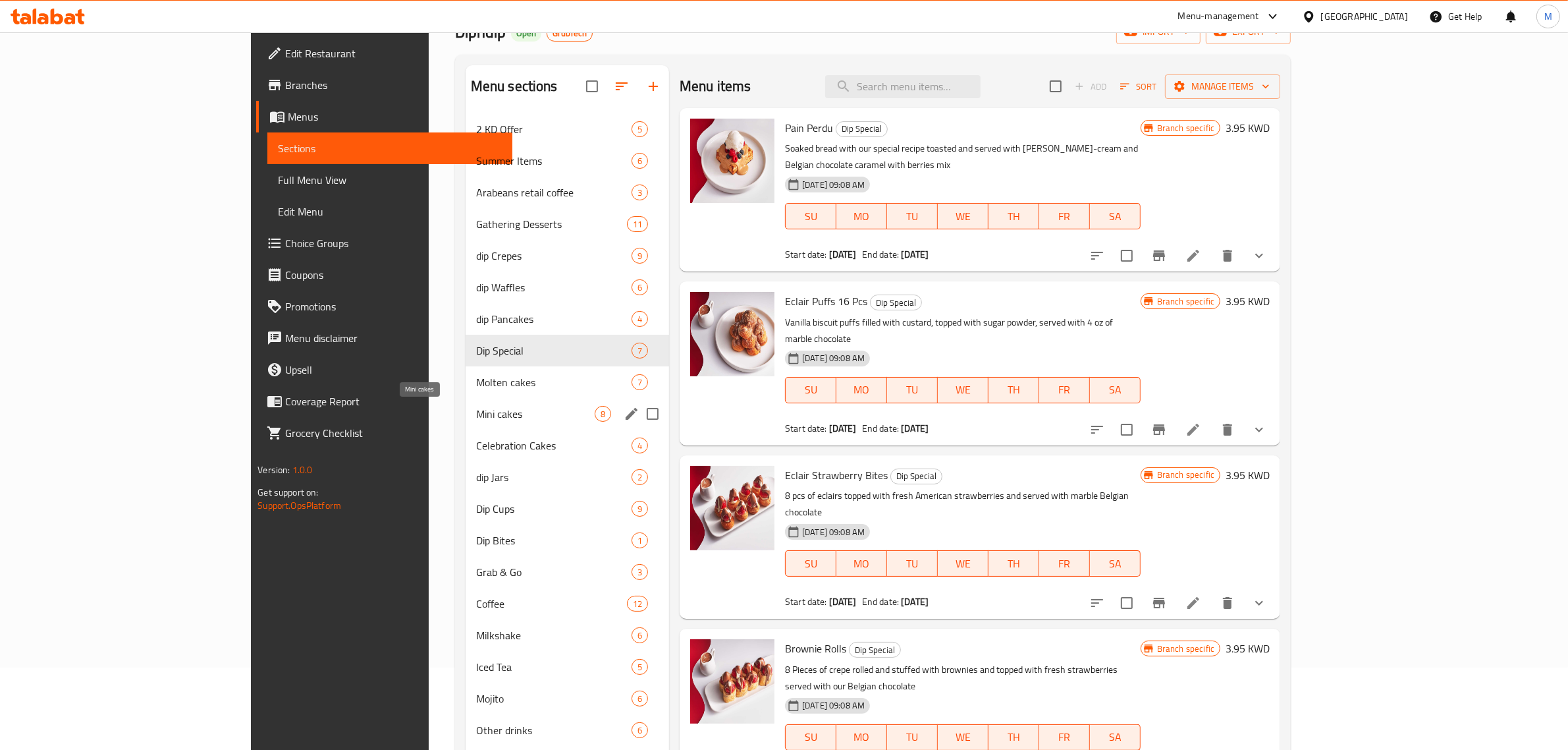
click at [476, 422] on span "Mini cakes" at bounding box center [535, 414] width 118 height 16
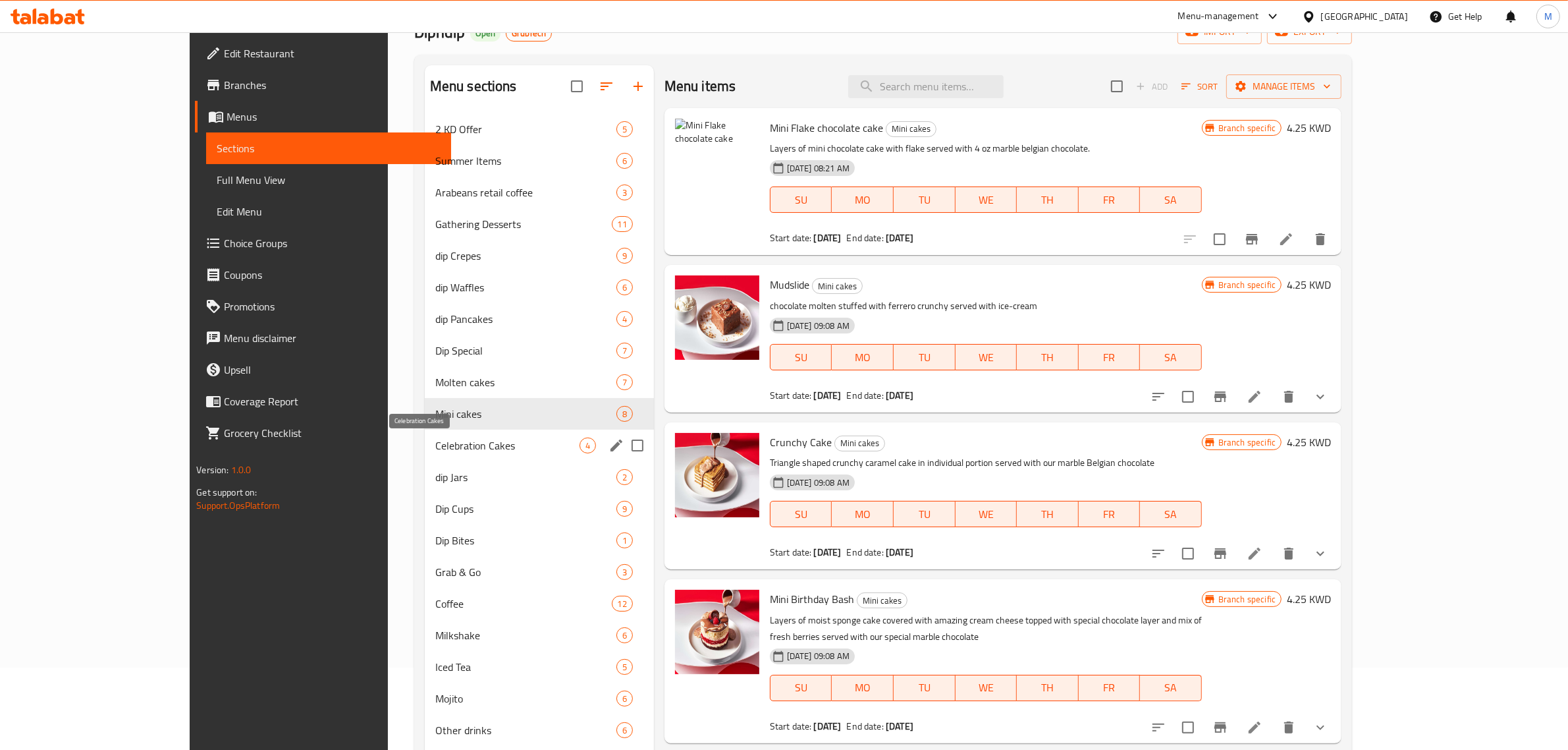
click at [435, 439] on span "Celebration Cakes" at bounding box center [507, 446] width 144 height 16
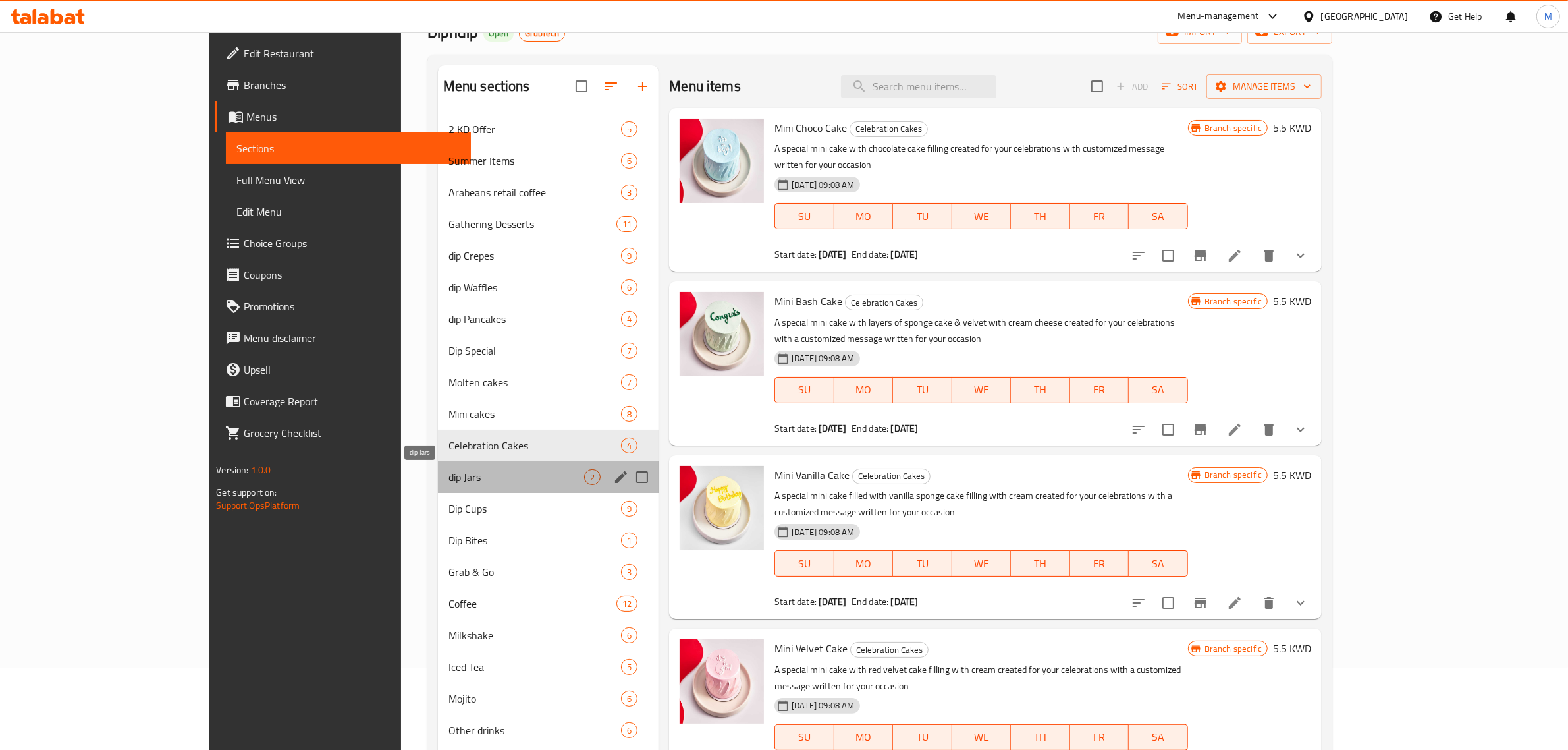
click at [448, 469] on span "dip Jars" at bounding box center [516, 477] width 136 height 16
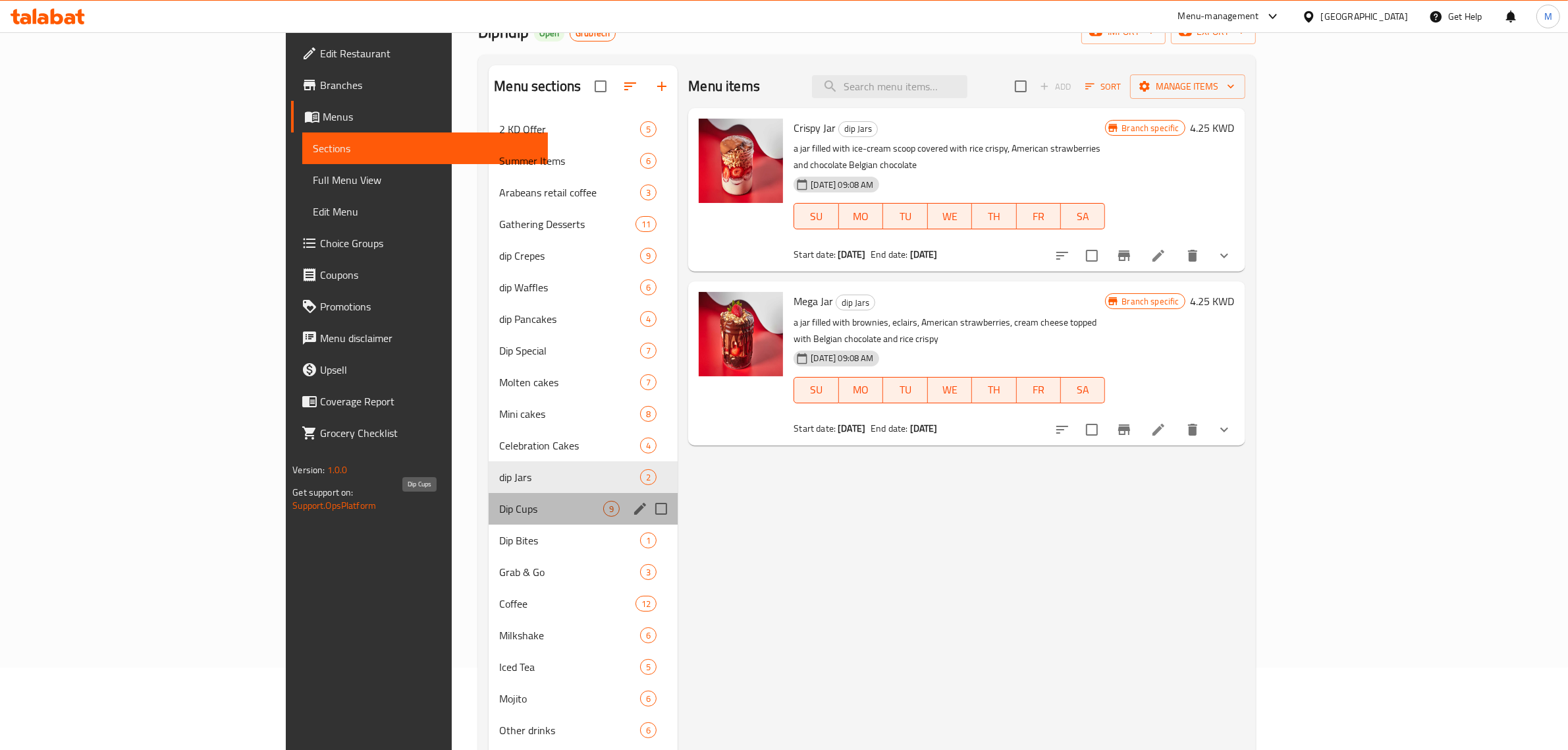
click at [499, 504] on span "Dip Cups" at bounding box center [551, 509] width 104 height 16
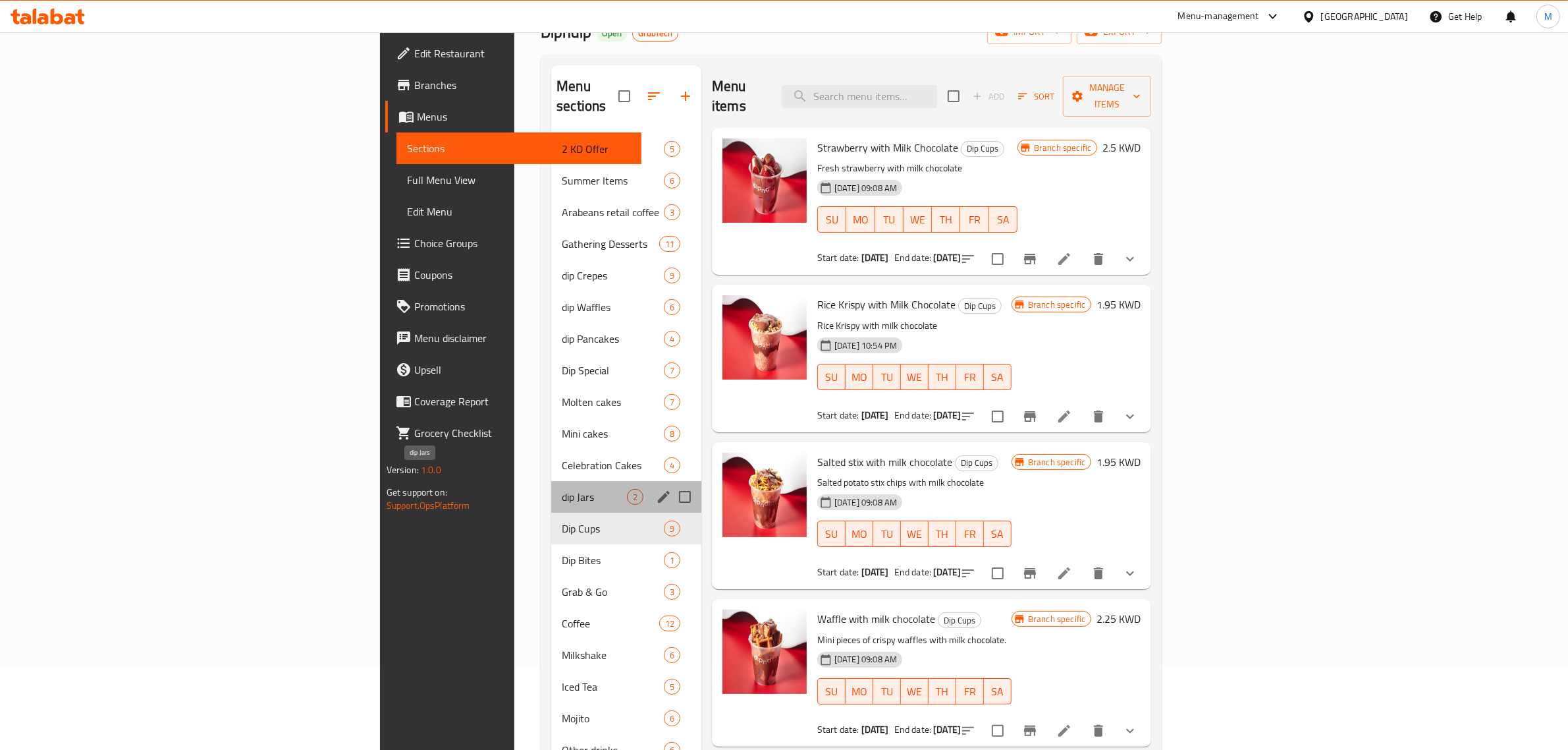
click at [562, 489] on span "dip Jars" at bounding box center [594, 497] width 65 height 16
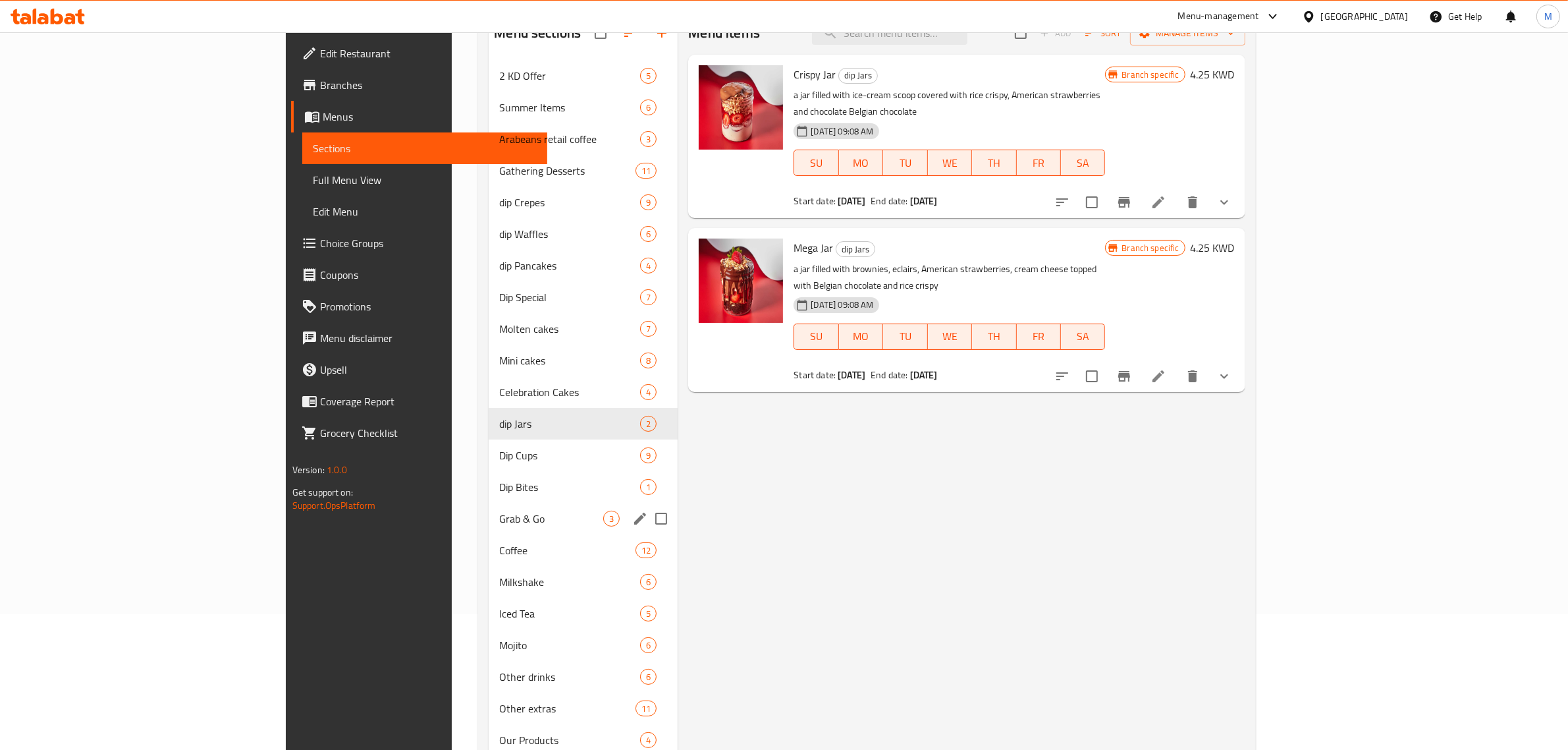
scroll to position [165, 0]
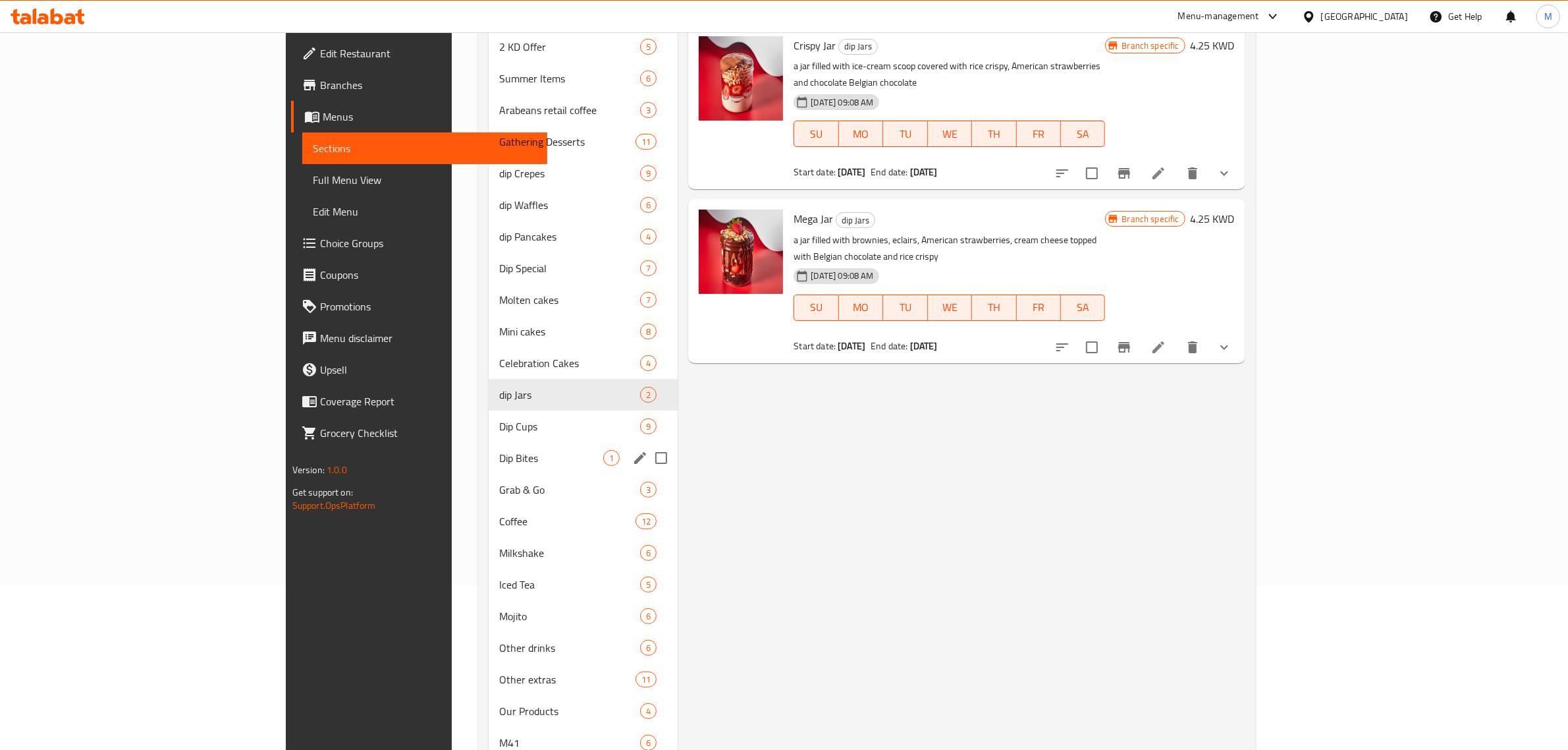
click at [488, 470] on div "Dip Bites 1" at bounding box center [583, 458] width 189 height 32
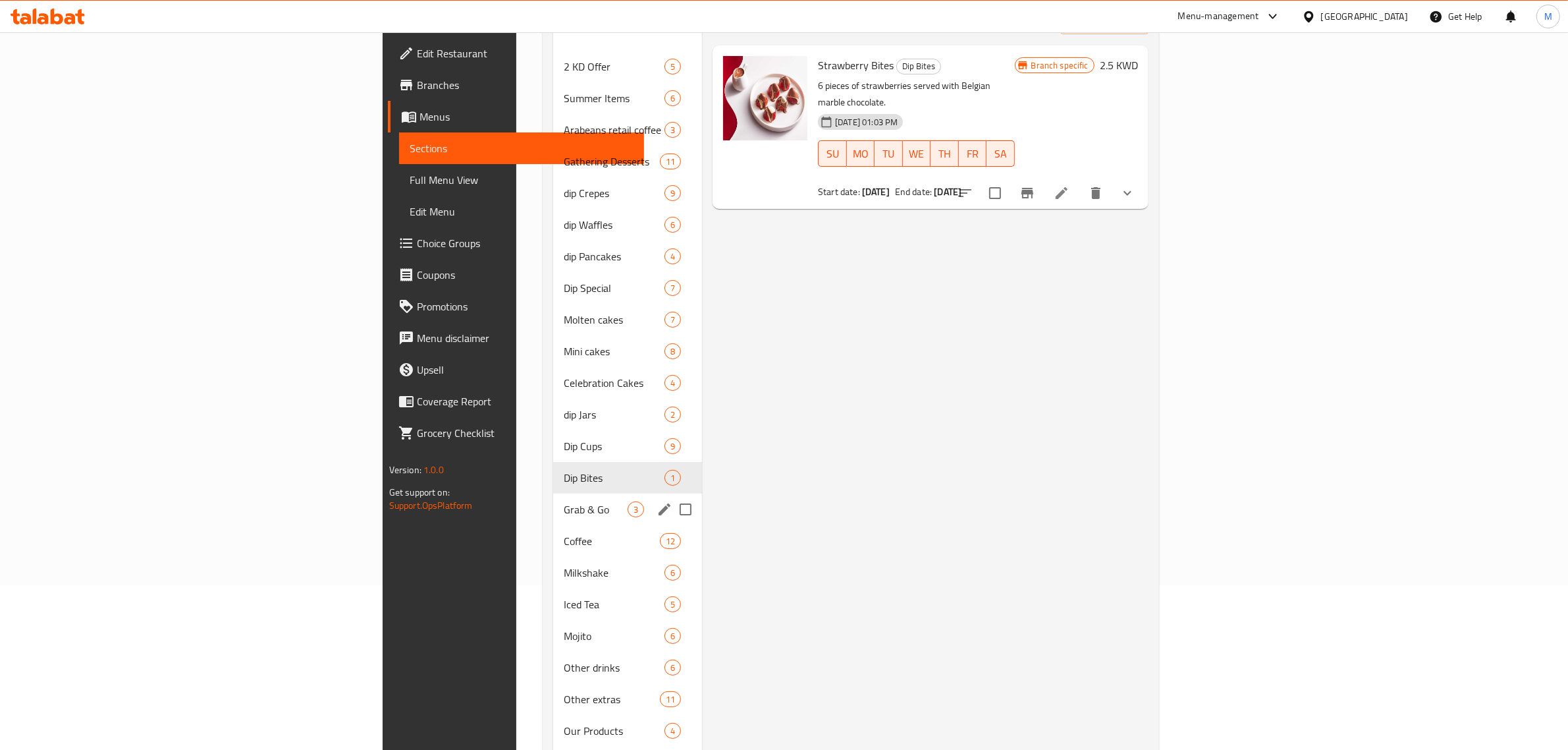
click at [564, 502] on span "Grab & Go" at bounding box center [595, 510] width 64 height 16
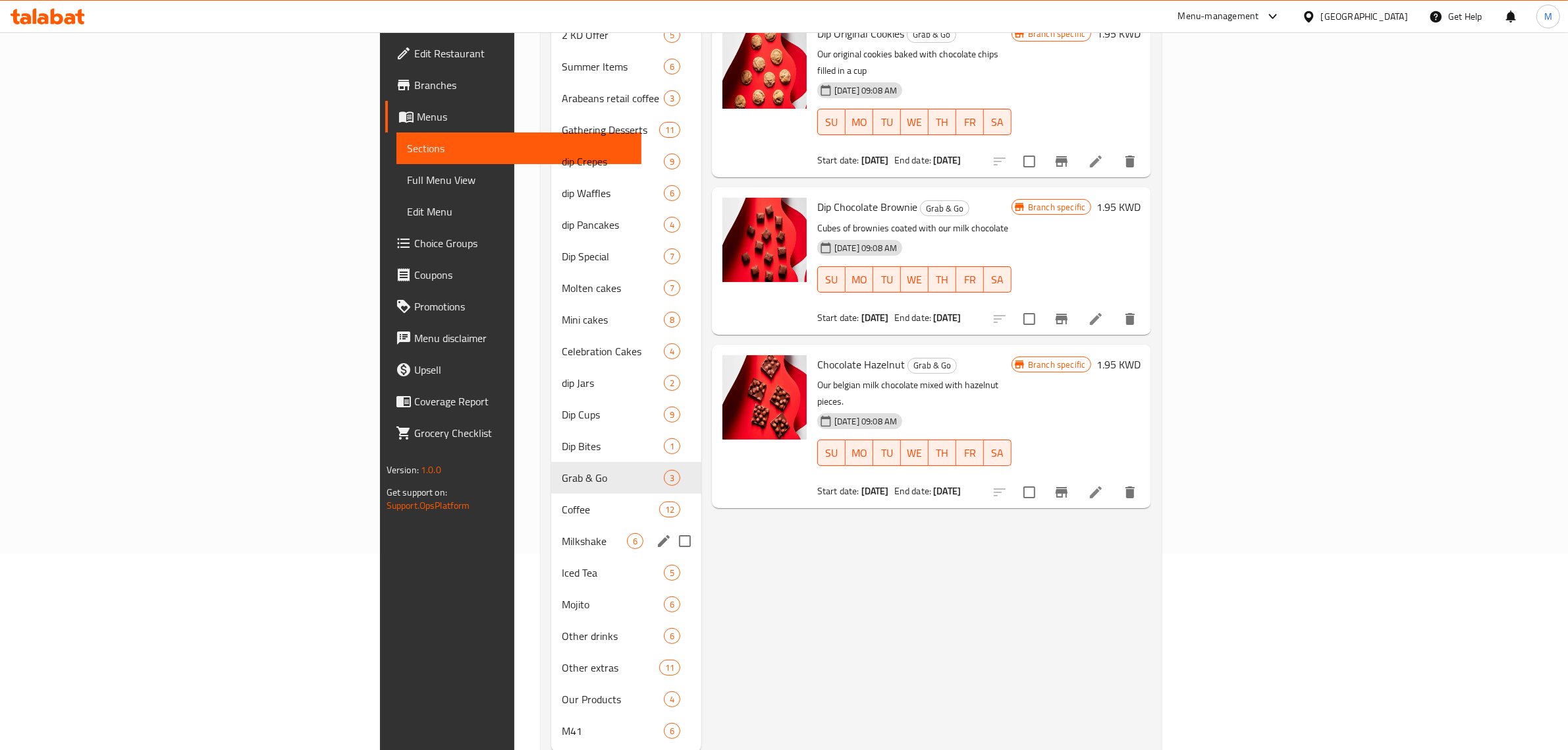
scroll to position [214, 0]
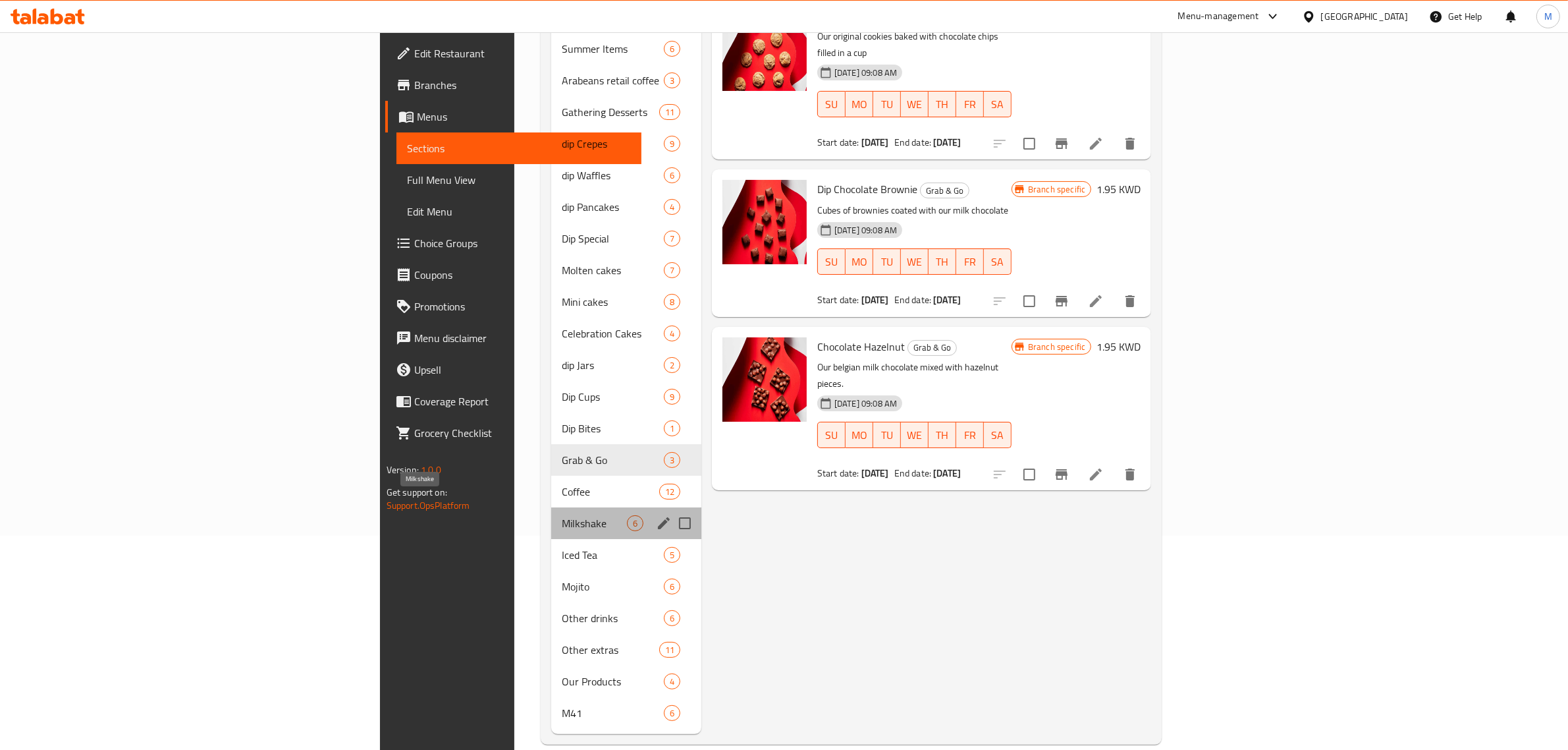
click at [562, 515] on span "Milkshake" at bounding box center [594, 523] width 65 height 16
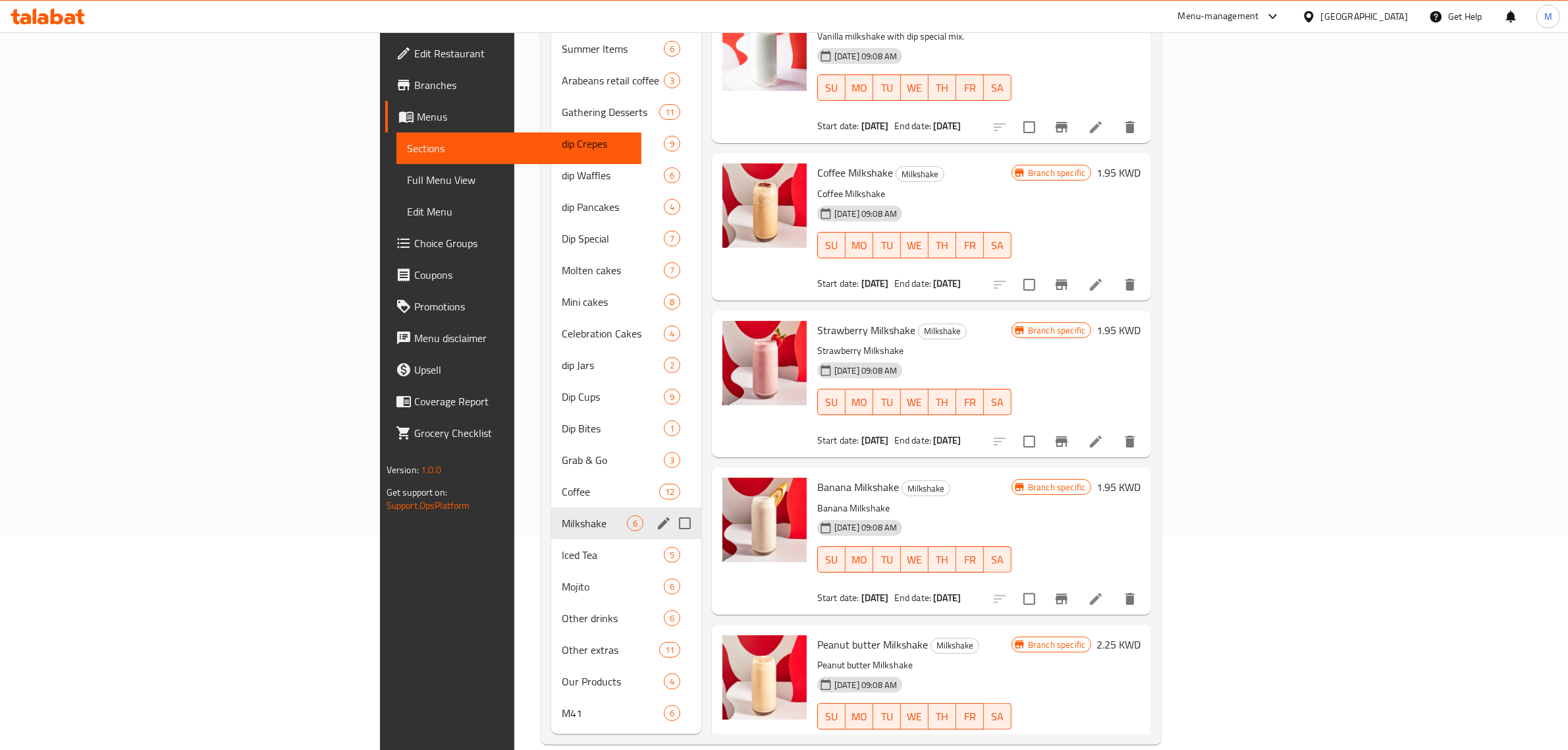
click at [562, 547] on span "Iced Tea" at bounding box center [613, 555] width 102 height 16
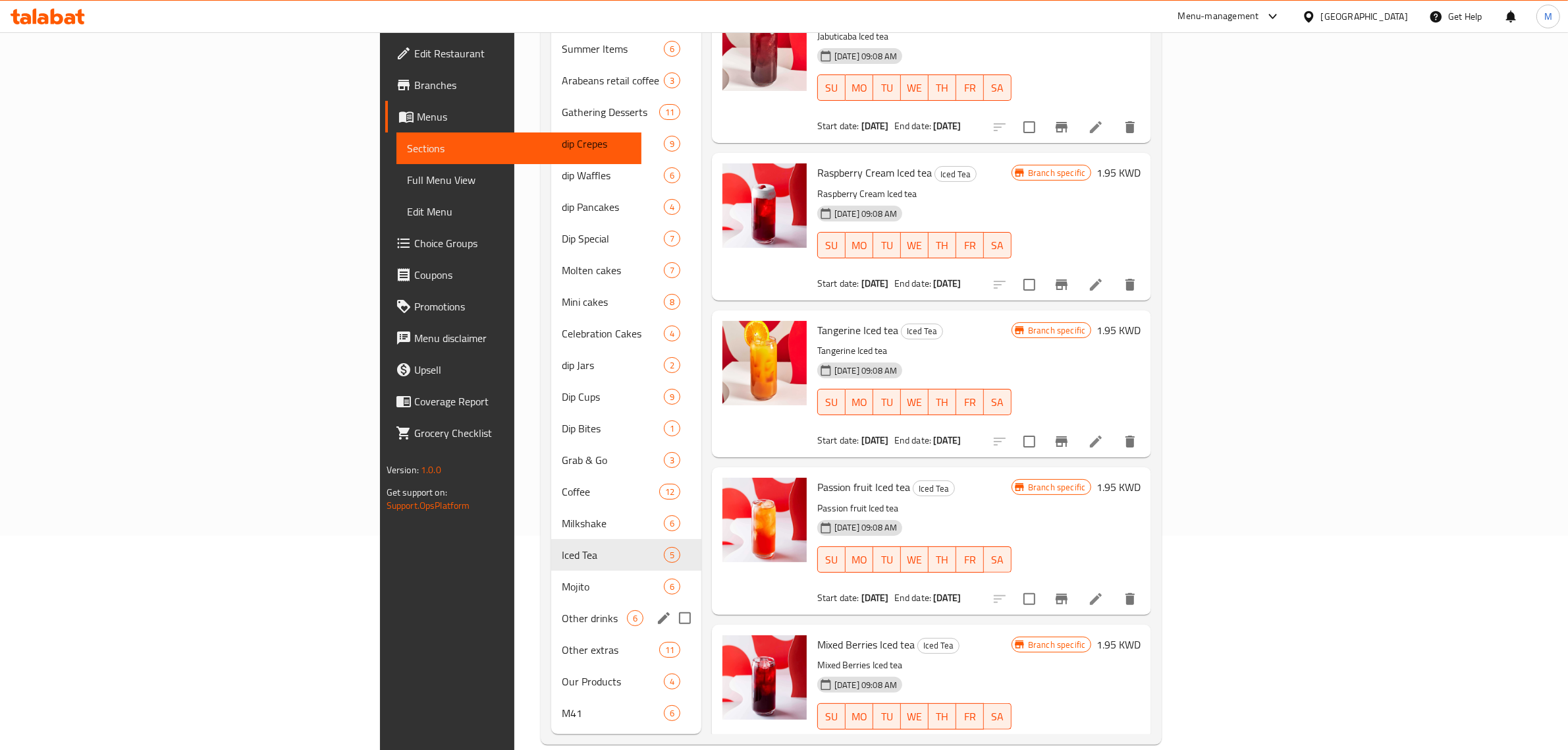
click at [552, 602] on div "Other drinks 6" at bounding box center [626, 618] width 150 height 32
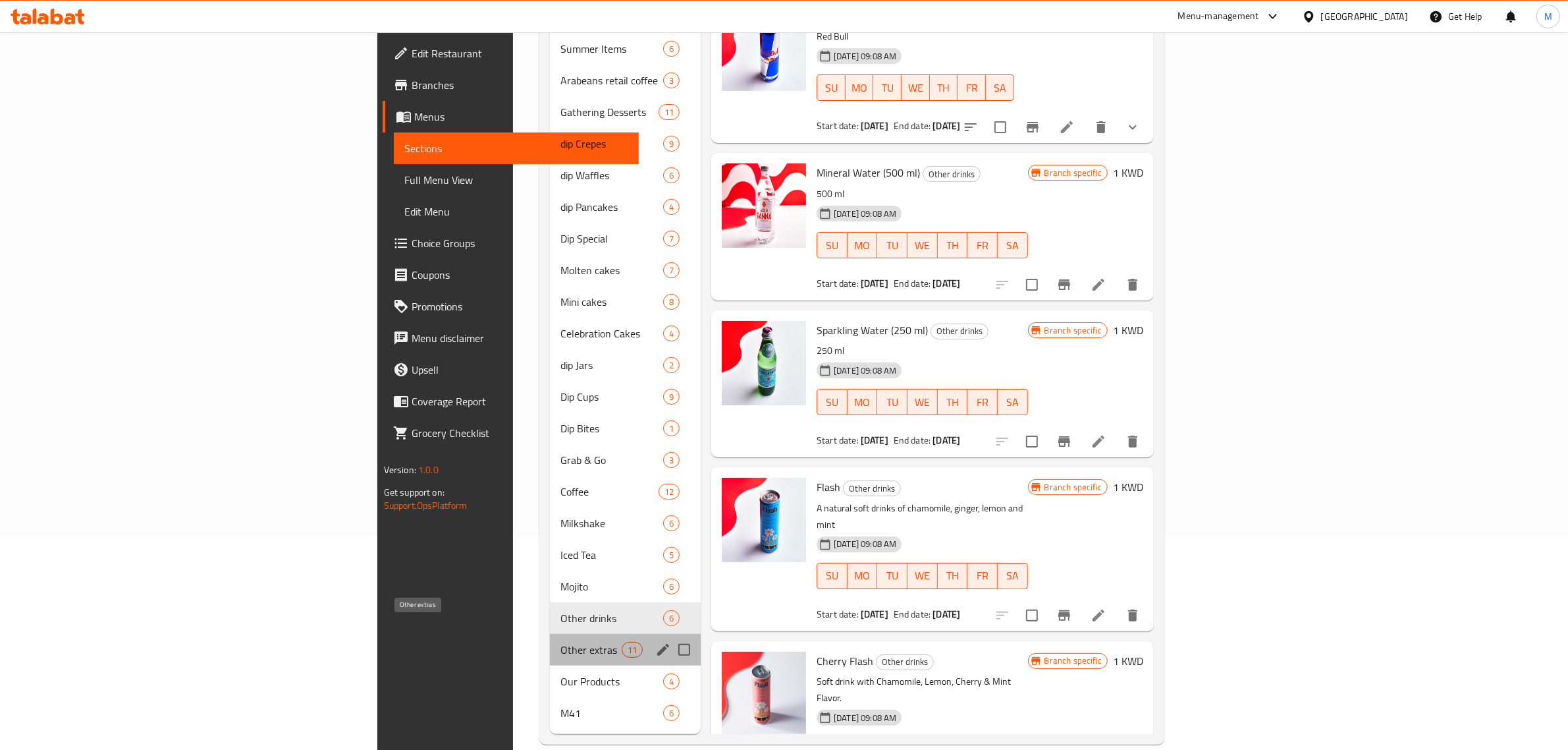
click at [560, 642] on span "Other extras" at bounding box center [590, 650] width 61 height 16
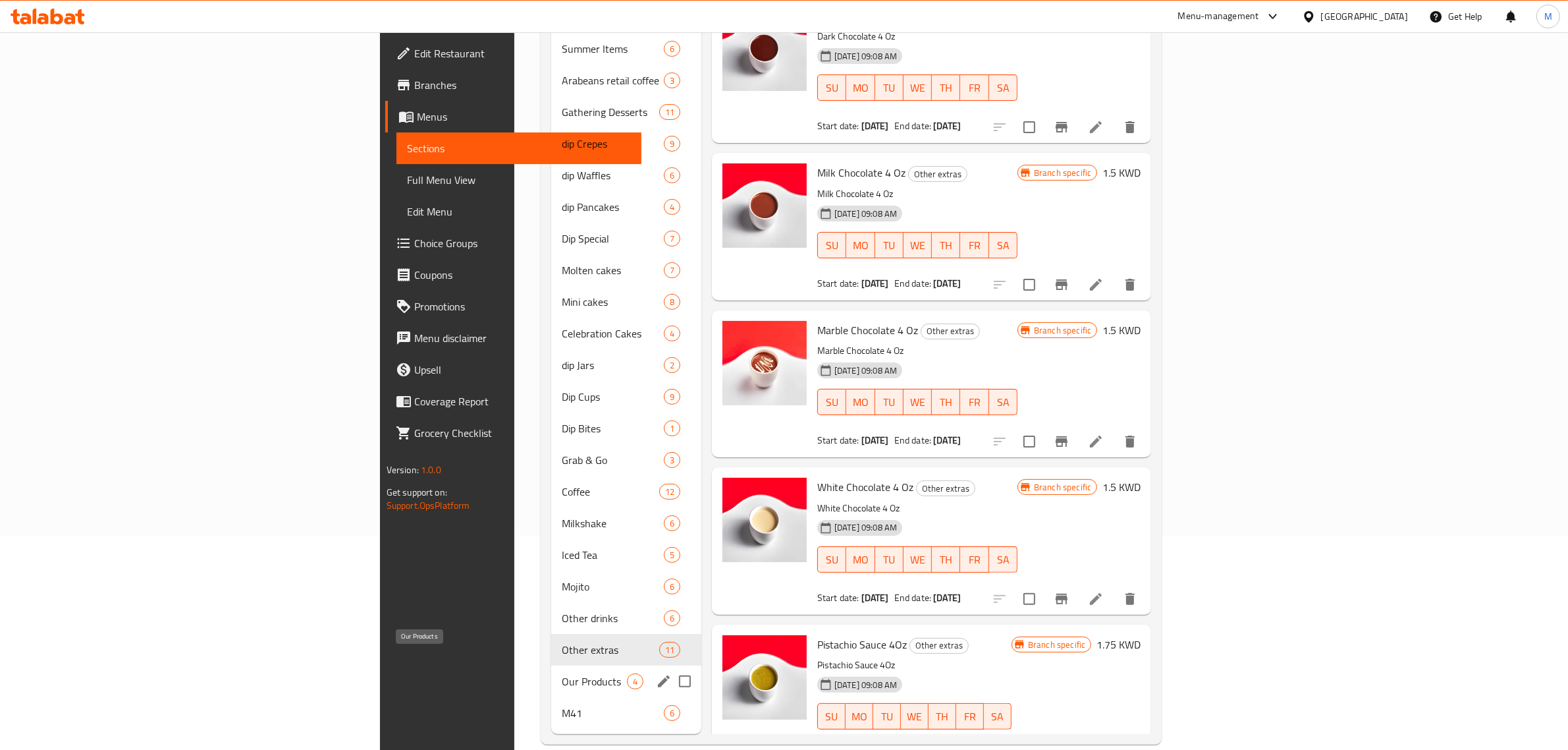
click at [562, 673] on span "Our Products" at bounding box center [594, 681] width 65 height 16
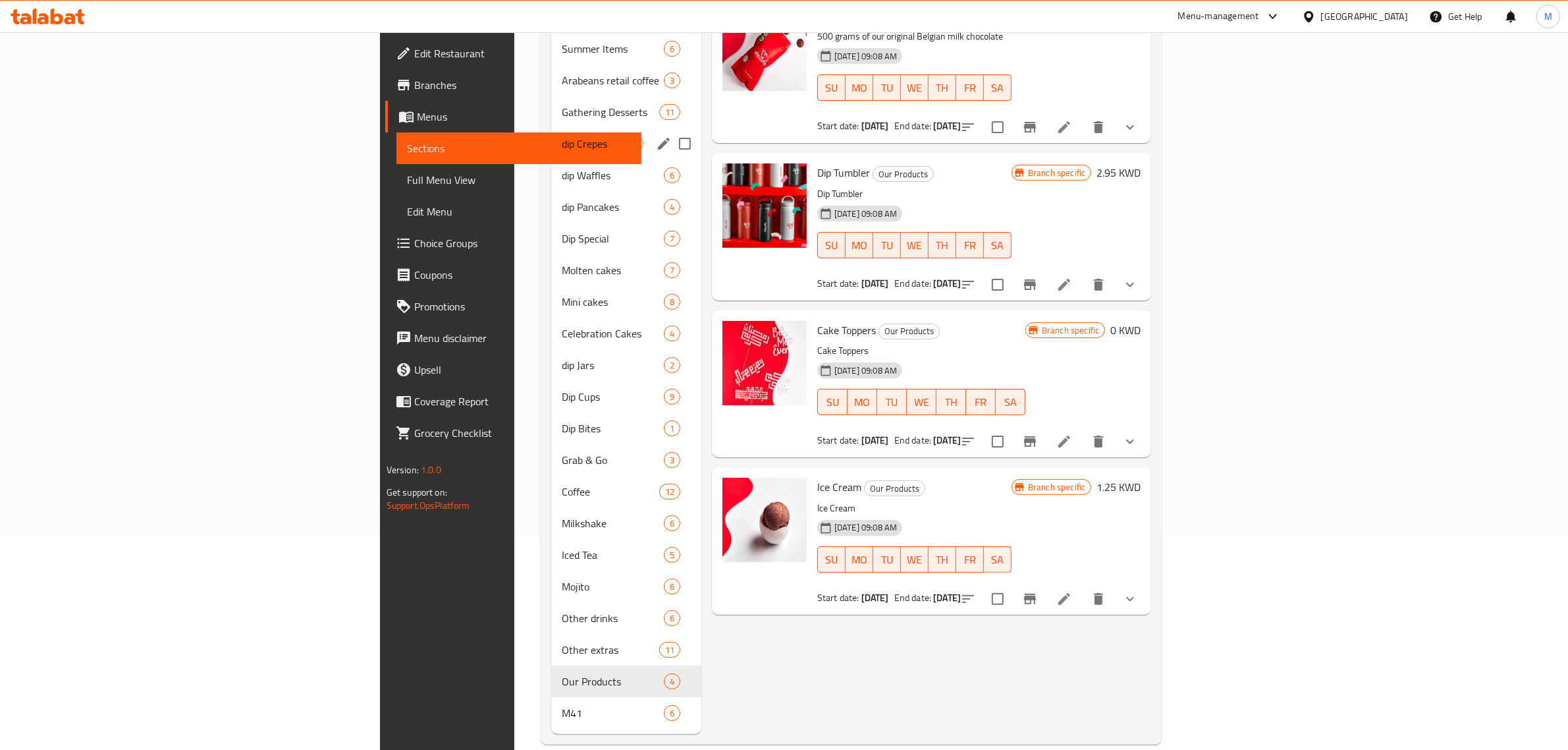
click at [552, 133] on div "dip Crepes 9" at bounding box center [626, 144] width 150 height 32
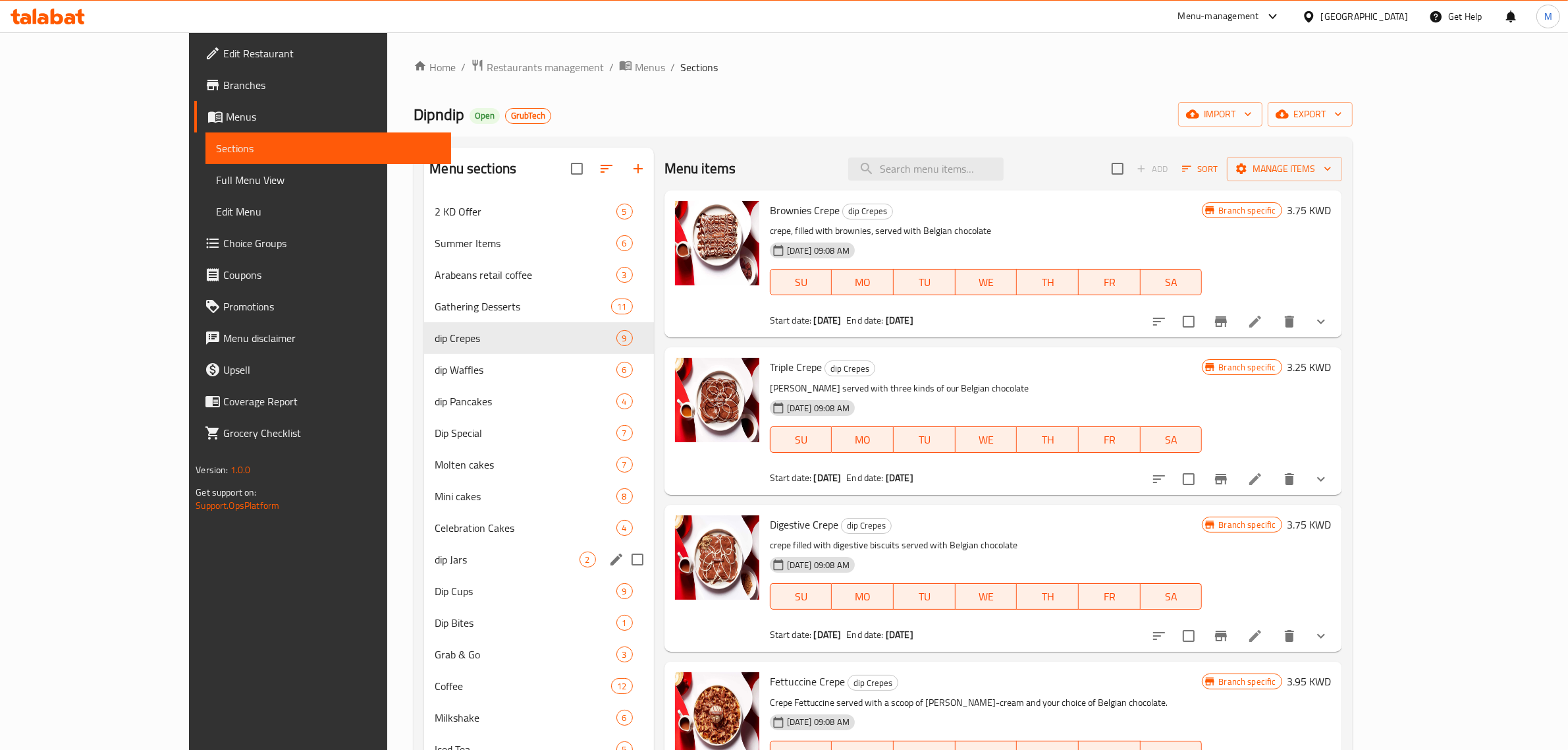
click at [424, 549] on div "dip Jars 2" at bounding box center [539, 560] width 230 height 32
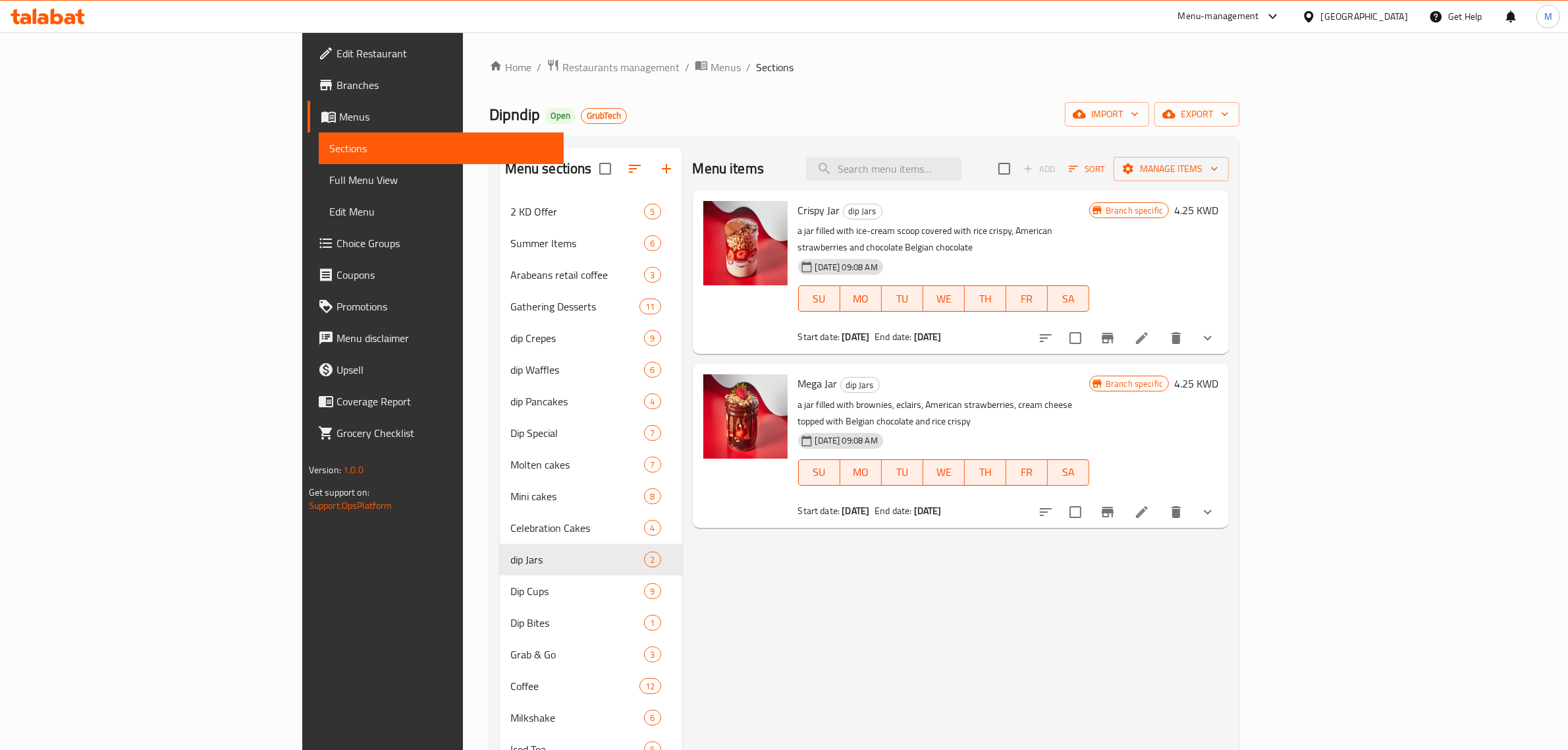
click at [793, 210] on div "Crispy Jar dip Jars a jar filled with ice-cream scoop covered with rice crispy,…" at bounding box center [944, 272] width 302 height 153
copy span "Crispy"
click at [962, 173] on input "search" at bounding box center [884, 169] width 156 height 23
paste input "Crispy"
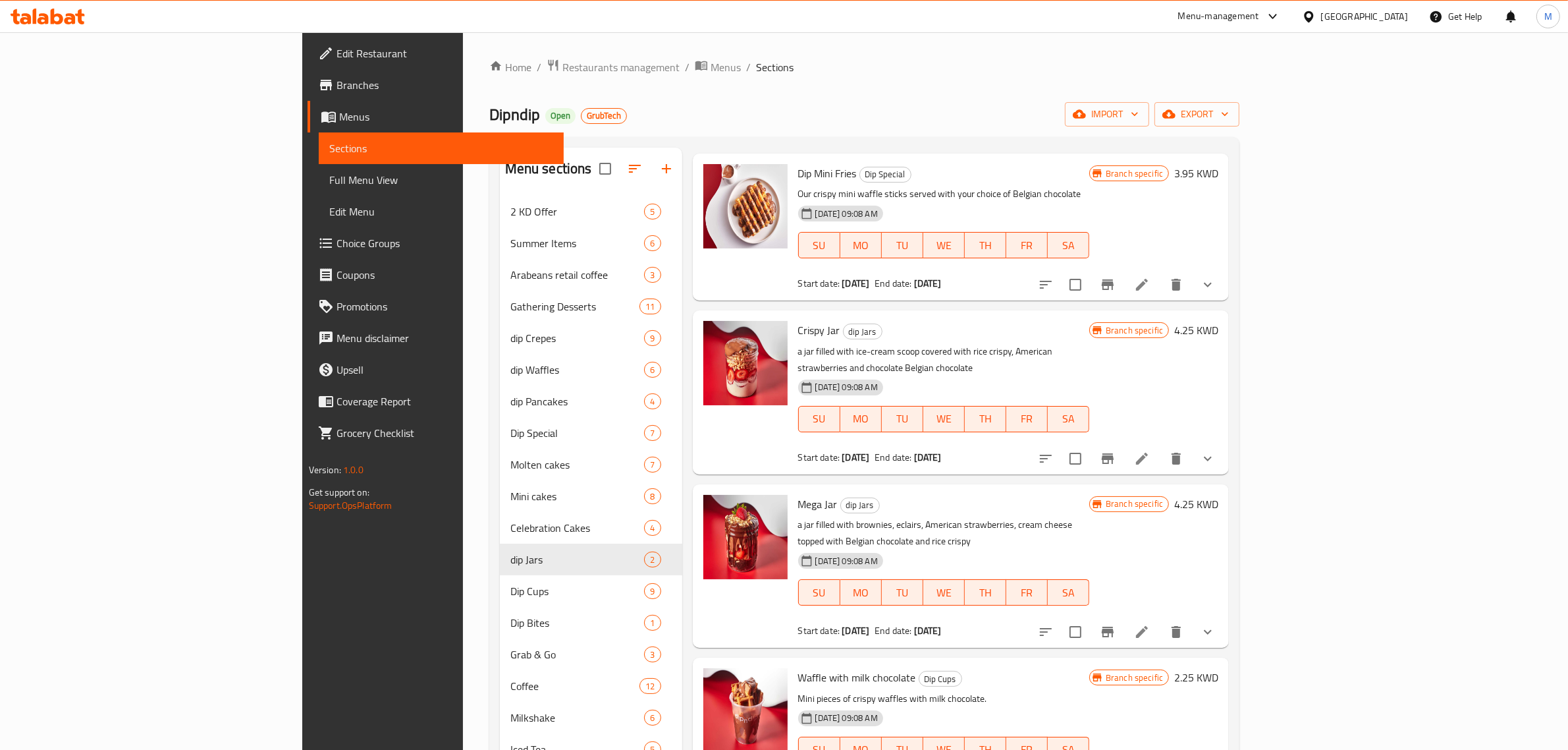
scroll to position [352, 0]
type input "Crispy"
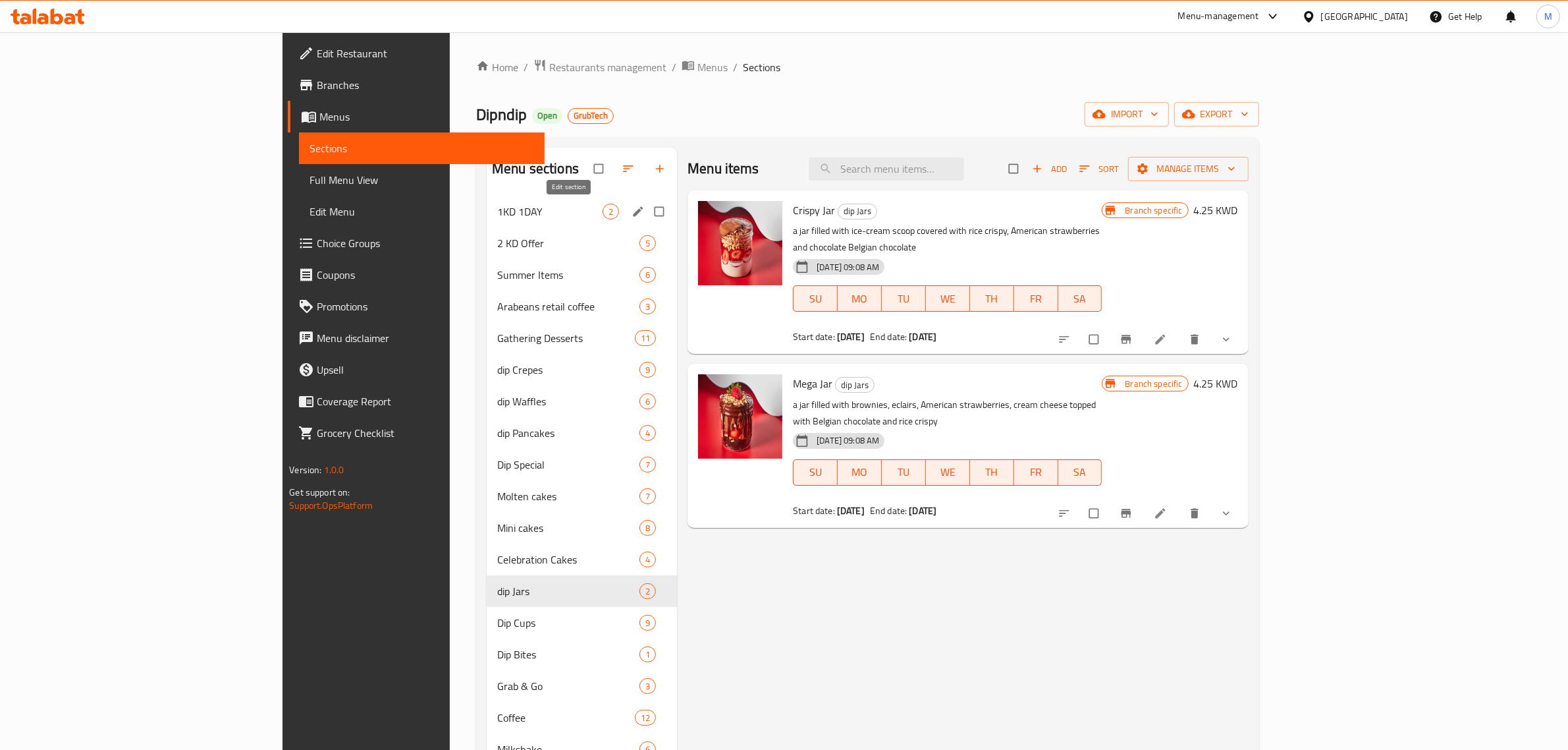
click at [632, 210] on icon "edit" at bounding box center [638, 212] width 13 height 13
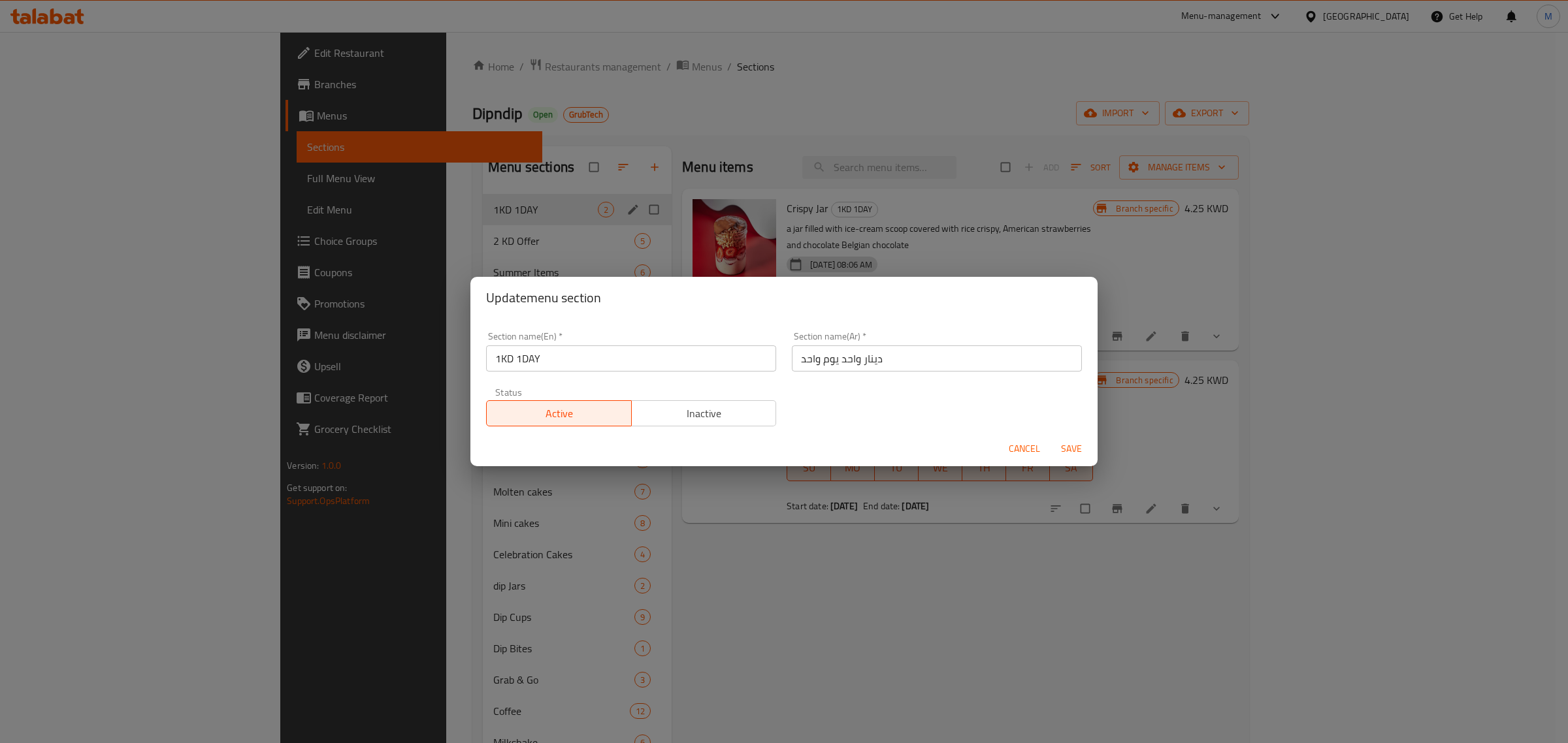
click at [808, 499] on div "Update menu section Section name(En)   * 1KD 1DAY Section name(En) * Section na…" at bounding box center [784, 371] width 1568 height 743
click at [1017, 442] on span "Cancel" at bounding box center [1024, 449] width 31 height 16
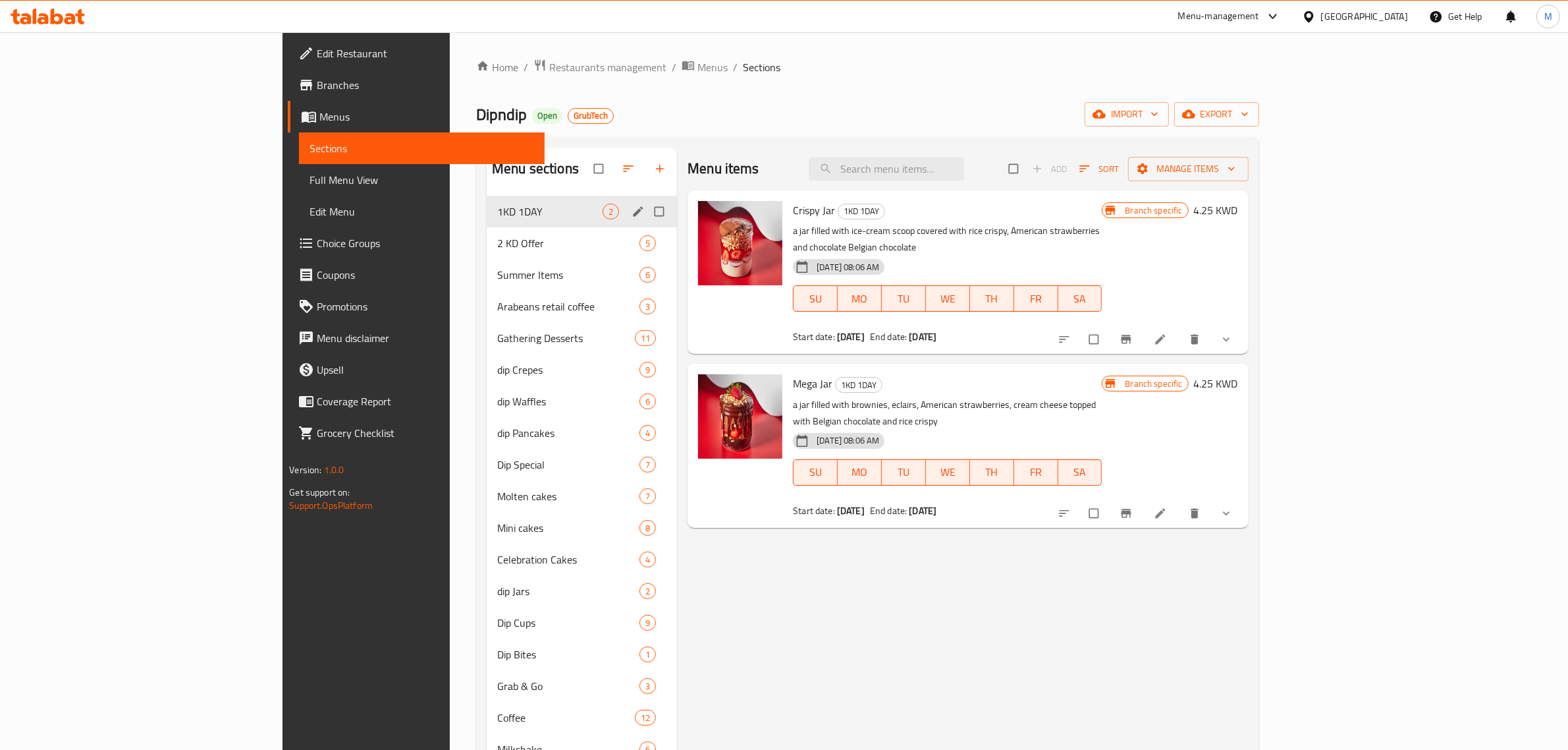
click at [1133, 333] on icon "Branch-specific-item" at bounding box center [1126, 339] width 13 height 13
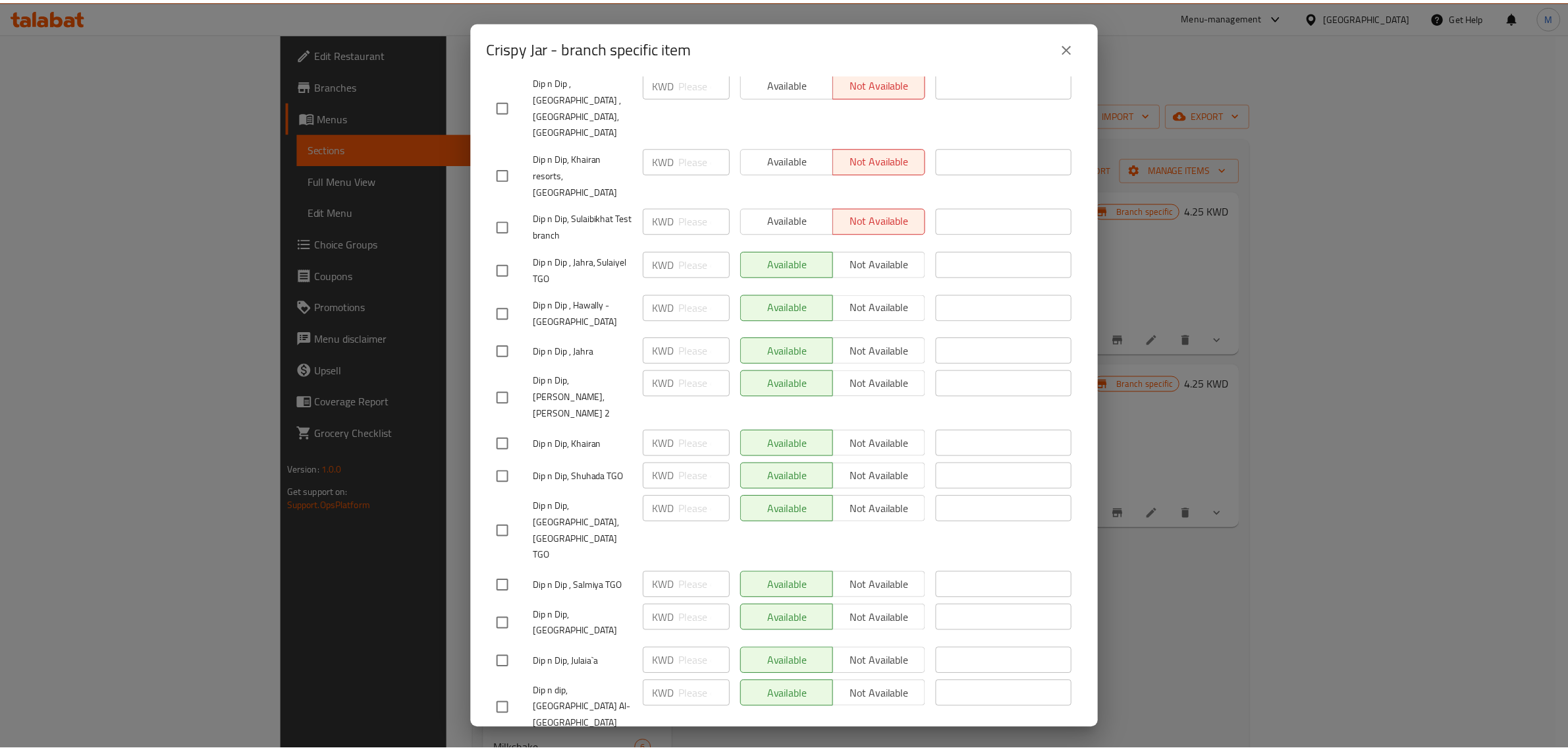
scroll to position [977, 0]
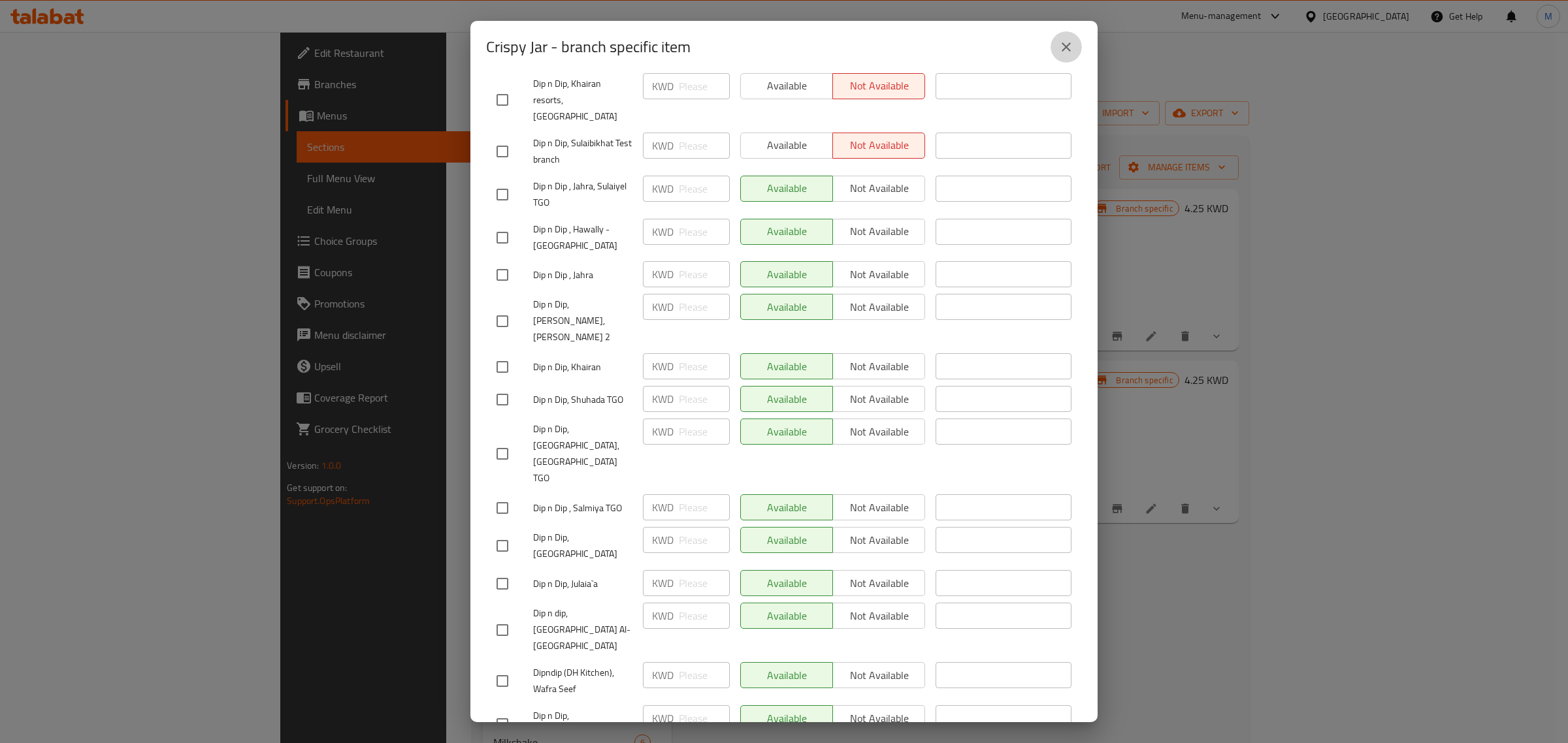
click at [1066, 41] on icon "close" at bounding box center [1066, 47] width 16 height 16
